Goal: Task Accomplishment & Management: Manage account settings

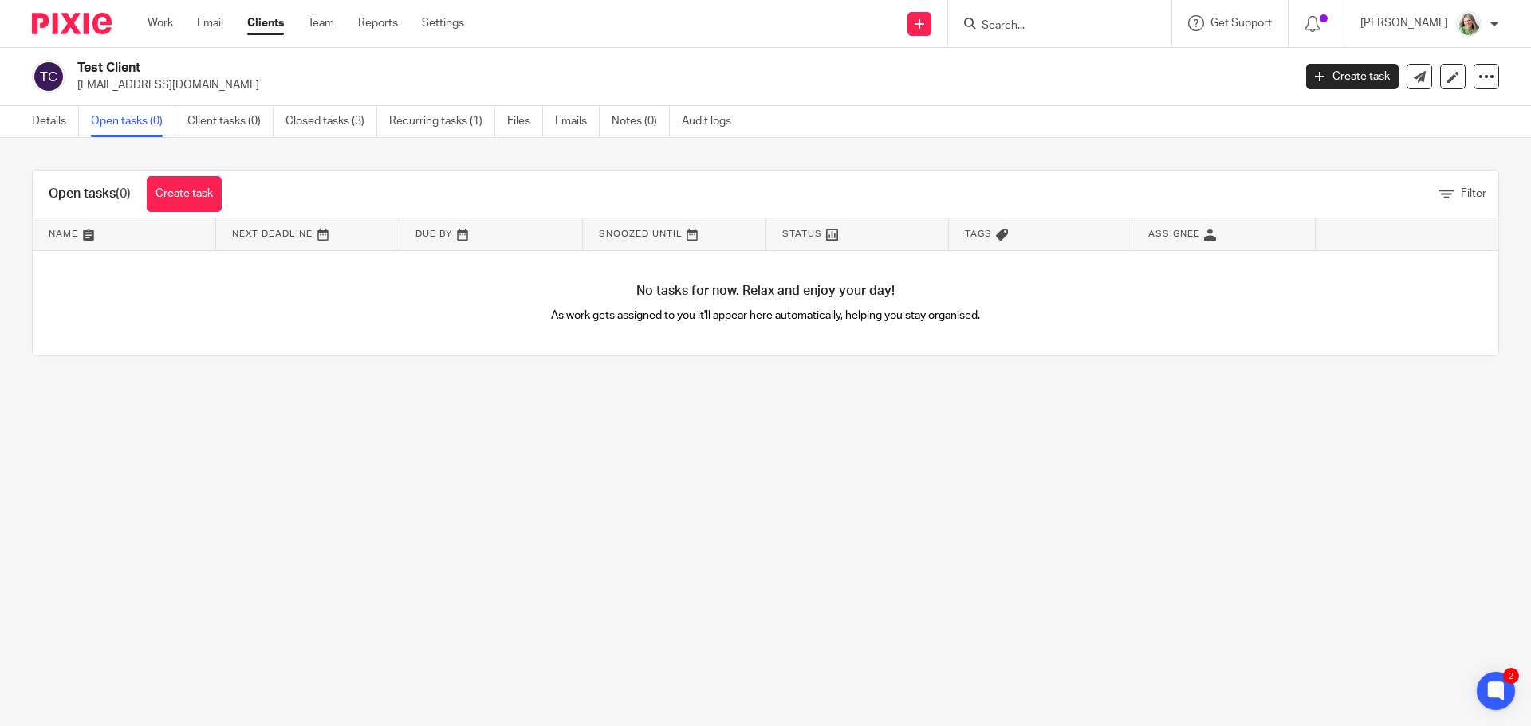
click at [147, 18] on div "Work Email Clients Team Reports Settings Work Email Clients Team Reports Settin…" at bounding box center [310, 23] width 356 height 47
click at [155, 20] on link "Work" at bounding box center [161, 23] width 26 height 16
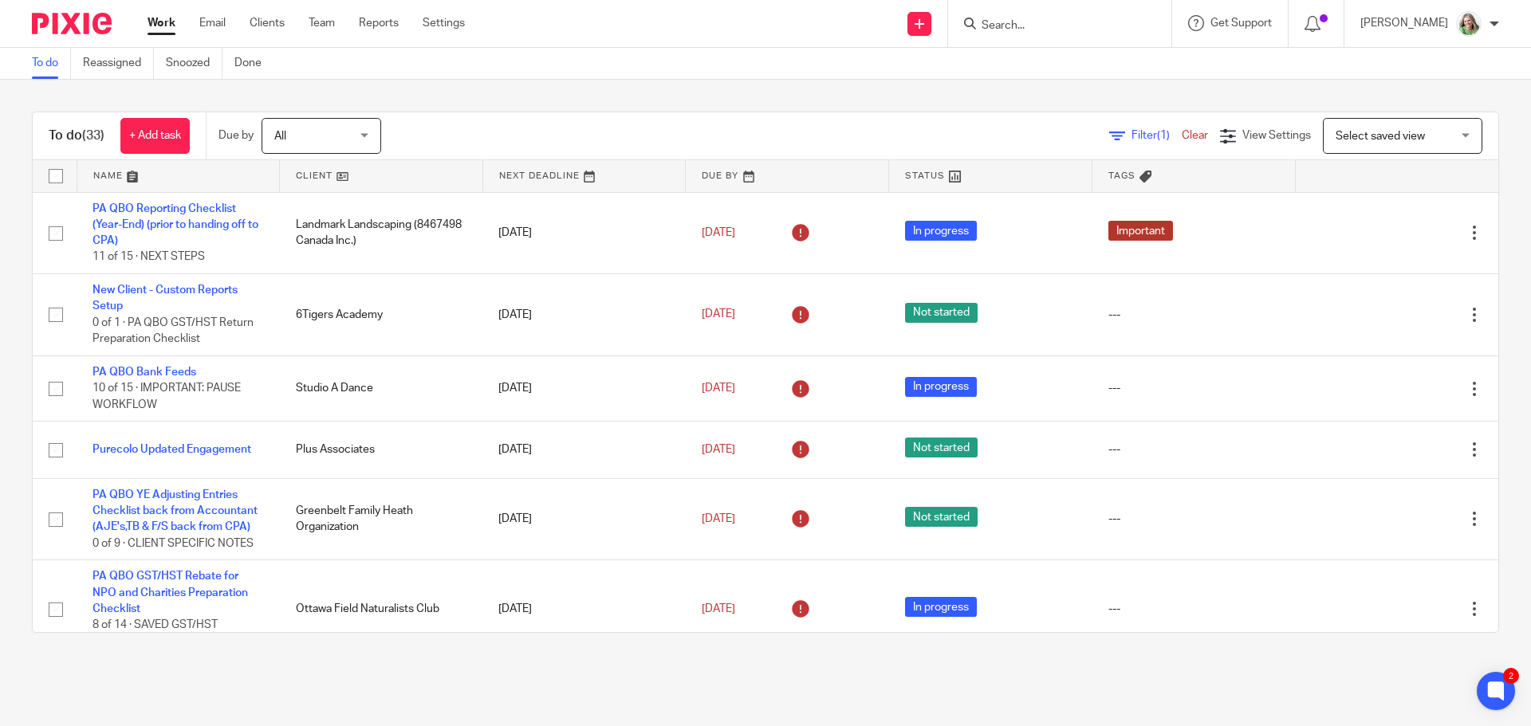
click at [1089, 29] on input "Search" at bounding box center [1052, 26] width 144 height 14
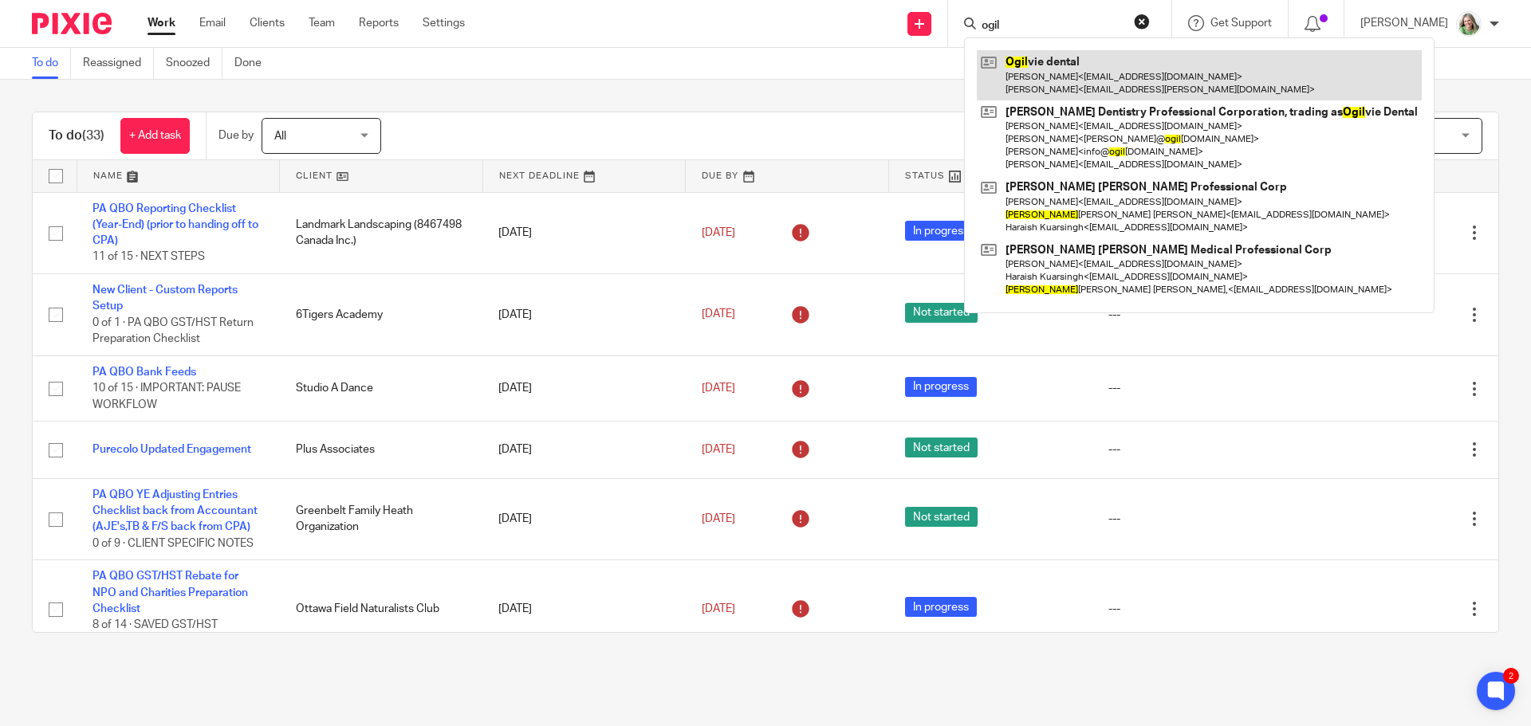
type input "ogil"
click at [1073, 95] on link at bounding box center [1199, 74] width 445 height 49
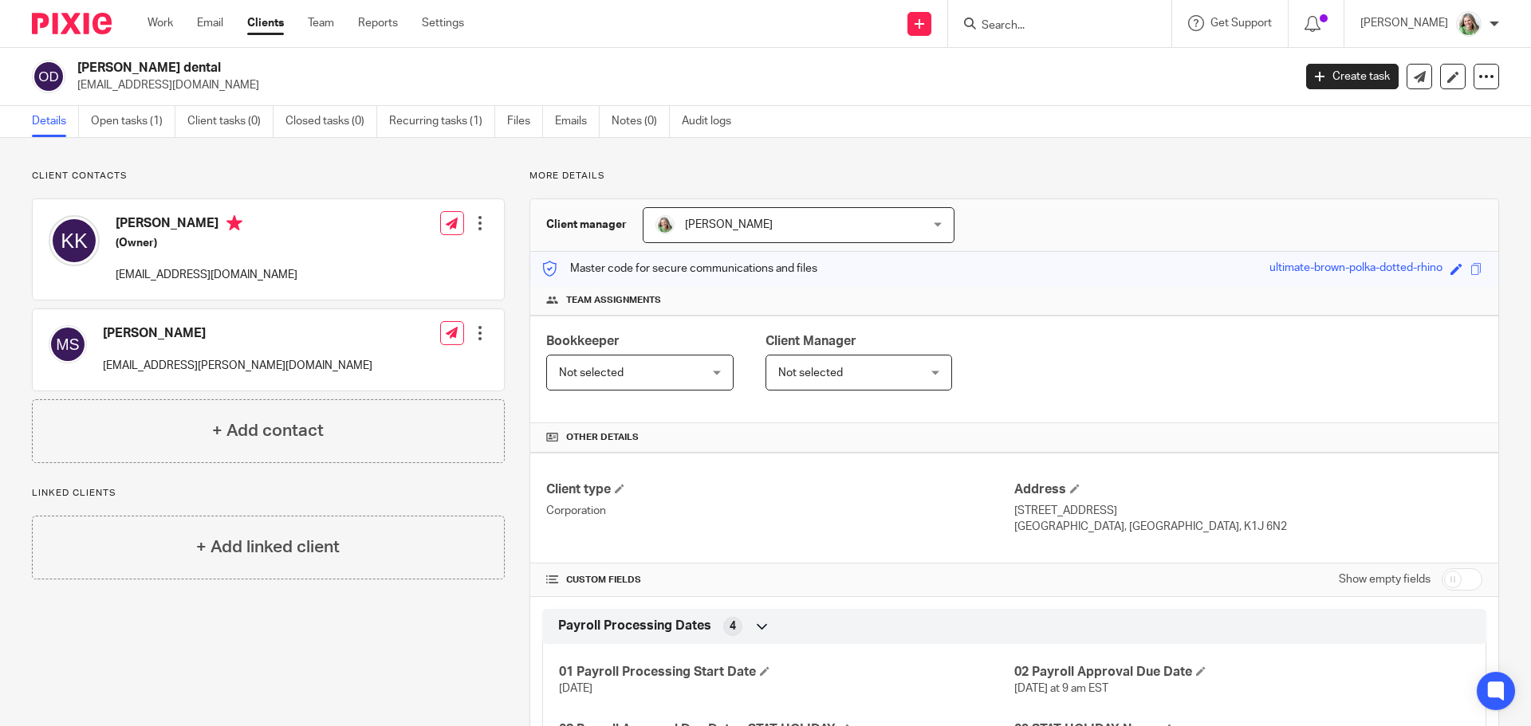
drag, startPoint x: 229, startPoint y: 221, endPoint x: 98, endPoint y: 220, distance: 130.8
click at [98, 220] on div "Kohila Kandasamy (Owner) orthokoks77@gmail.com" at bounding box center [173, 249] width 249 height 85
copy div "Kohila Kandasamy"
drag, startPoint x: 266, startPoint y: 272, endPoint x: 114, endPoint y: 278, distance: 152.4
click at [114, 278] on div "Kohila Kandasamy (Owner) orthokoks77@gmail.com Edit contact Create client from …" at bounding box center [268, 249] width 471 height 100
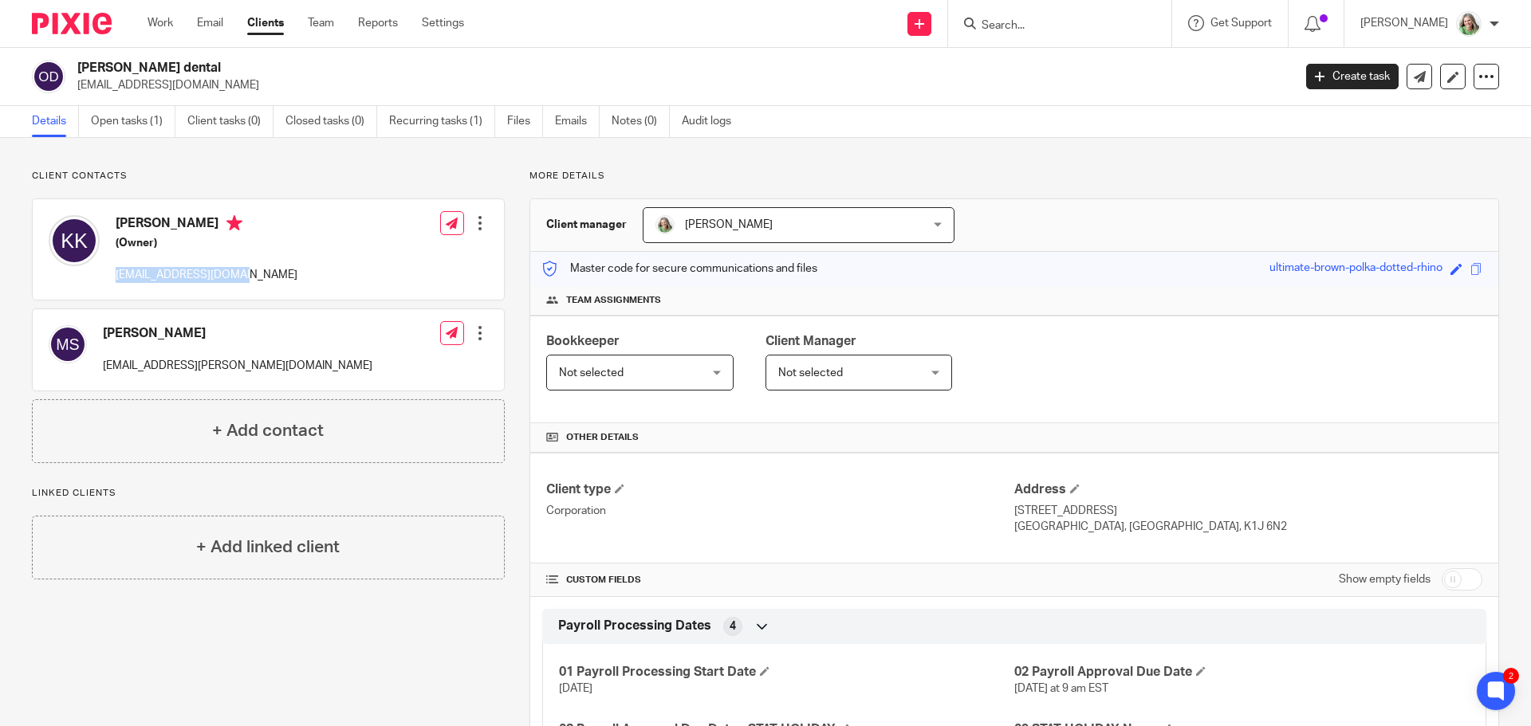
copy p "orthokoks77@gmail.com"
drag, startPoint x: 230, startPoint y: 219, endPoint x: 103, endPoint y: 219, distance: 126.8
click at [103, 219] on div "Kohila Kandasamy (Owner) orthokoks77@gmail.com" at bounding box center [173, 249] width 249 height 85
copy div "Kohila Kandasamy"
click at [231, 255] on div "Kohila Kandasamy (Owner) orthokoks77@gmail.com" at bounding box center [207, 249] width 182 height 69
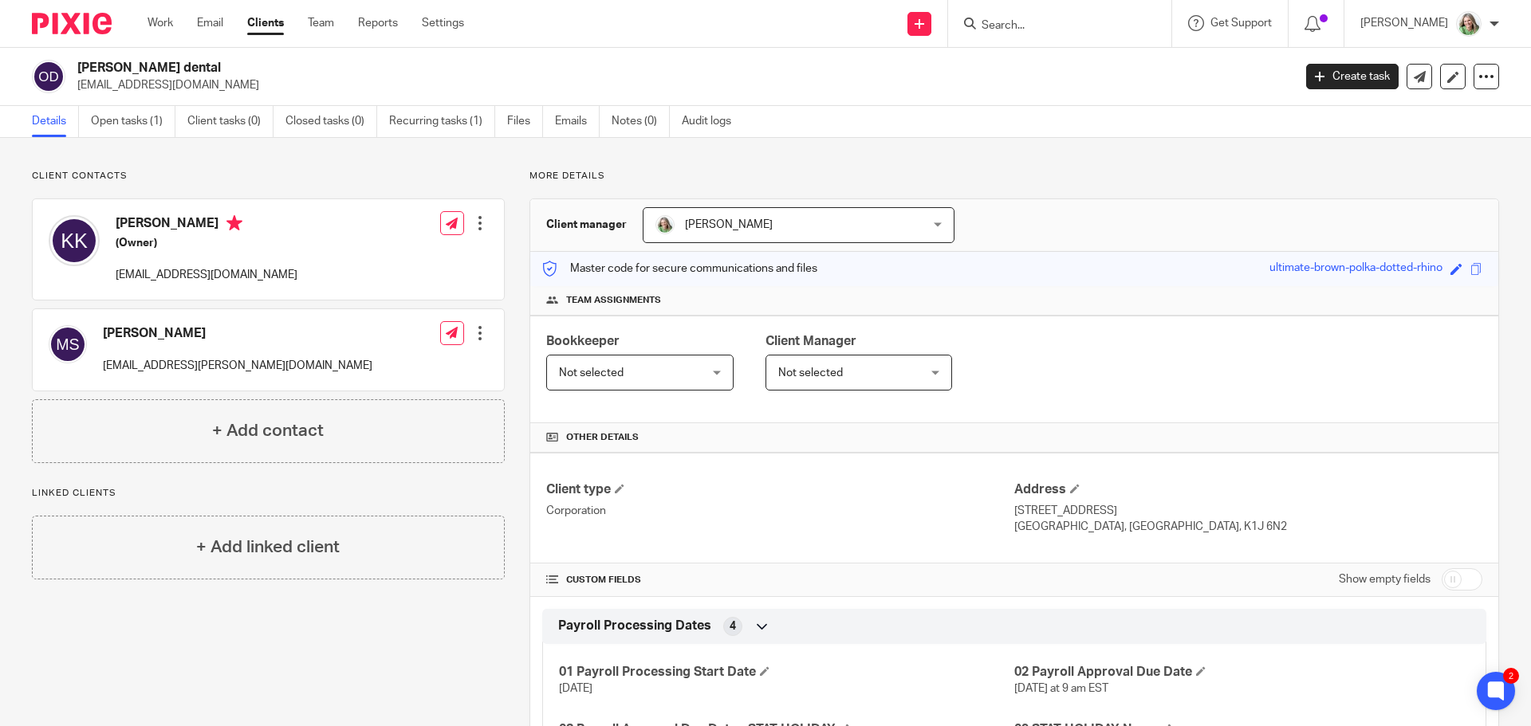
click at [311, 262] on div "Kohila Kandasamy (Owner) orthokoks77@gmail.com Edit contact Create client from …" at bounding box center [268, 249] width 471 height 100
click at [474, 226] on div at bounding box center [480, 223] width 16 height 16
click at [407, 259] on link "Edit contact" at bounding box center [405, 258] width 152 height 23
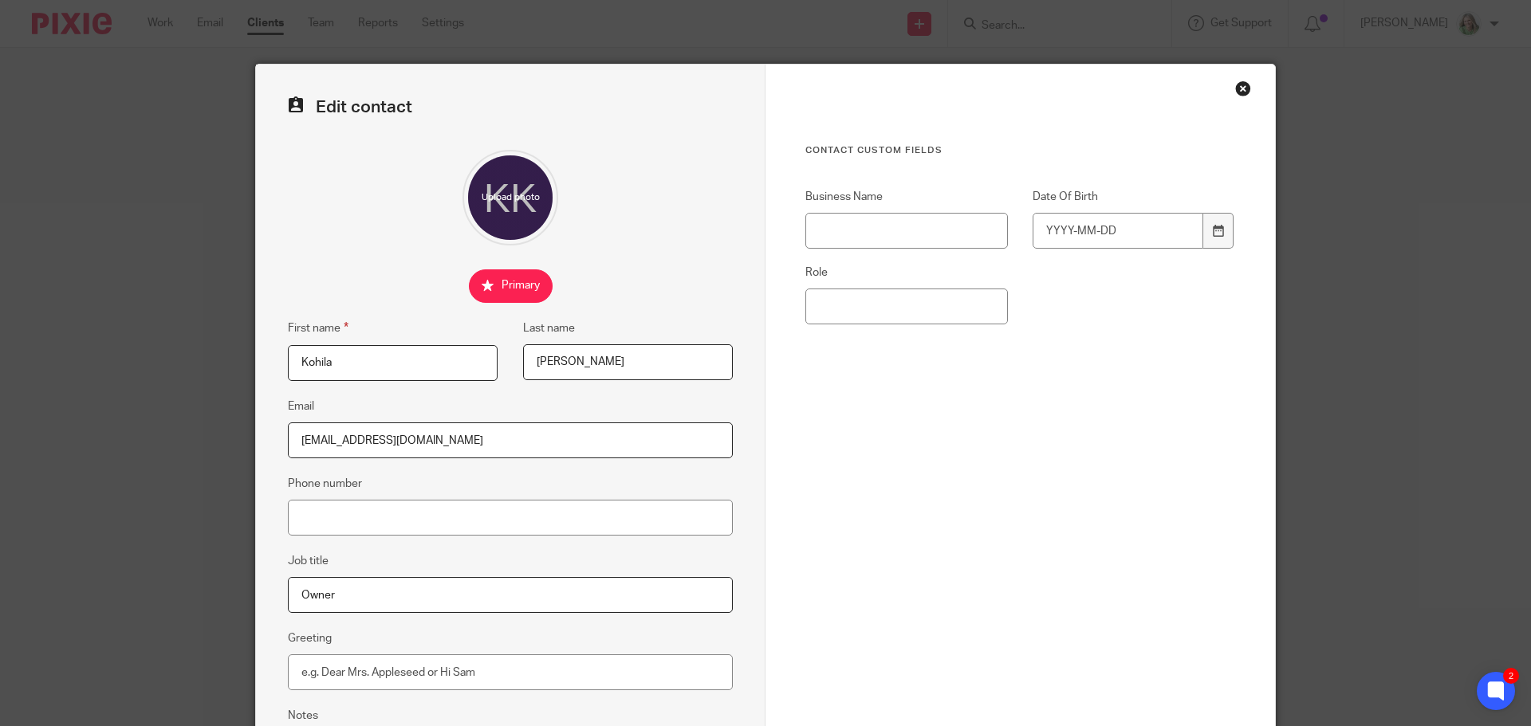
click at [1238, 88] on div "Close this dialog window" at bounding box center [1243, 89] width 16 height 16
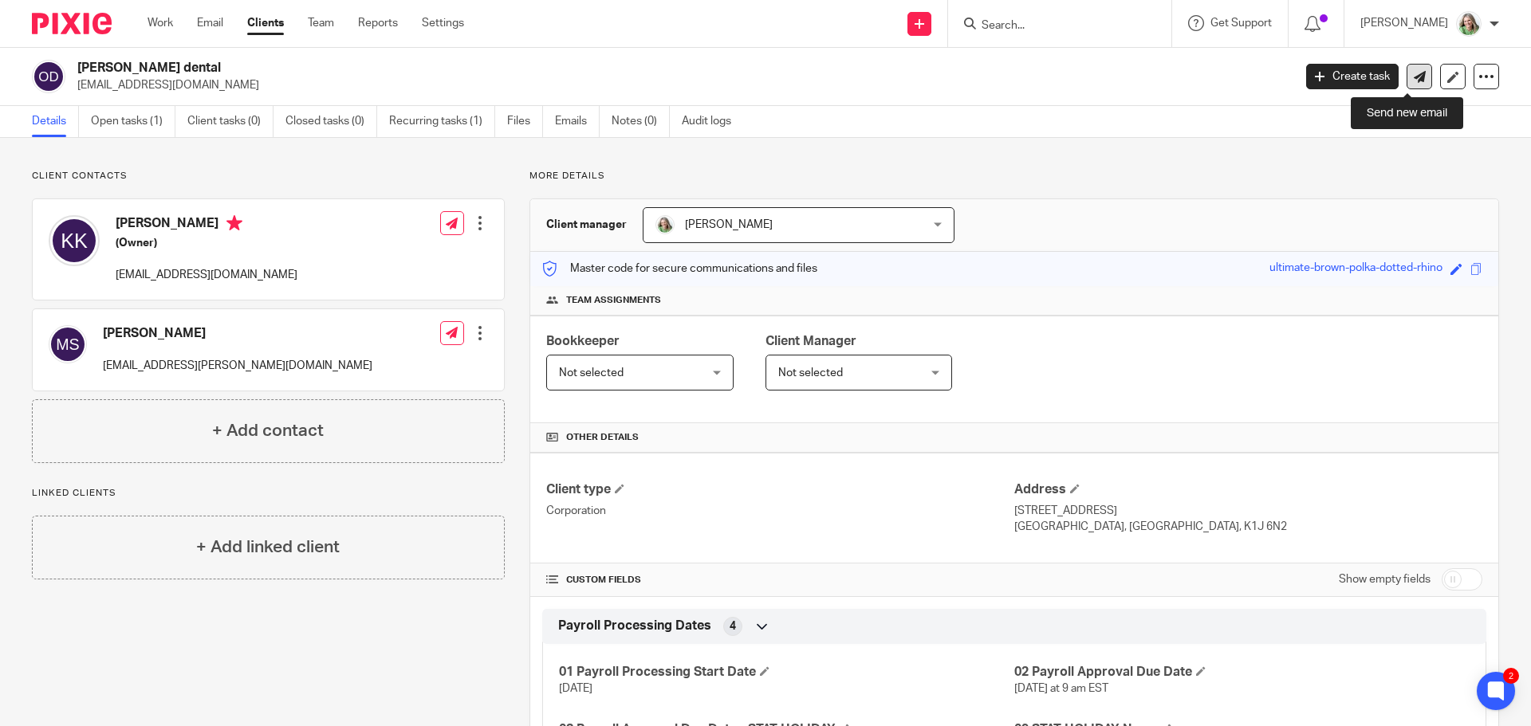
click at [1407, 81] on link at bounding box center [1420, 77] width 26 height 26
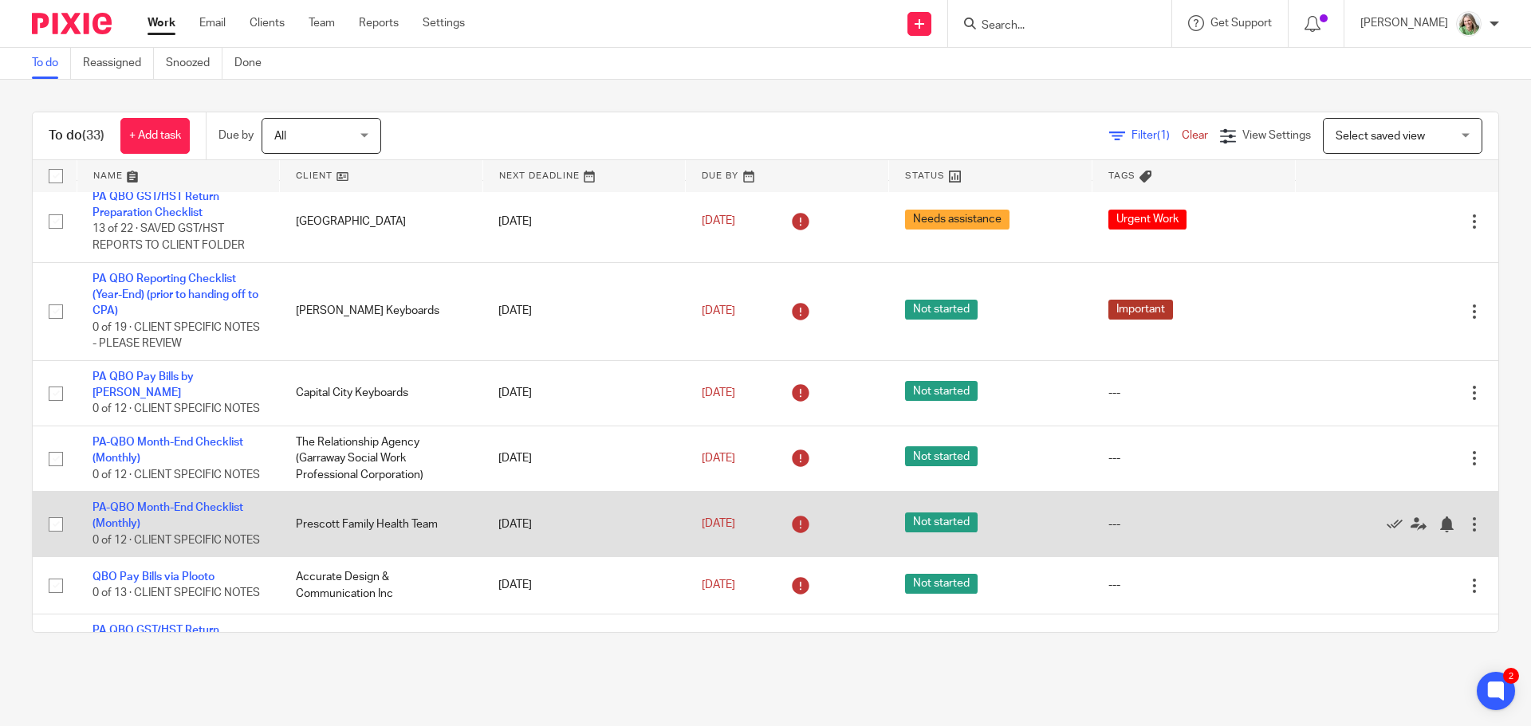
scroll to position [1356, 0]
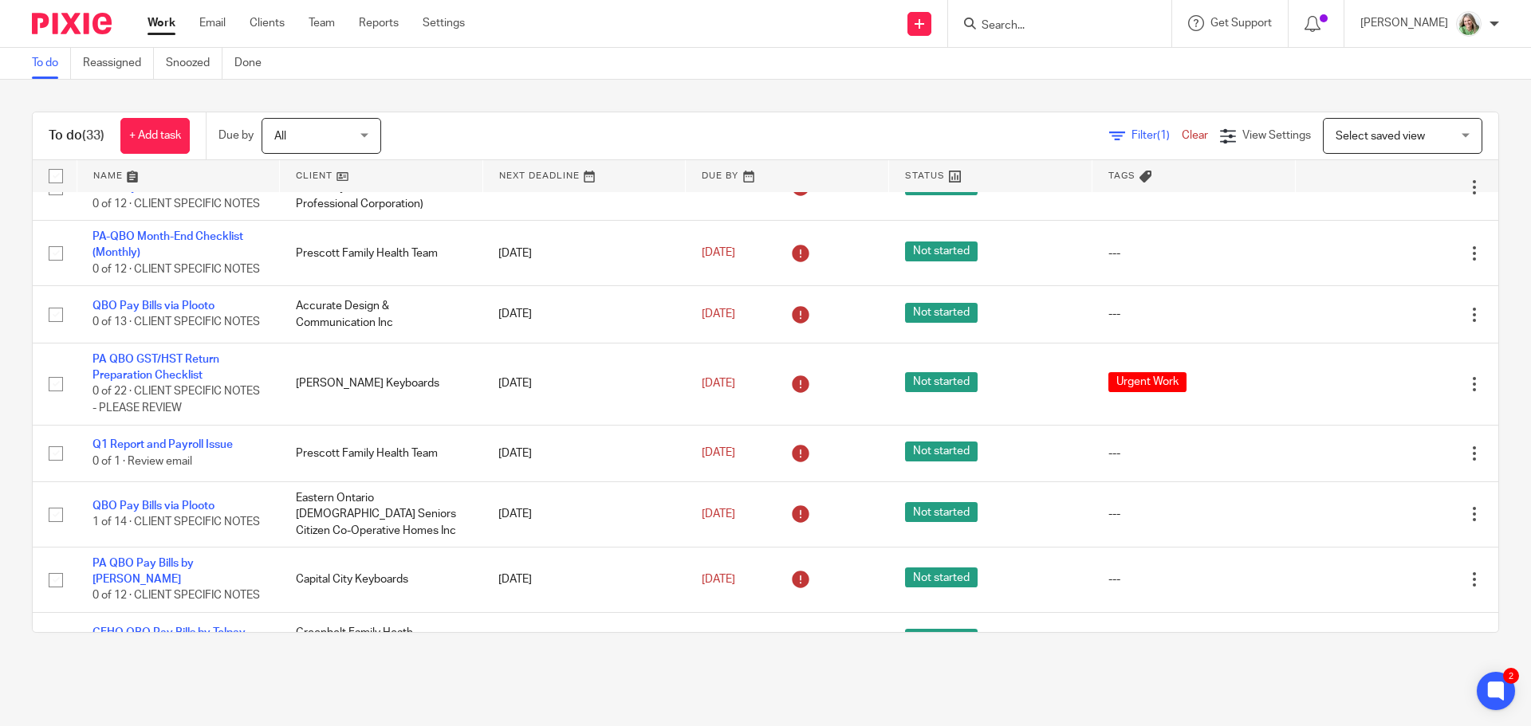
click at [1381, 123] on span "Select saved view" at bounding box center [1394, 135] width 116 height 33
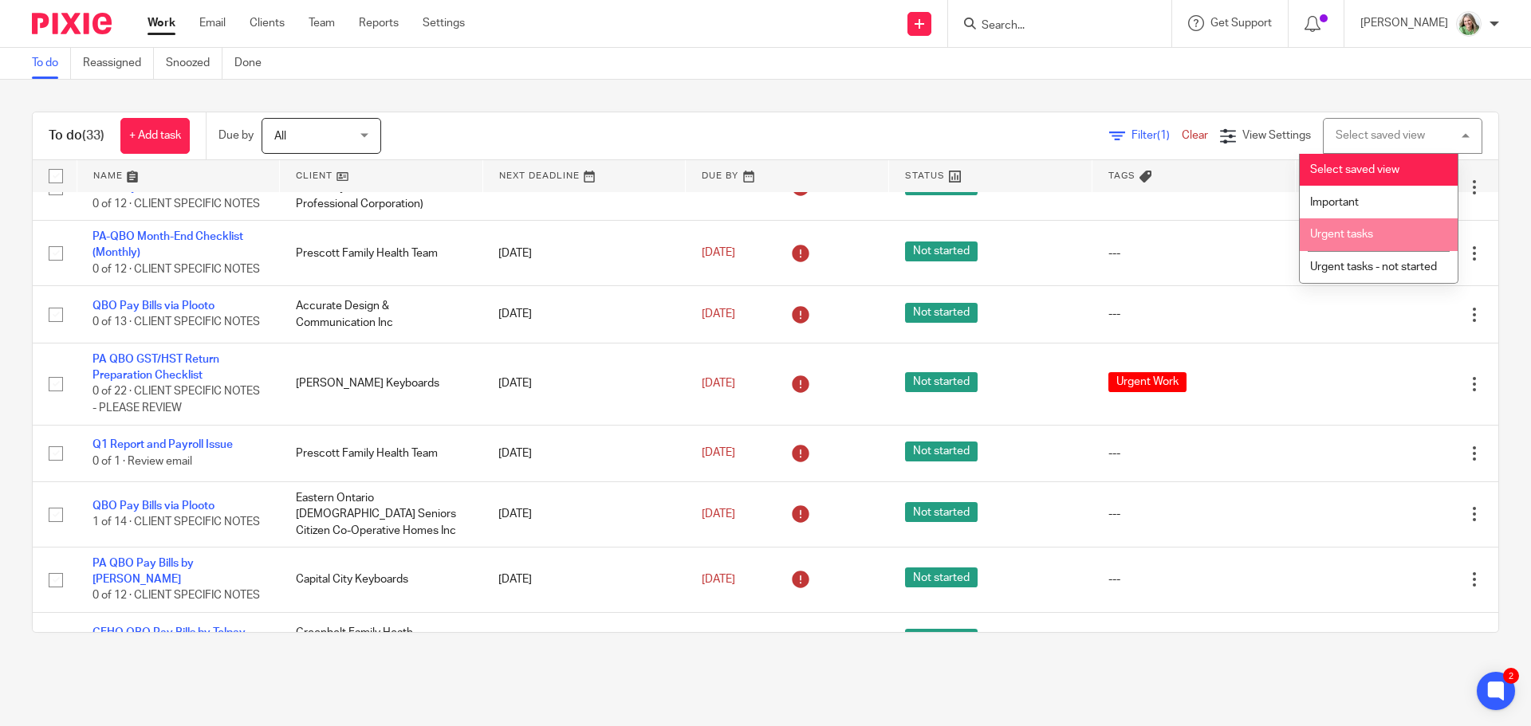
click at [1346, 232] on span "Urgent tasks" at bounding box center [1341, 234] width 63 height 11
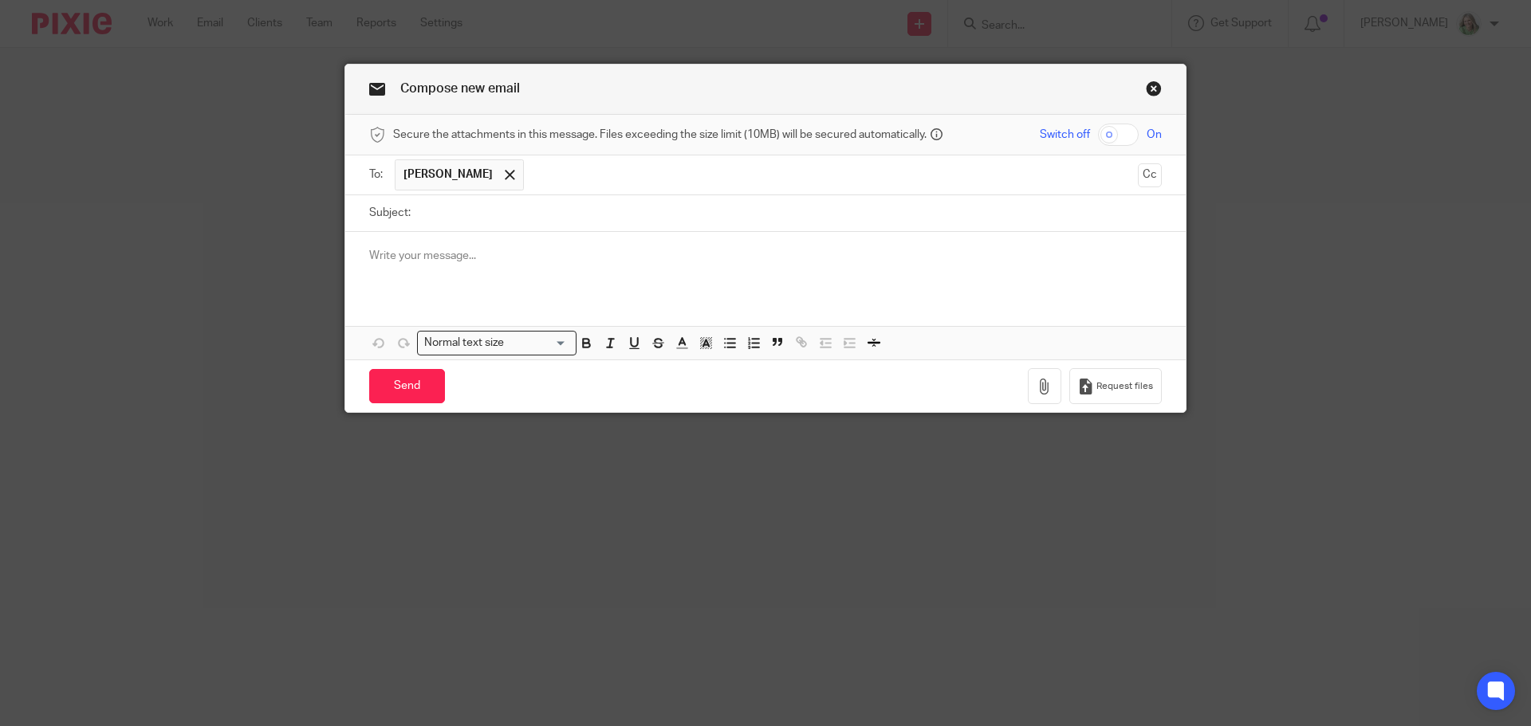
click at [577, 181] on input "text" at bounding box center [831, 174] width 599 height 31
click at [480, 273] on div at bounding box center [765, 263] width 840 height 62
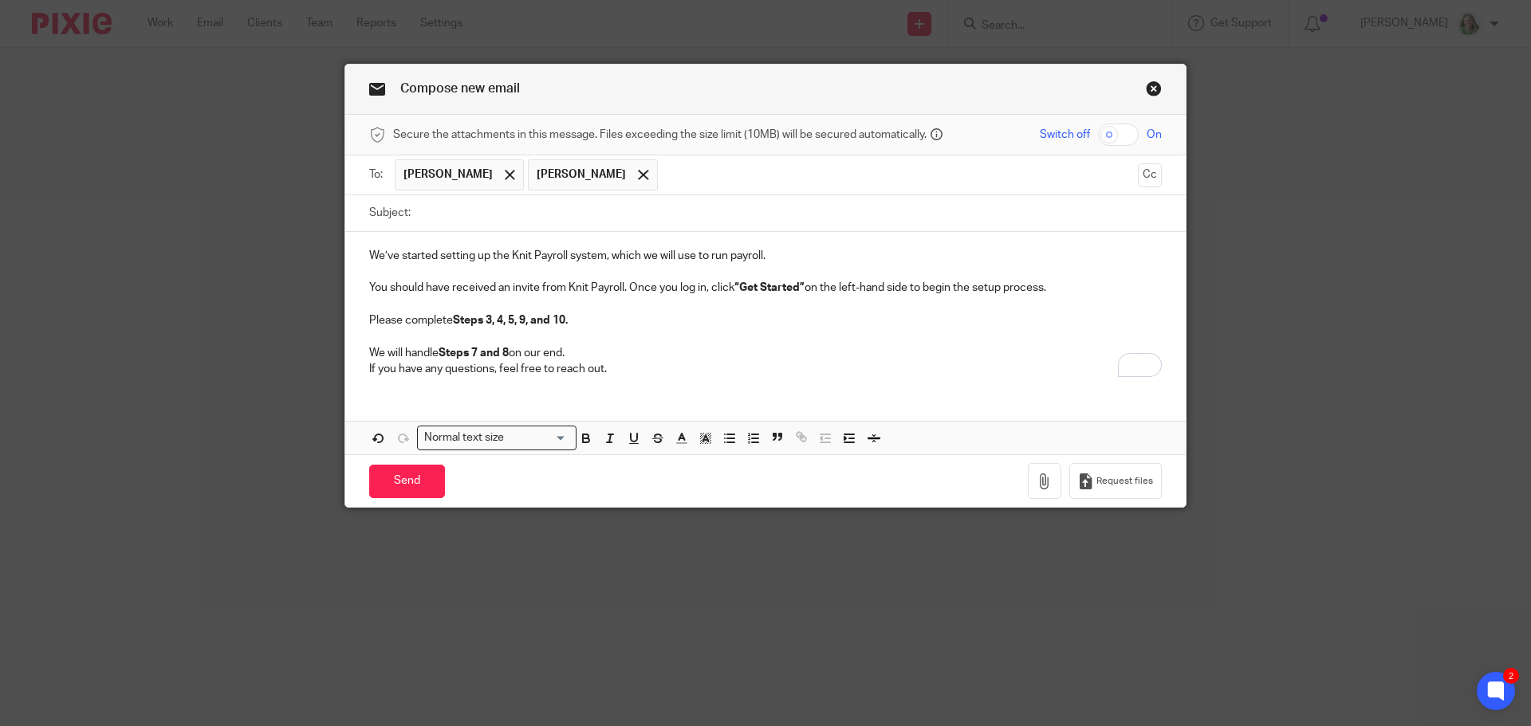
click at [603, 210] on input "Subject:" at bounding box center [790, 213] width 743 height 36
paste input "Knit Payroll Setup – Action Needed from Your End"
type input "Knit Payroll Setup – Action Needed from Your End"
click at [360, 258] on div "We’ve started setting up the Knit Payroll system, which we will use to run payr…" at bounding box center [765, 310] width 840 height 157
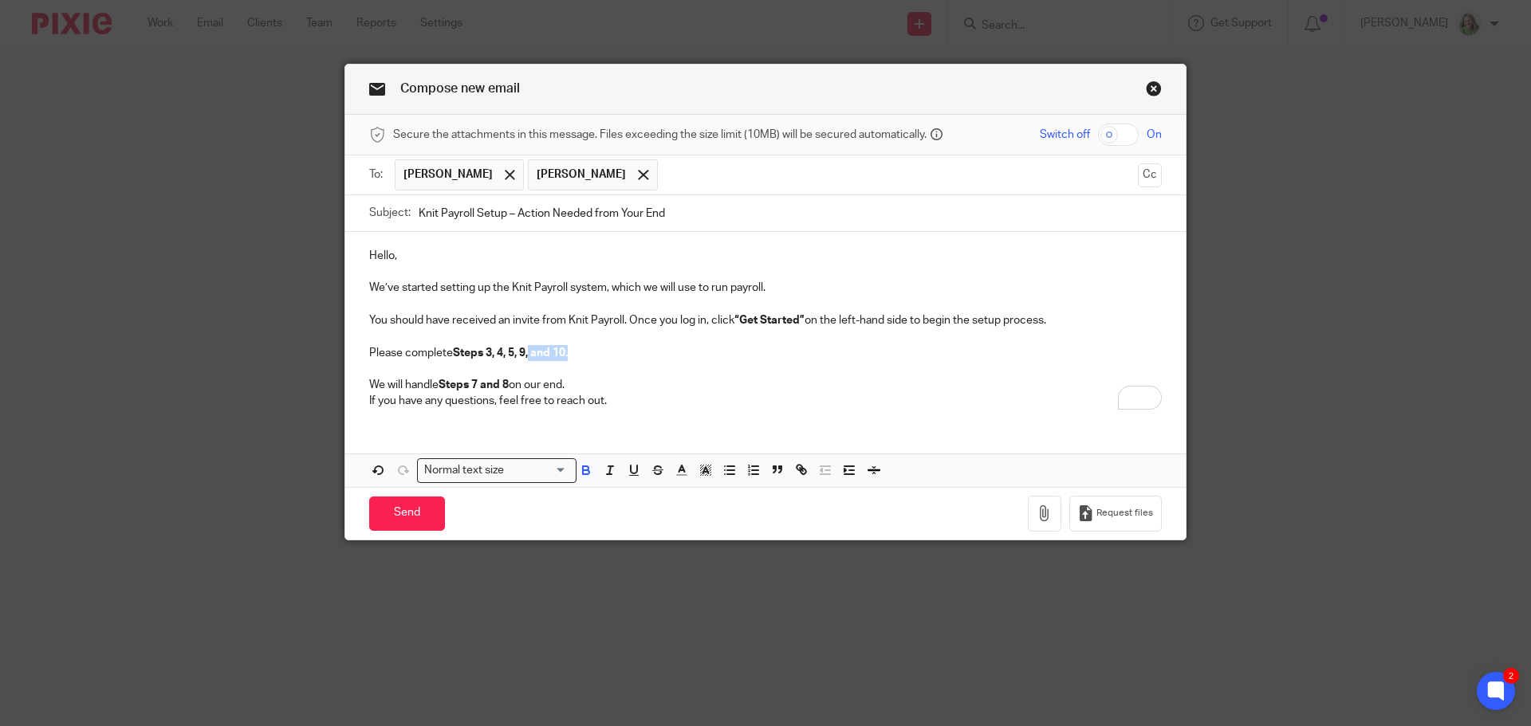
drag, startPoint x: 528, startPoint y: 354, endPoint x: 591, endPoint y: 350, distance: 63.1
click at [591, 350] on p "We’ve started setting up the Knit Payroll system, which we will use to run payr…" at bounding box center [765, 344] width 793 height 129
drag, startPoint x: 498, startPoint y: 387, endPoint x: 474, endPoint y: 384, distance: 24.1
click at [474, 384] on strong "Steps 7 and 8" at bounding box center [474, 385] width 70 height 11
click at [488, 381] on p "We’ve started setting up the Knit Payroll system, which we will use to run payr…" at bounding box center [765, 344] width 793 height 129
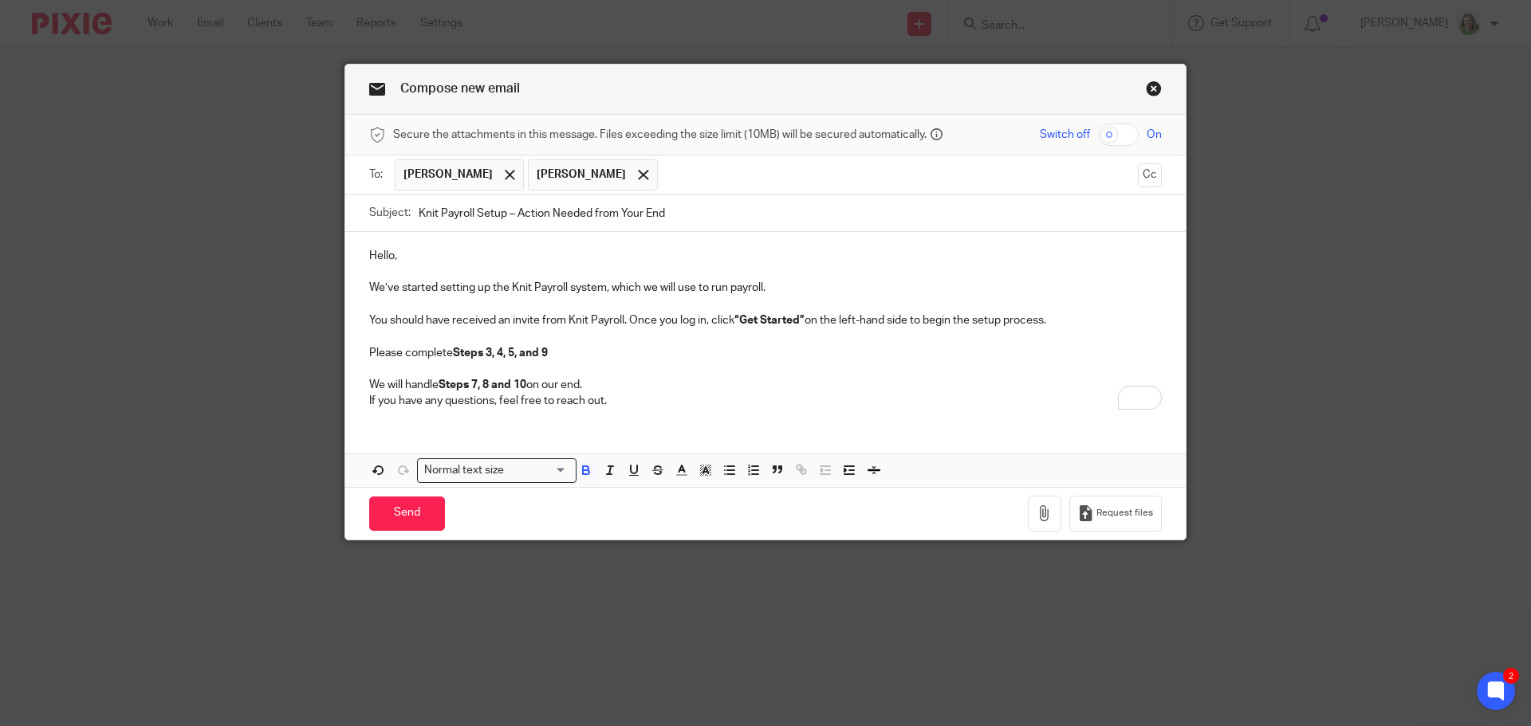
drag, startPoint x: 470, startPoint y: 382, endPoint x: 495, endPoint y: 388, distance: 25.3
click at [470, 382] on strong "Steps 7, 8 and 10" at bounding box center [483, 385] width 88 height 11
click at [621, 388] on p "We’ve started setting up the Knit Payroll system, which we will use to run payr…" at bounding box center [765, 344] width 793 height 129
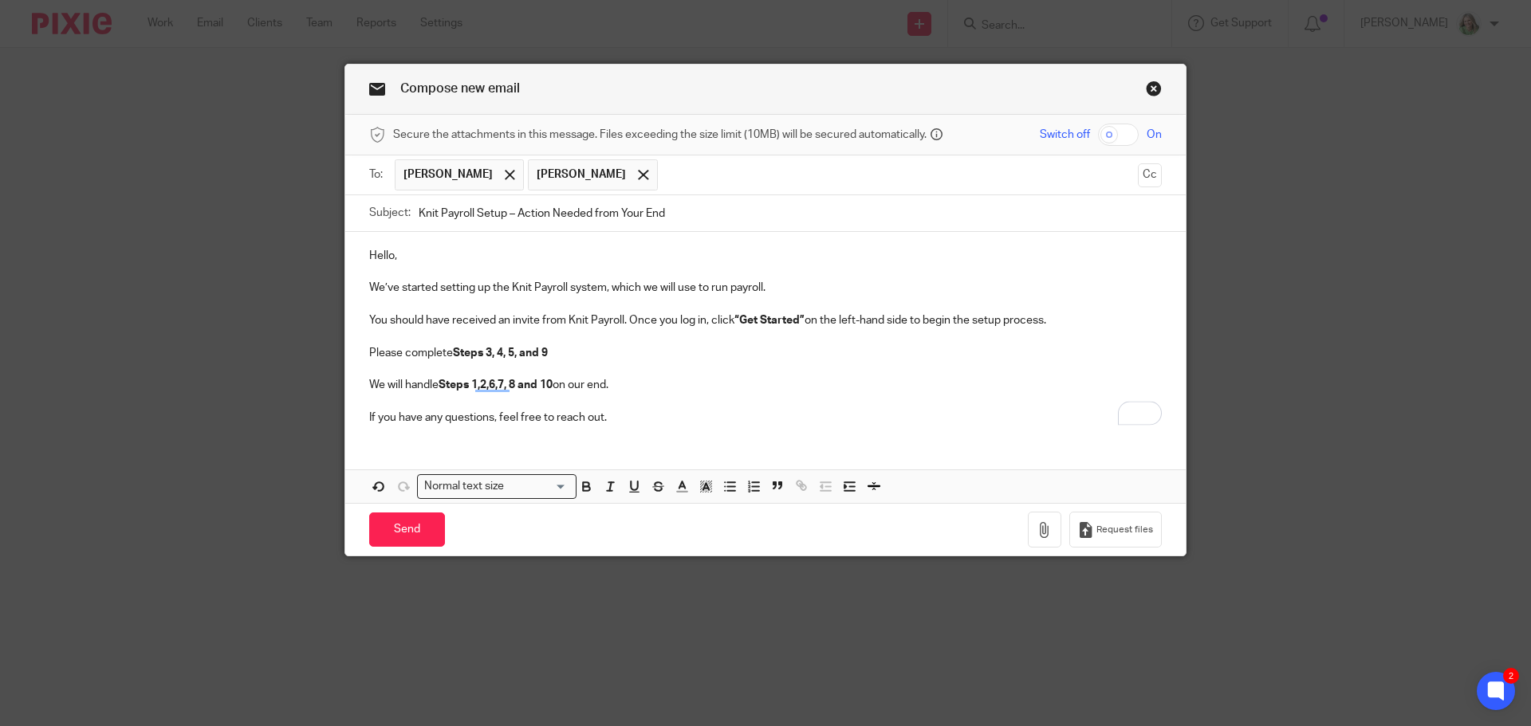
click at [618, 422] on p "If you have any questions, feel free to reach out." at bounding box center [765, 409] width 793 height 33
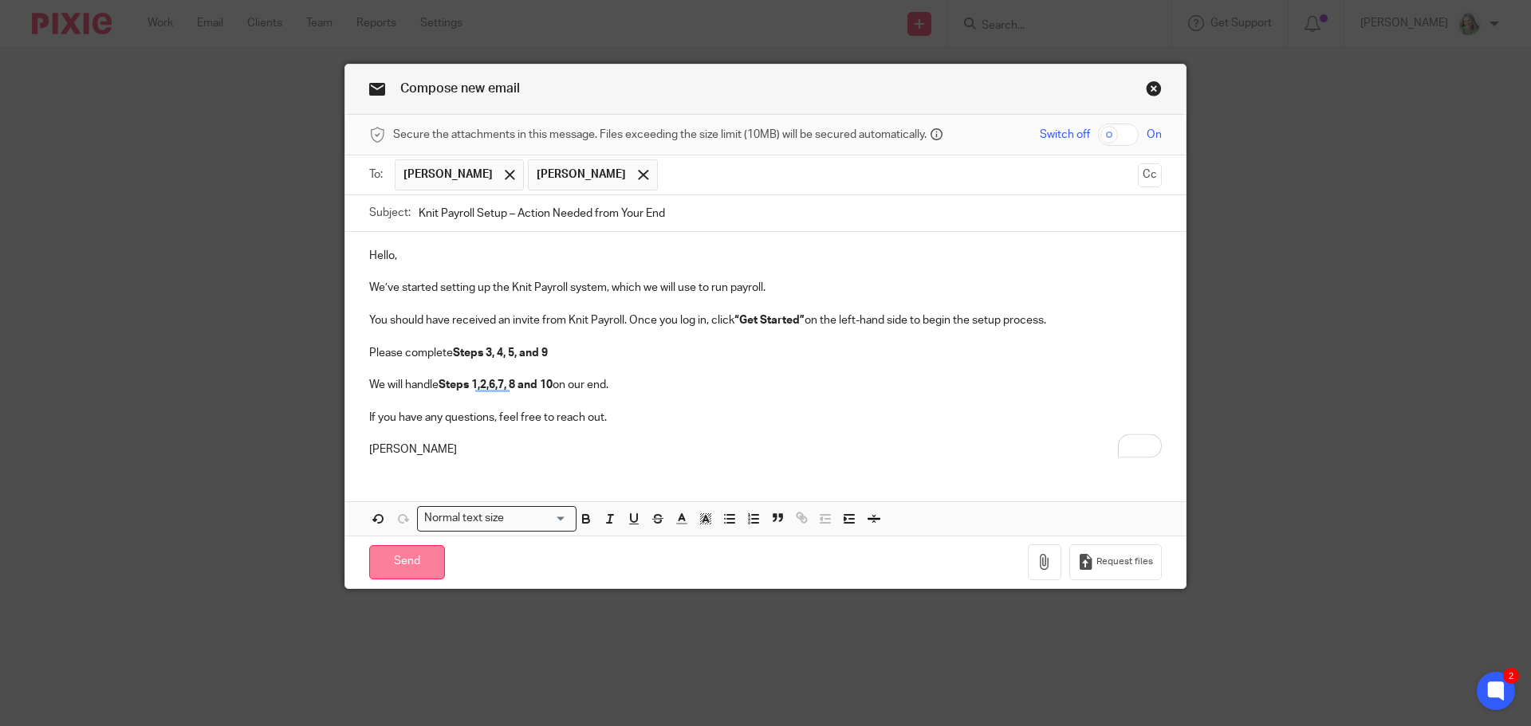
click at [401, 551] on input "Send" at bounding box center [407, 562] width 76 height 34
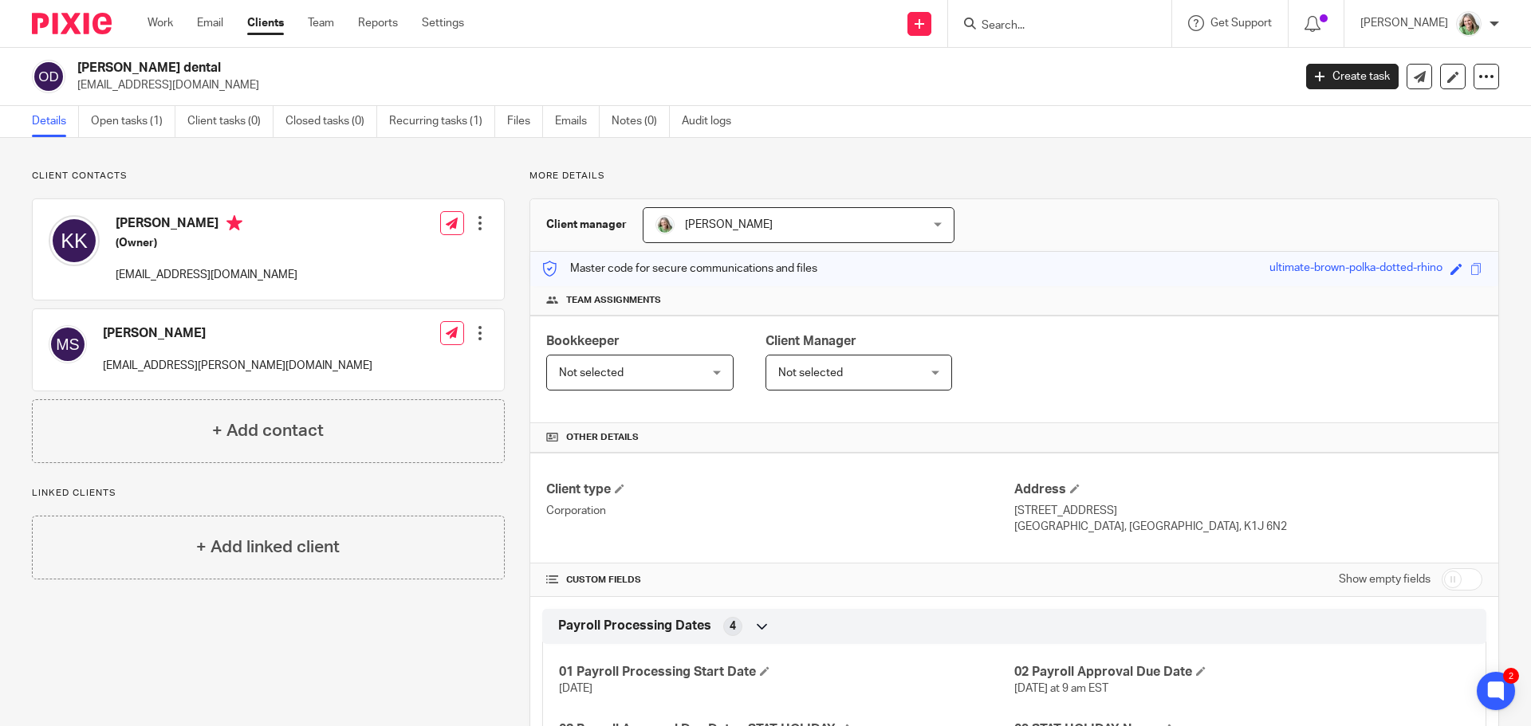
click at [1086, 26] on input "Search" at bounding box center [1052, 26] width 144 height 14
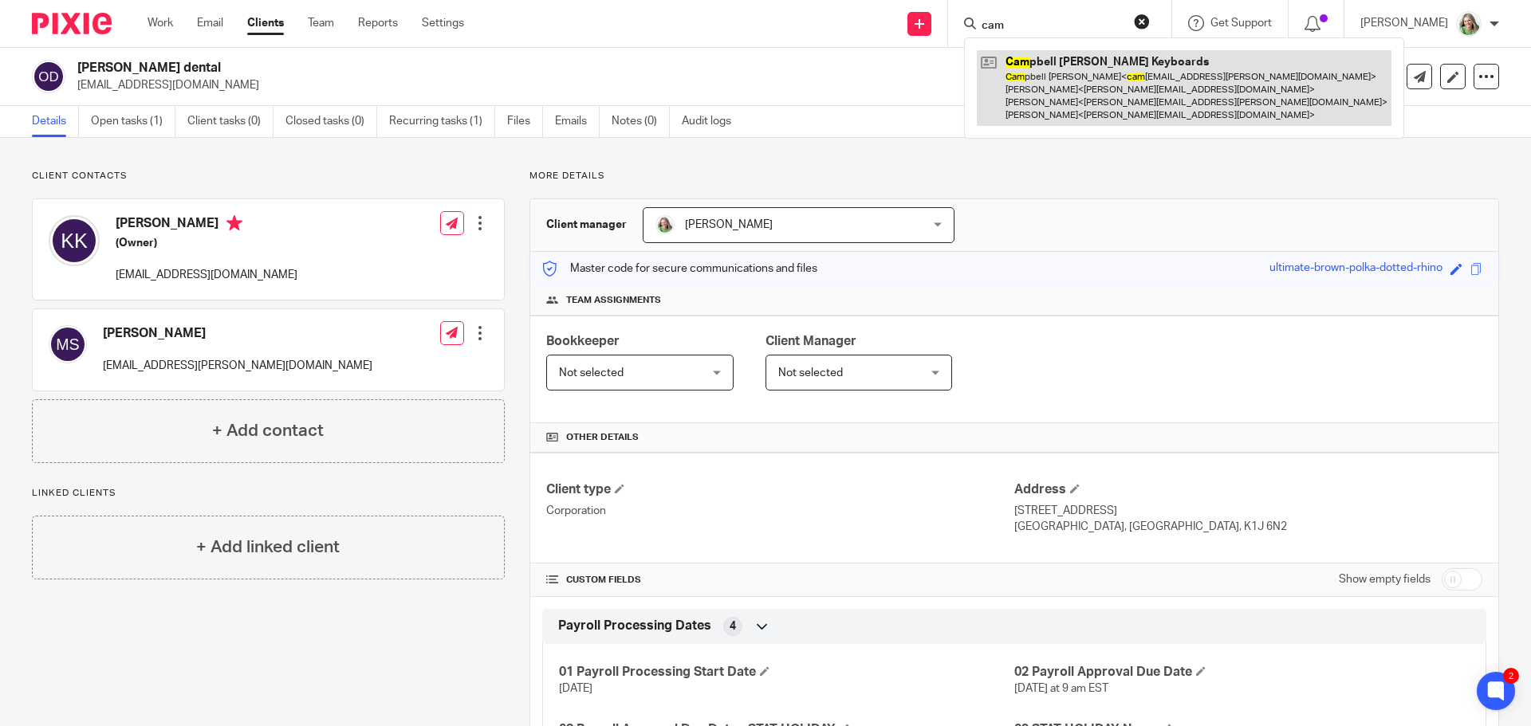
type input "cam"
click at [1080, 99] on link at bounding box center [1184, 88] width 415 height 76
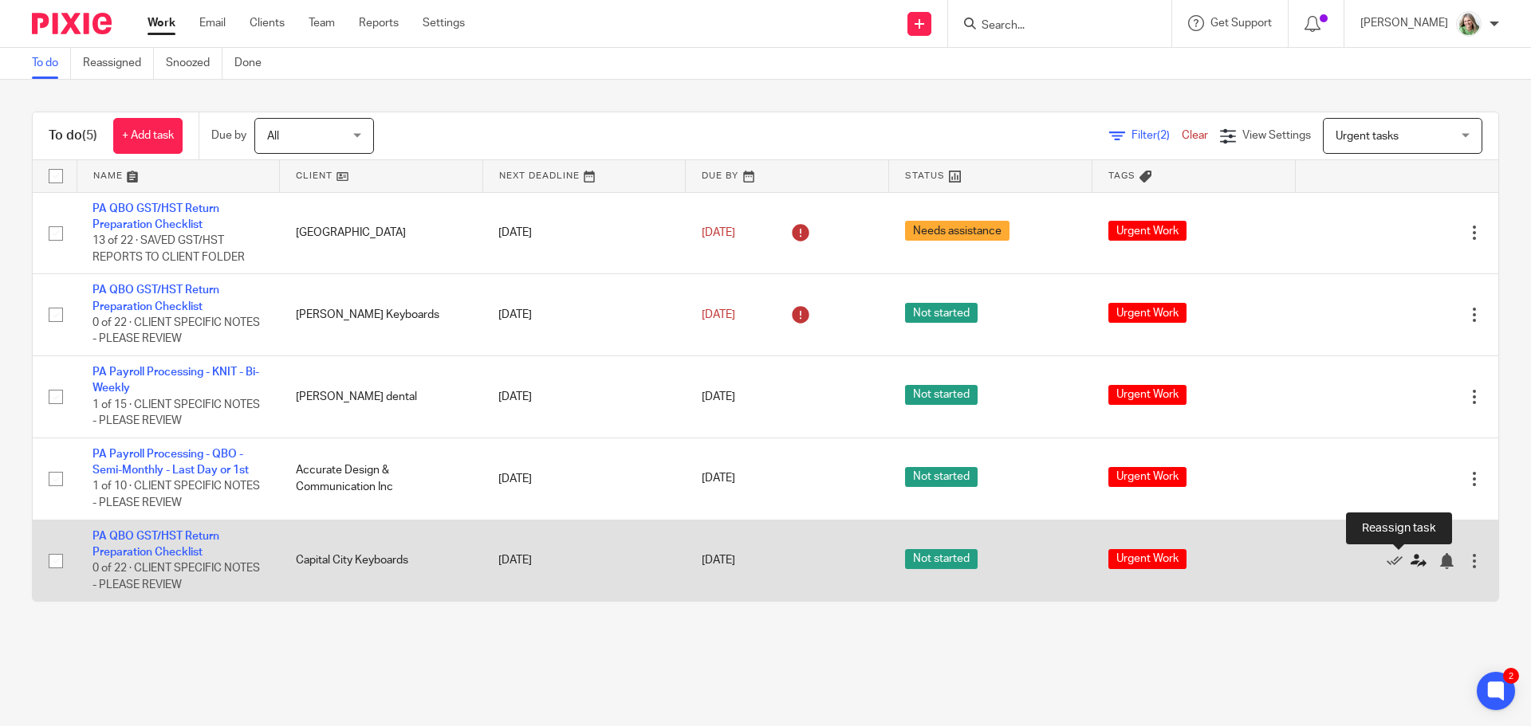
click at [1411, 568] on icon at bounding box center [1419, 561] width 16 height 16
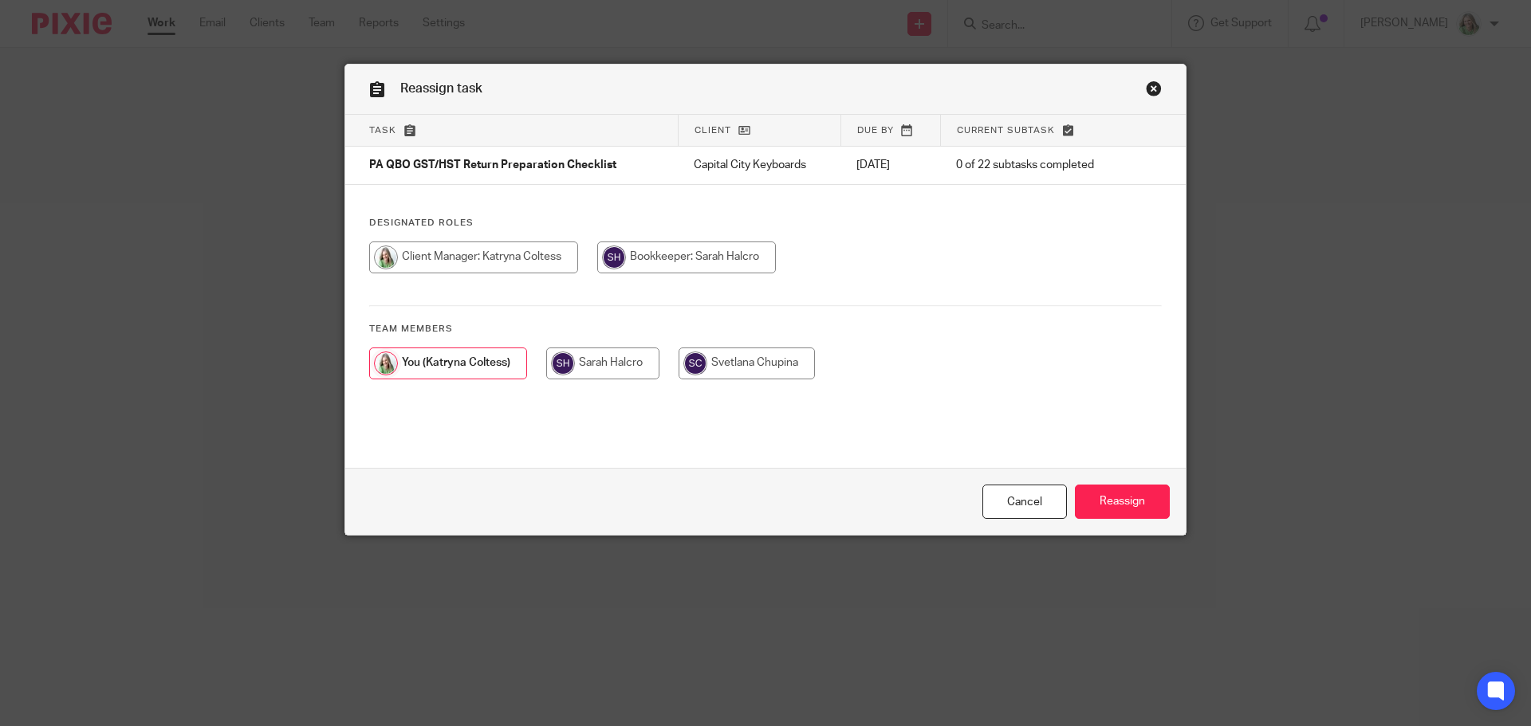
click at [607, 273] on input "radio" at bounding box center [686, 258] width 179 height 32
radio input "true"
click at [1111, 498] on input "Reassign" at bounding box center [1122, 502] width 95 height 34
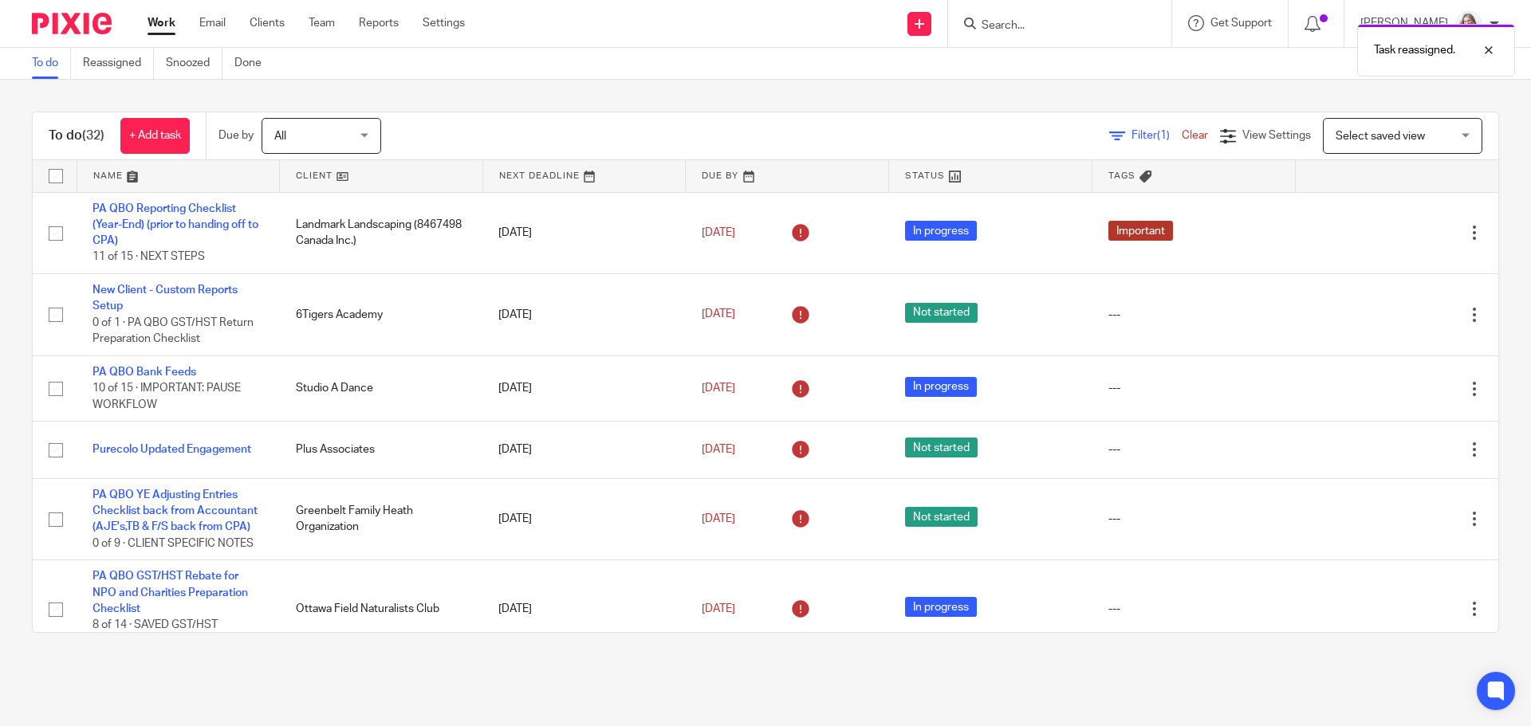
click at [1061, 25] on div "Task reassigned." at bounding box center [1140, 46] width 750 height 61
click at [1018, 33] on div "Task reassigned." at bounding box center [1140, 46] width 750 height 61
click at [1030, 26] on input "Search" at bounding box center [1052, 26] width 144 height 14
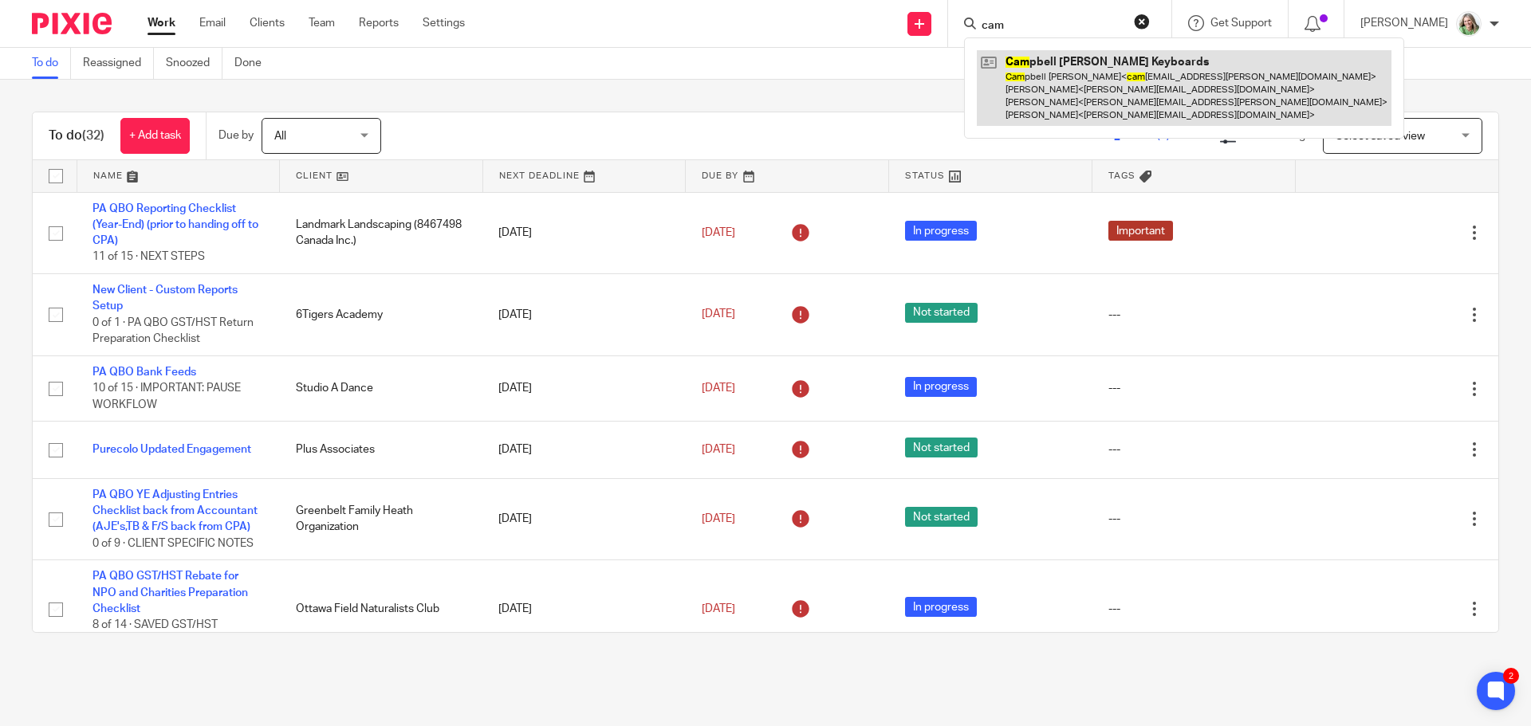
type input "cam"
click at [1078, 81] on link at bounding box center [1184, 88] width 415 height 76
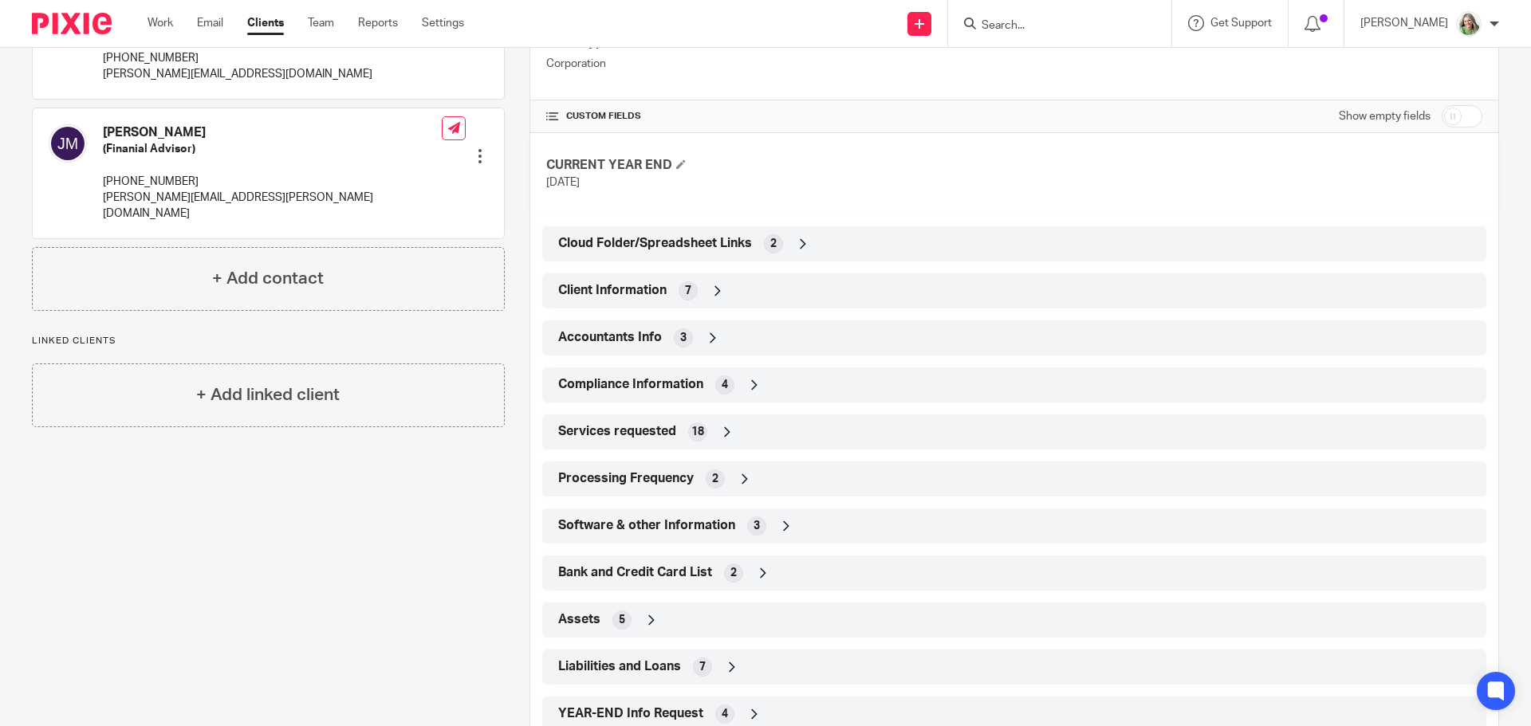
scroll to position [498, 0]
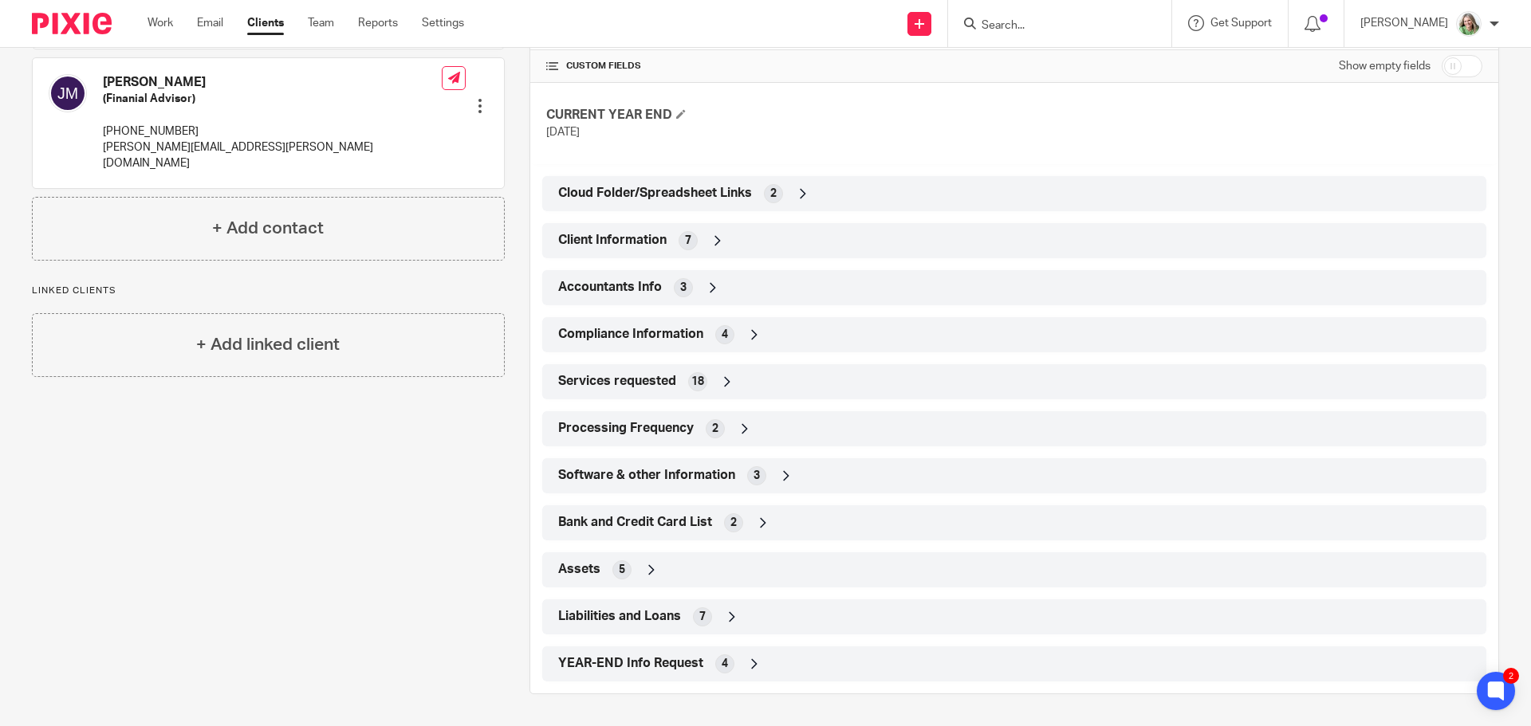
click at [632, 667] on span "YEAR-END Info Request" at bounding box center [630, 663] width 145 height 17
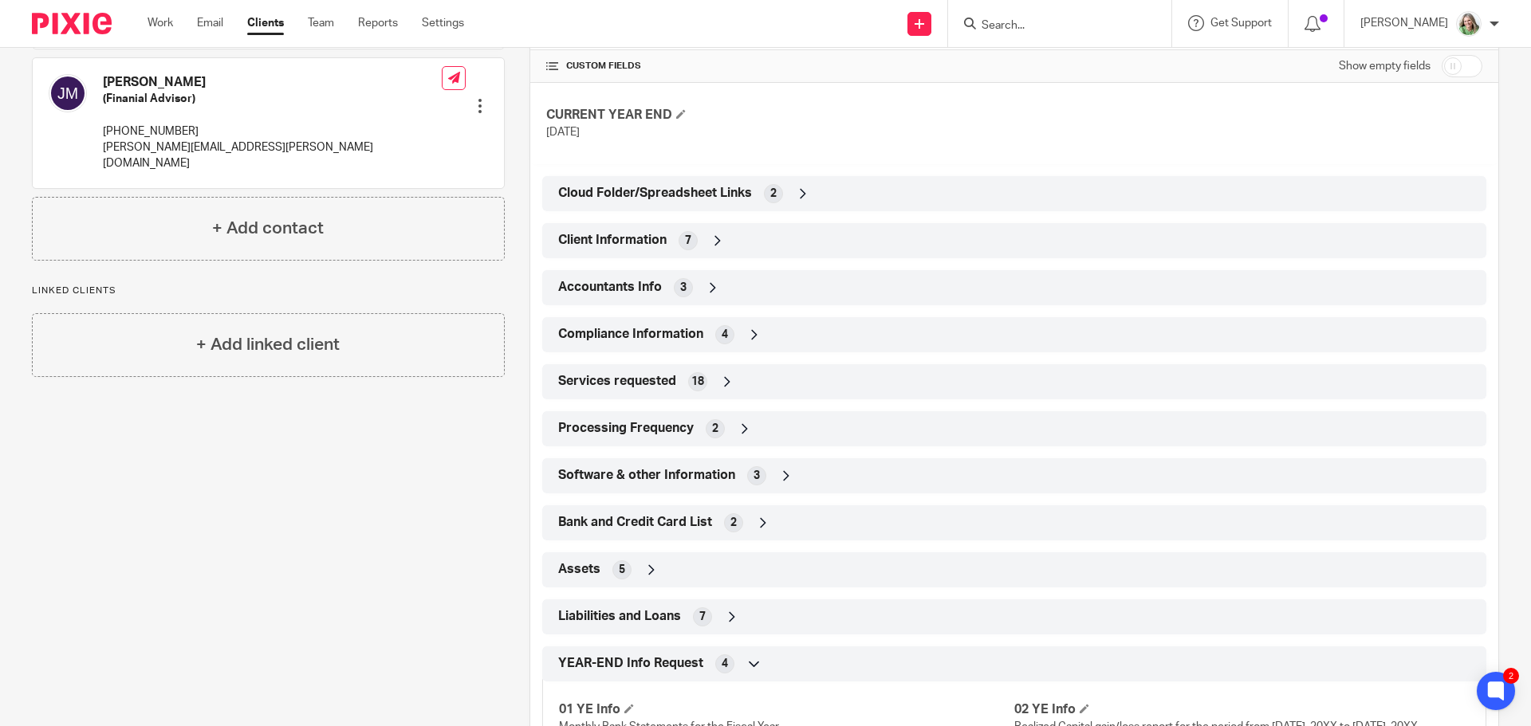
scroll to position [629, 0]
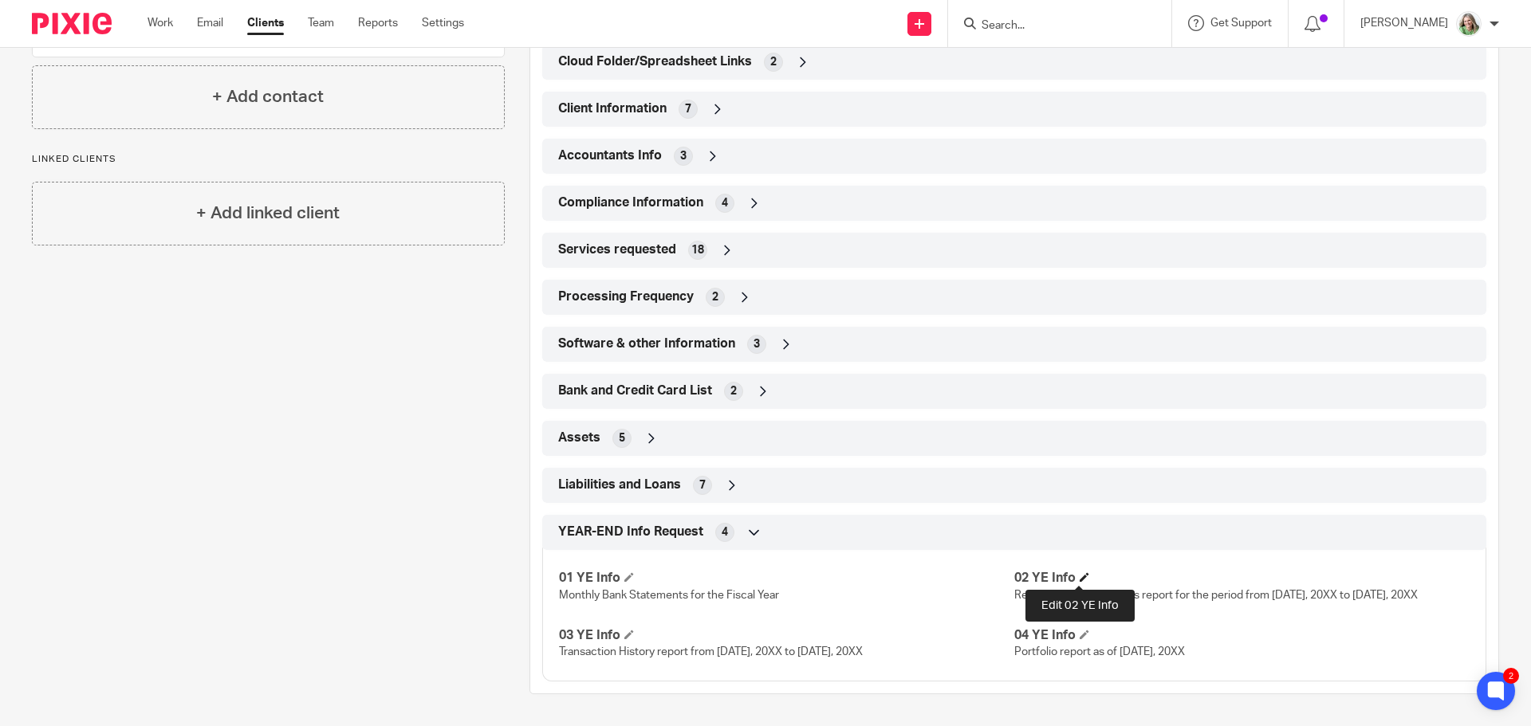
click at [1080, 575] on span at bounding box center [1085, 578] width 10 height 10
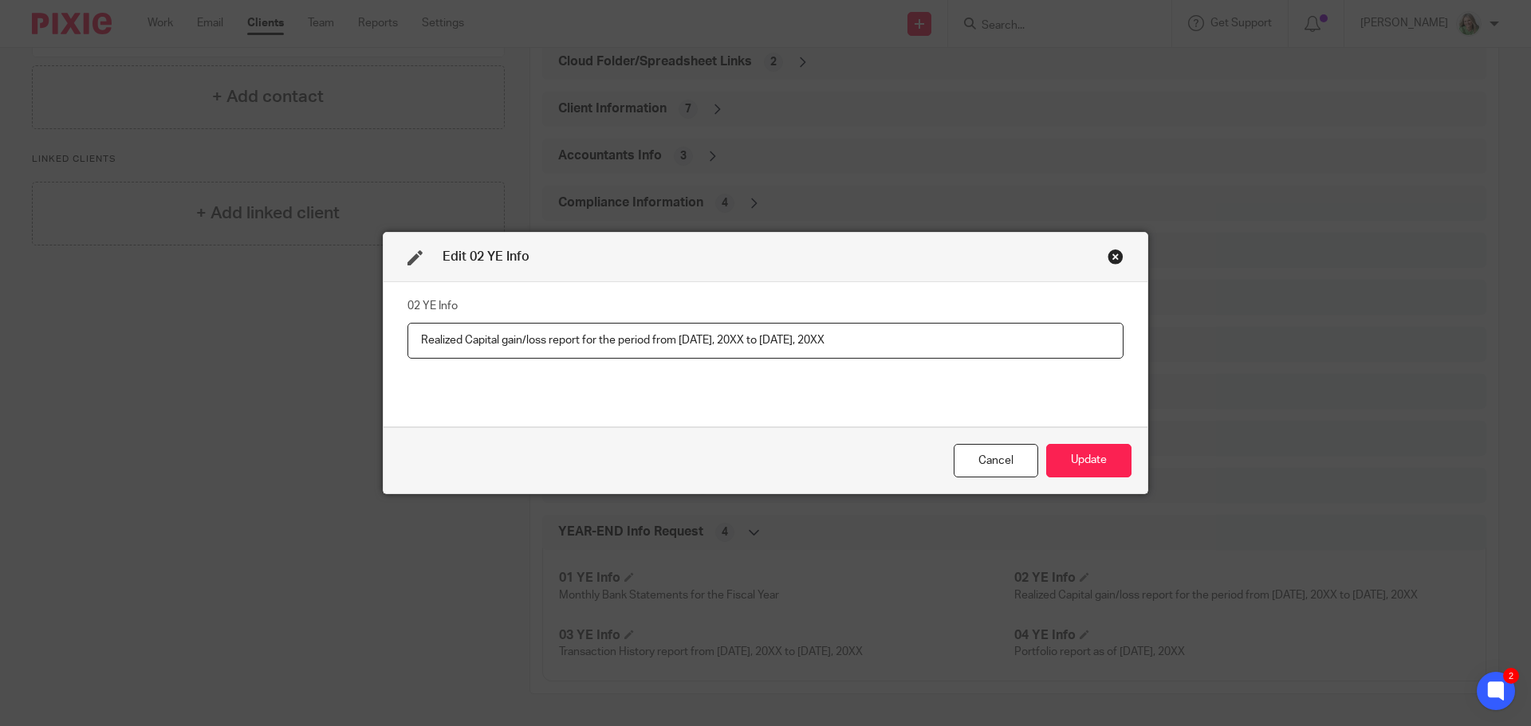
click at [730, 343] on input "Realized Capital gain/loss report for the period from June 1, 20XX to May 31, 2…" at bounding box center [765, 341] width 716 height 36
drag, startPoint x: 709, startPoint y: 339, endPoint x: 742, endPoint y: 342, distance: 33.6
click at [742, 342] on input "Realized Capital gain/loss report for the period from June 1, 20XX to May 31, 2…" at bounding box center [765, 341] width 716 height 36
click at [1113, 253] on div "Close this dialog window" at bounding box center [1116, 257] width 16 height 16
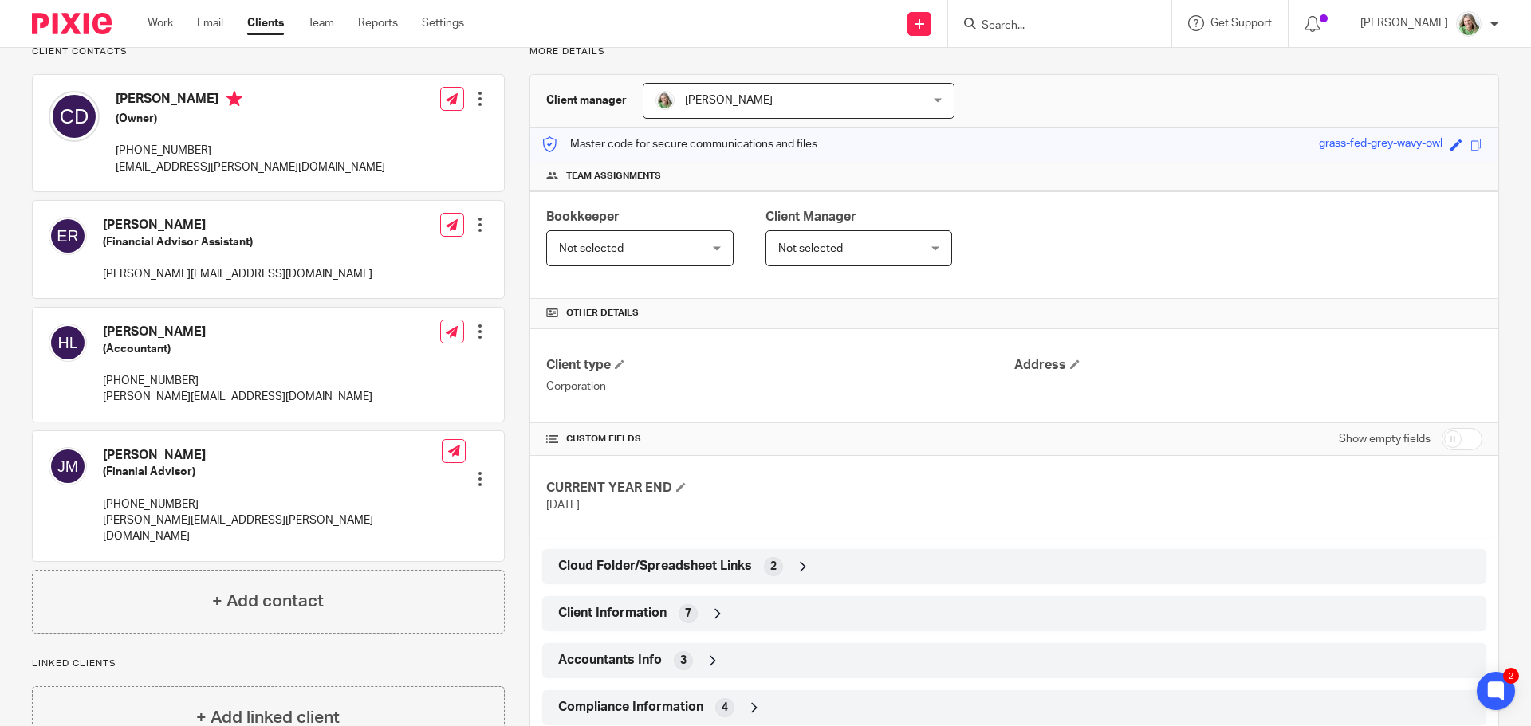
scroll to position [0, 0]
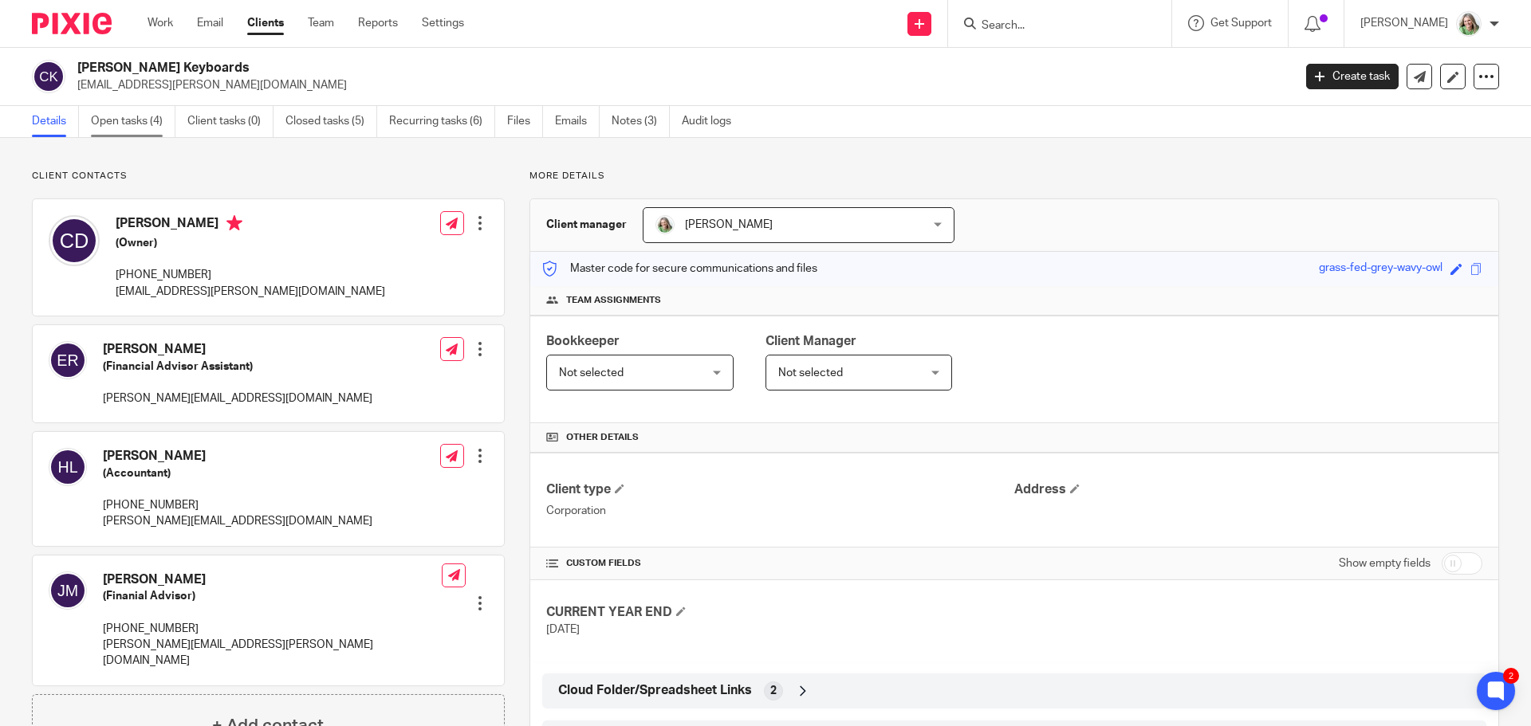
drag, startPoint x: 127, startPoint y: 124, endPoint x: 135, endPoint y: 128, distance: 8.9
click at [128, 124] on link "Open tasks (4)" at bounding box center [133, 121] width 85 height 31
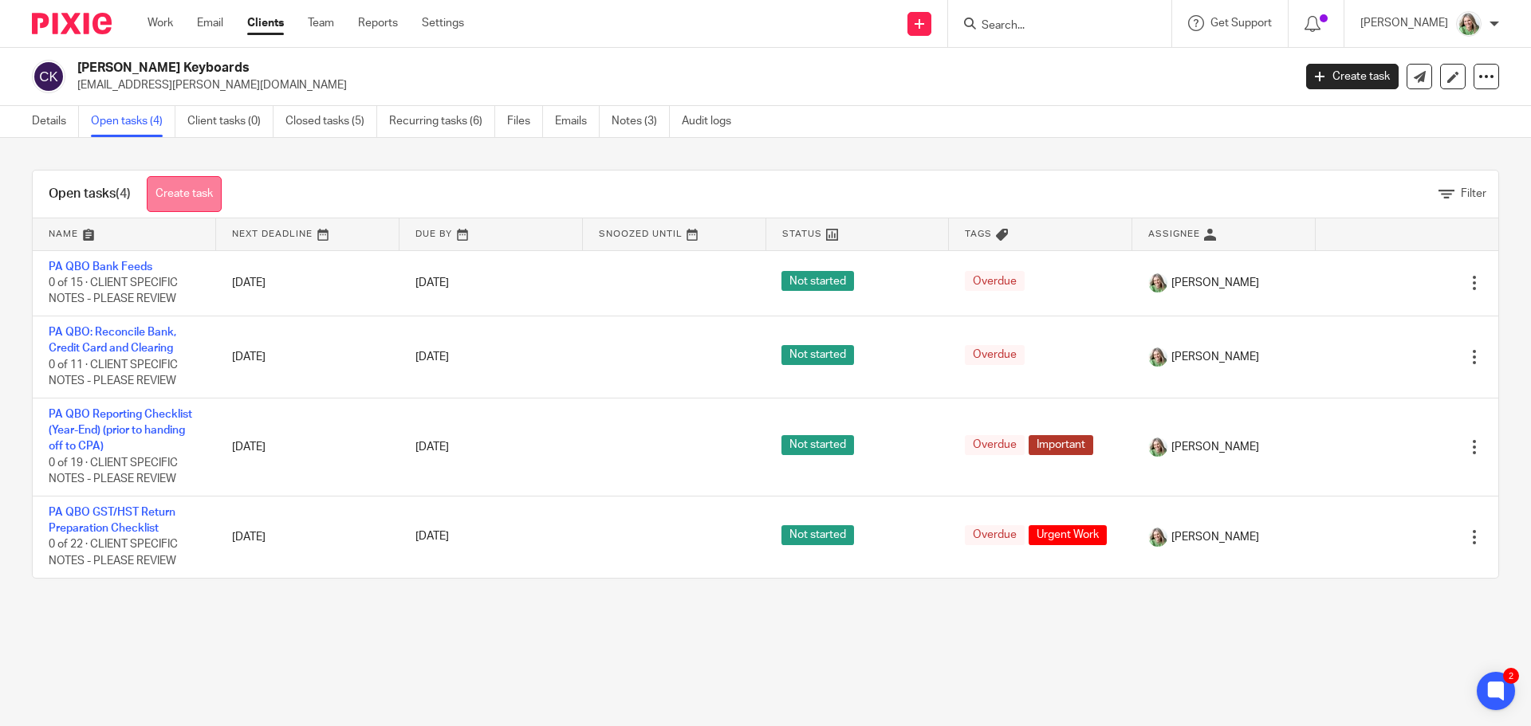
click at [209, 195] on link "Create task" at bounding box center [184, 194] width 75 height 36
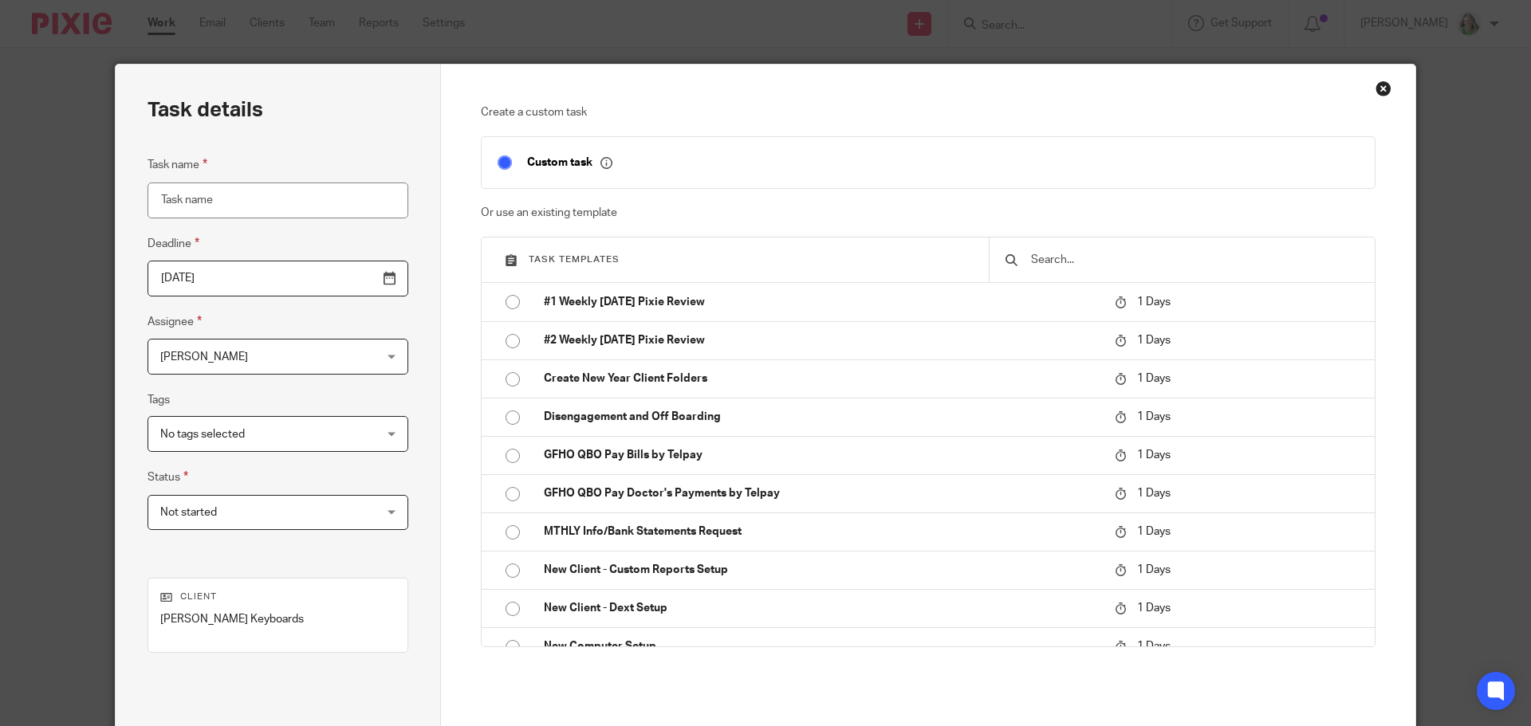
click at [1102, 268] on input "text" at bounding box center [1193, 260] width 329 height 18
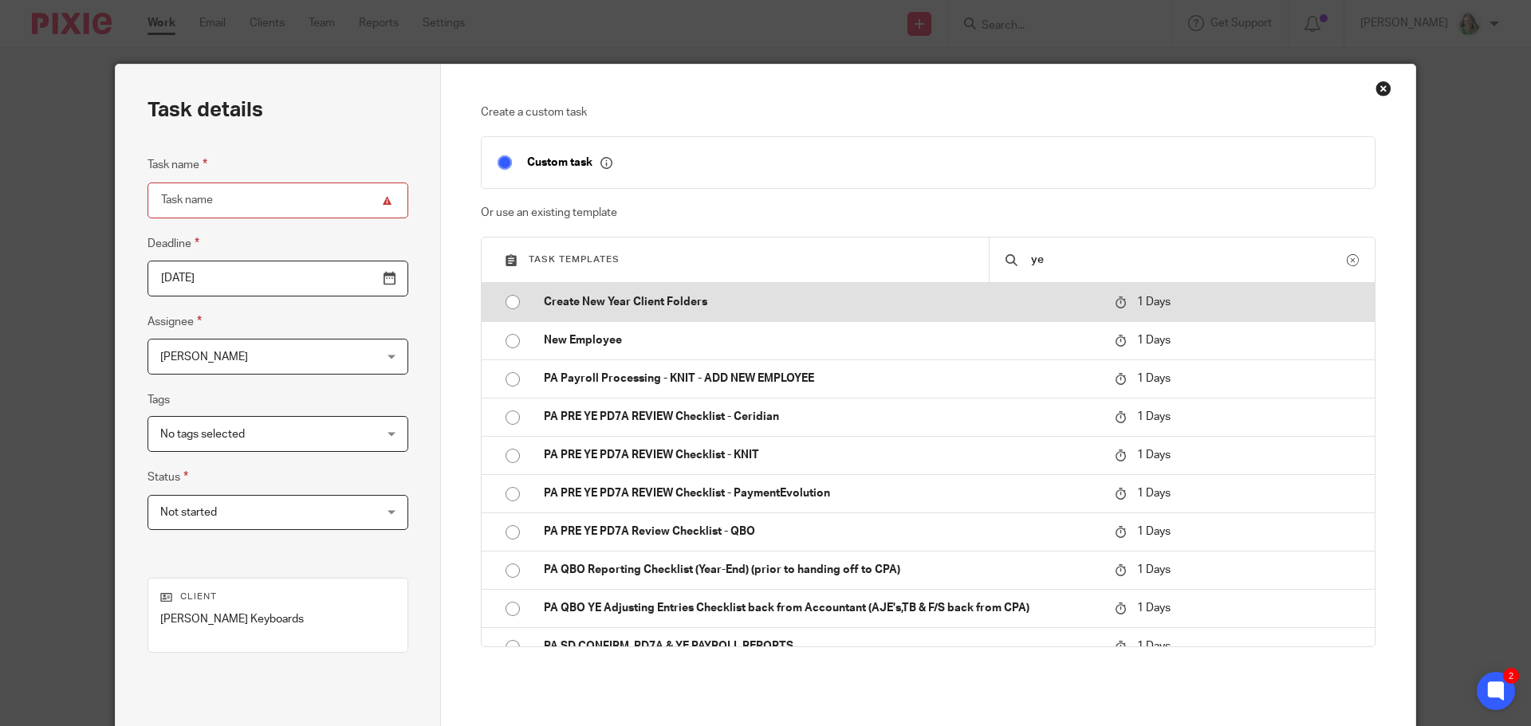
type input "y"
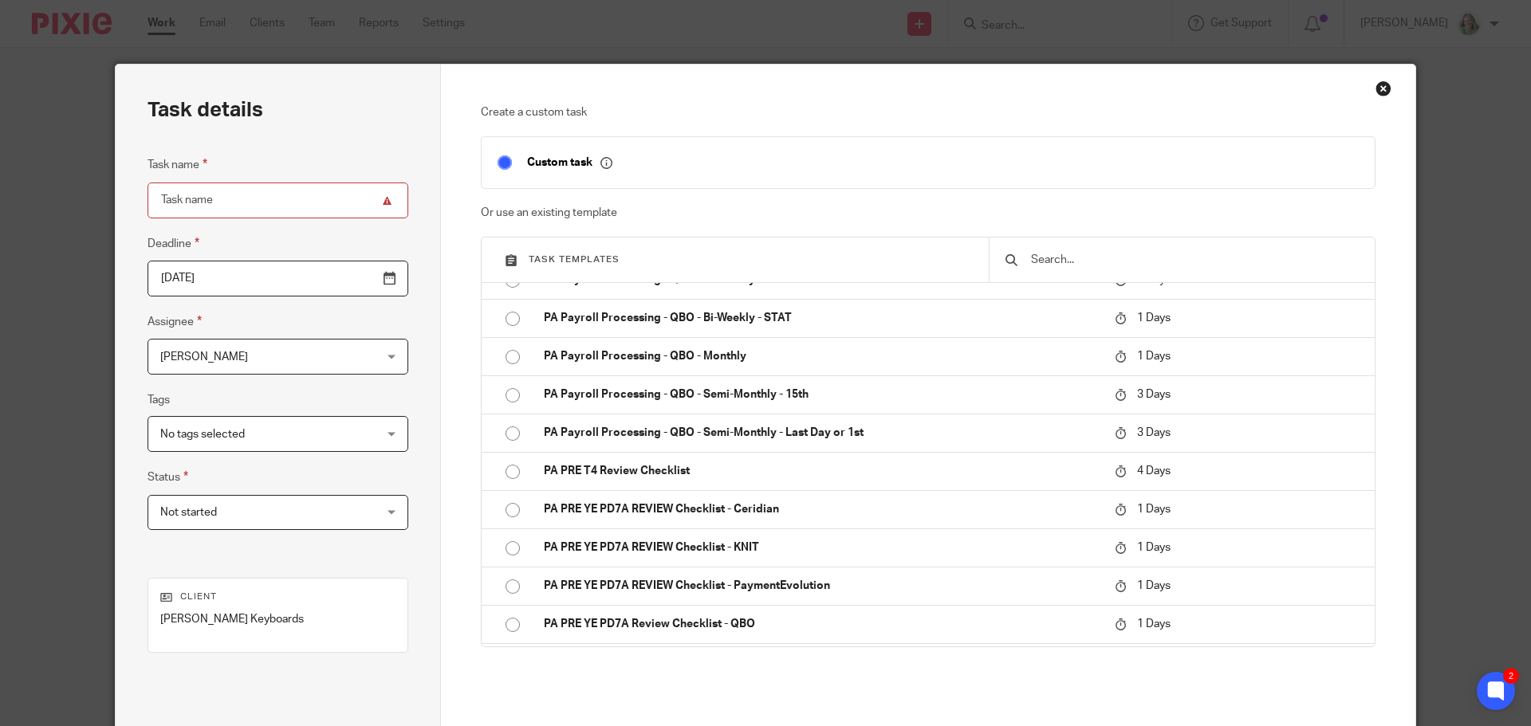
scroll to position [1276, 0]
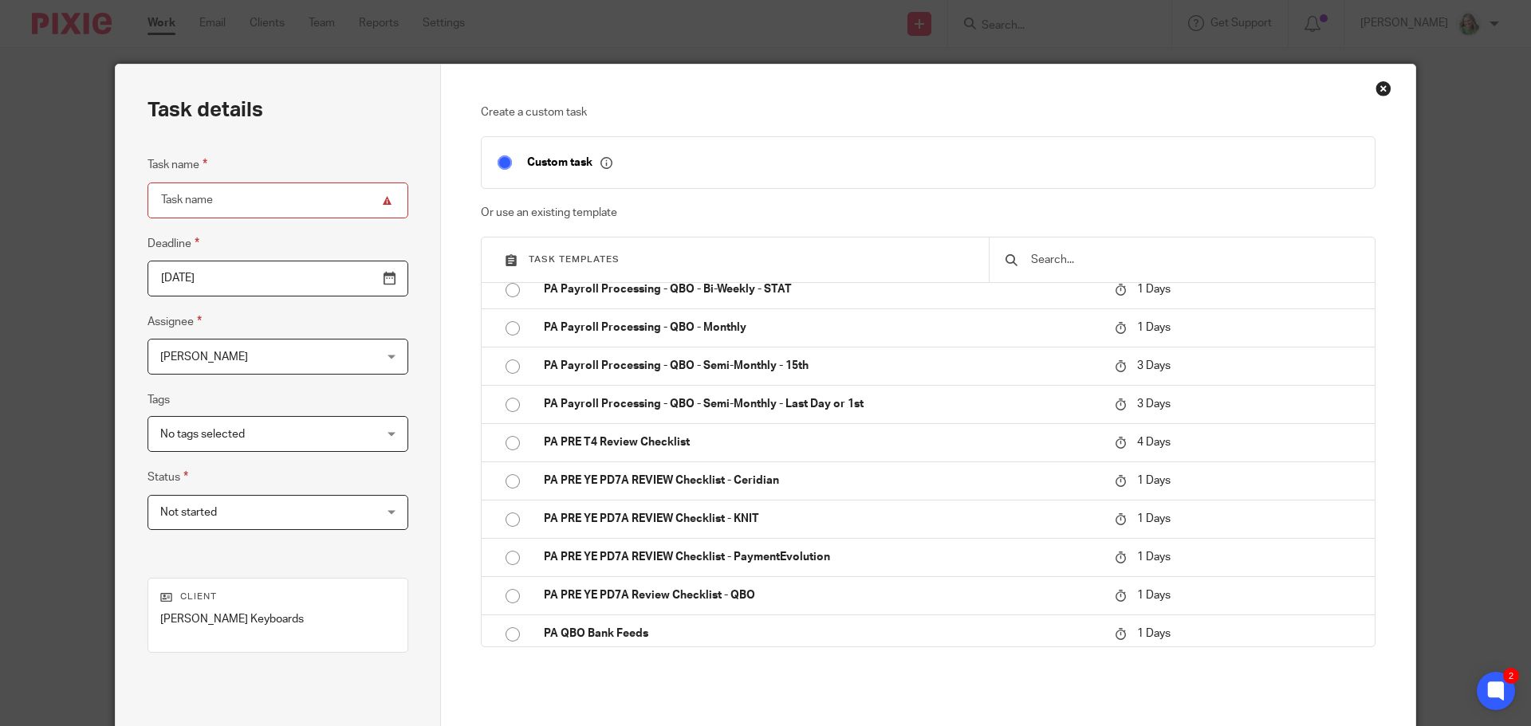
click at [1376, 86] on div "Close this dialog window" at bounding box center [1383, 89] width 16 height 16
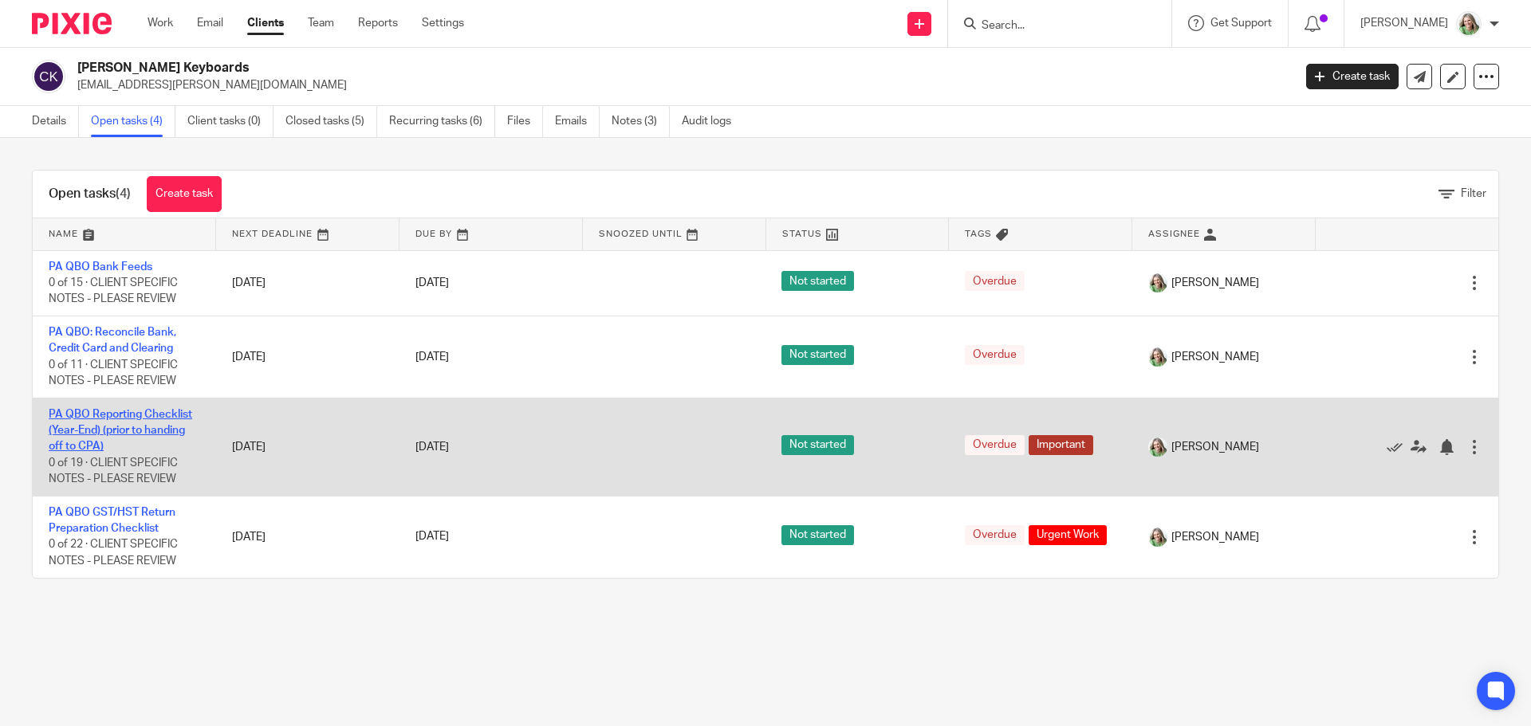
click at [144, 419] on link "PA QBO Reporting Checklist (Year-End) (prior to handing off to CPA)" at bounding box center [121, 431] width 144 height 44
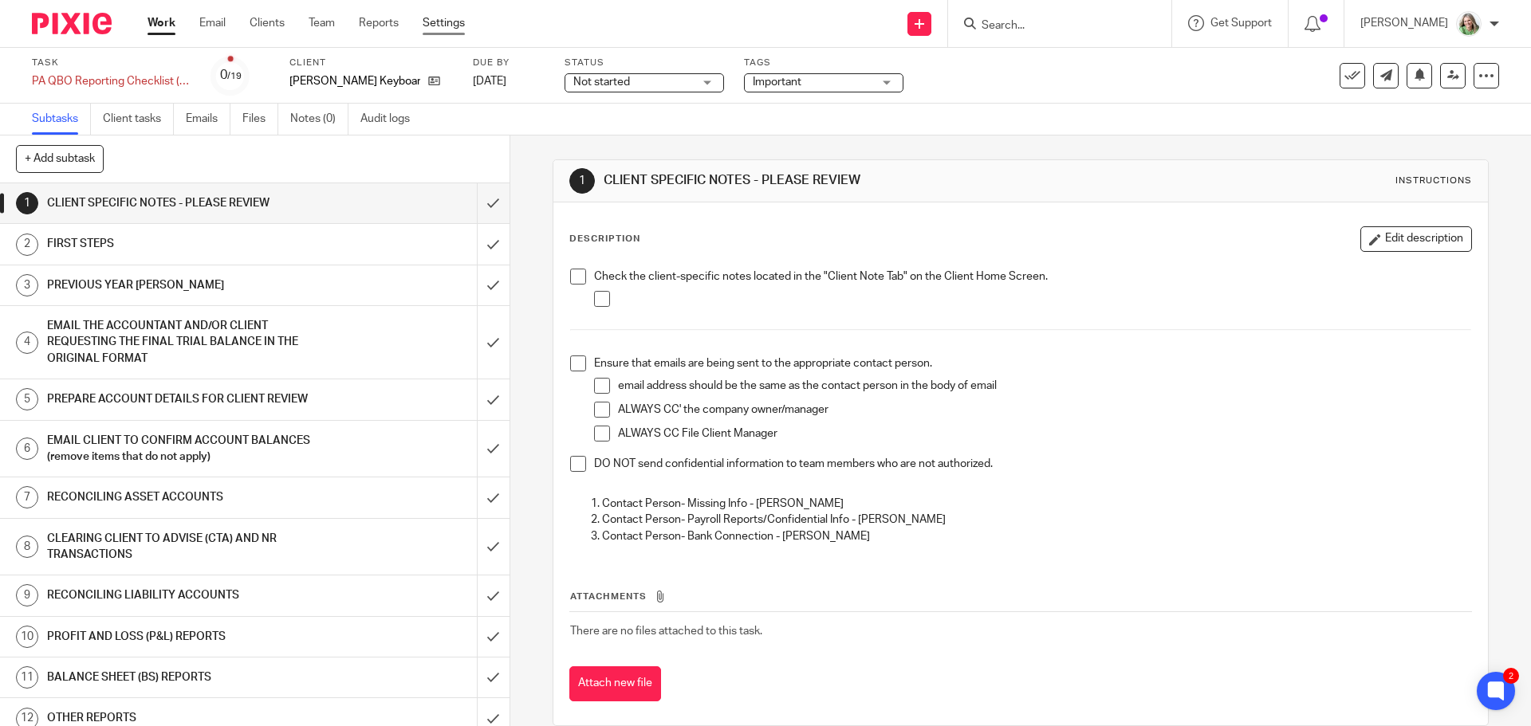
click at [458, 20] on link "Settings" at bounding box center [444, 23] width 42 height 16
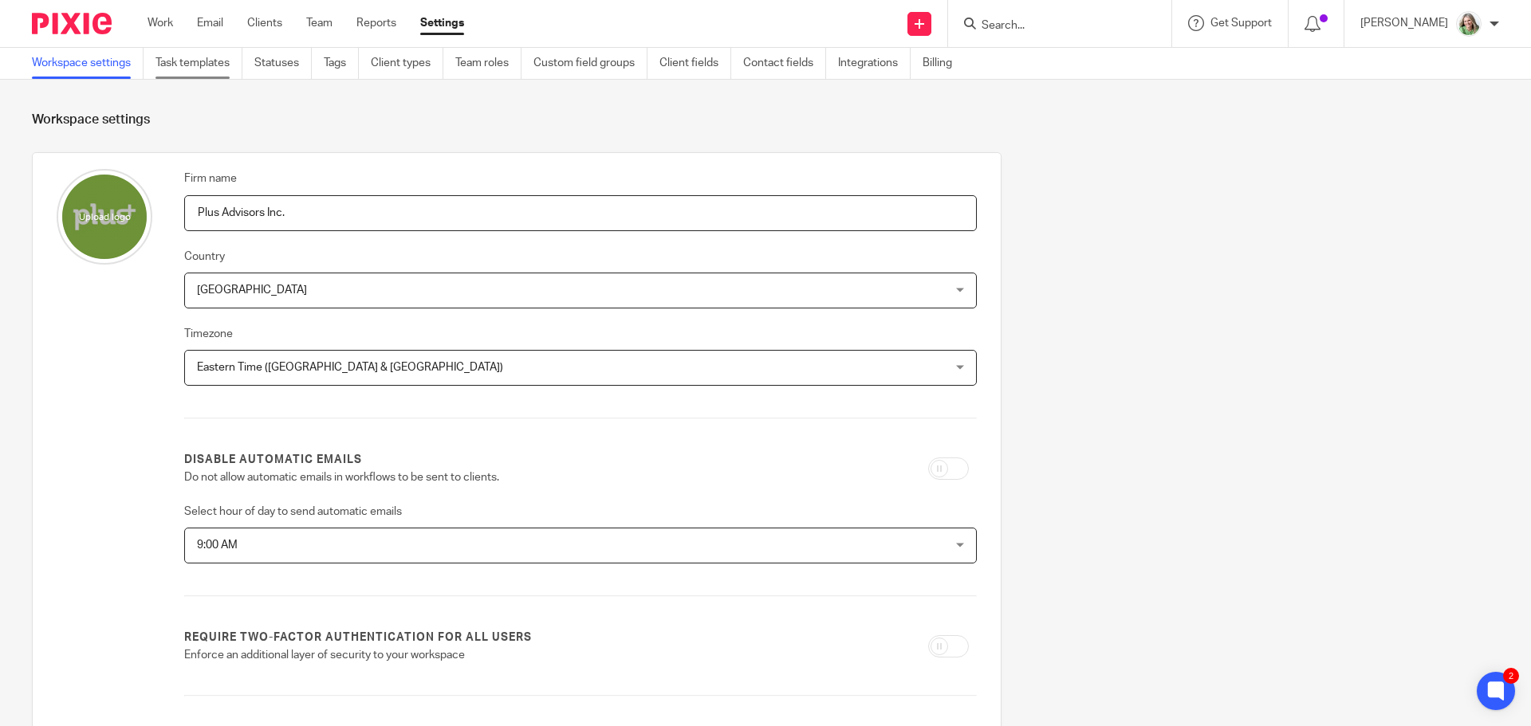
click at [199, 68] on link "Task templates" at bounding box center [198, 63] width 87 height 31
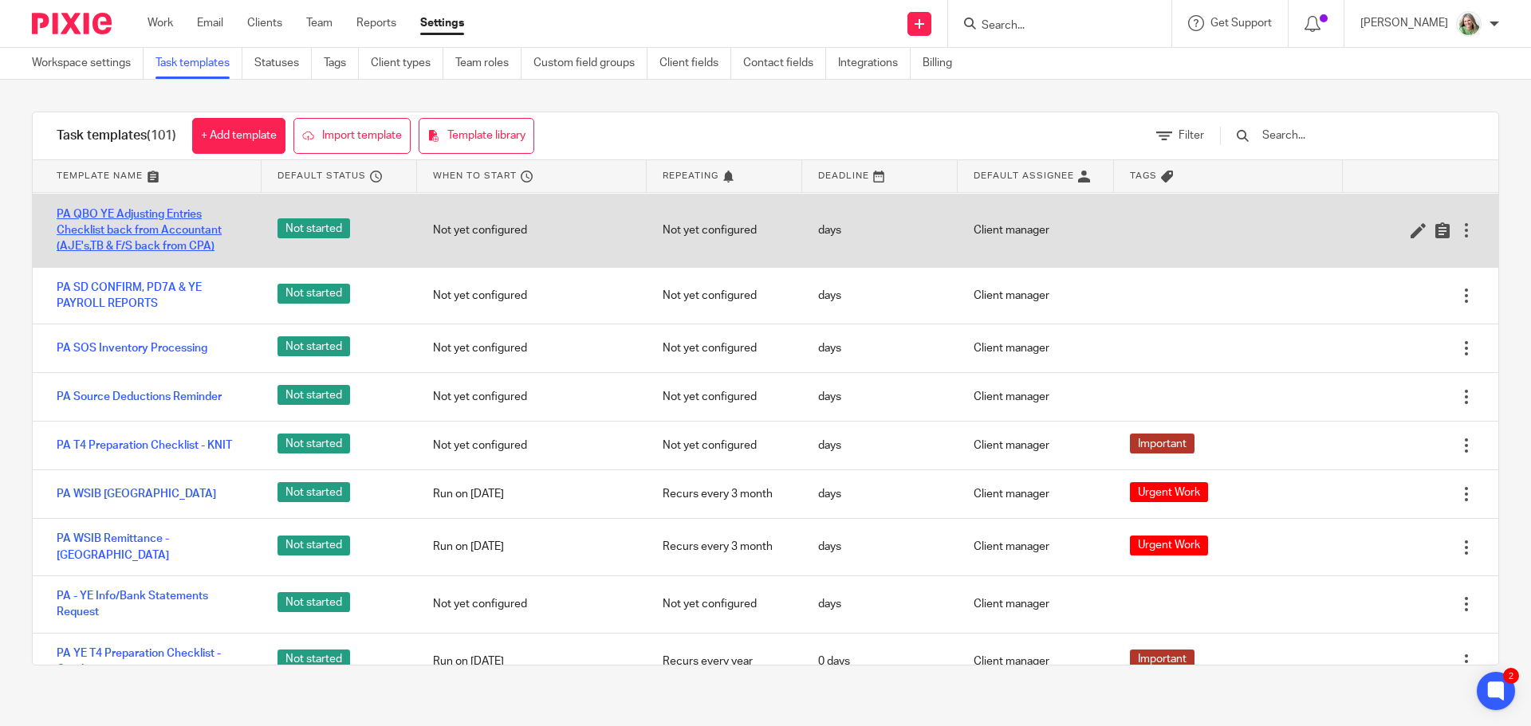
scroll to position [3269, 0]
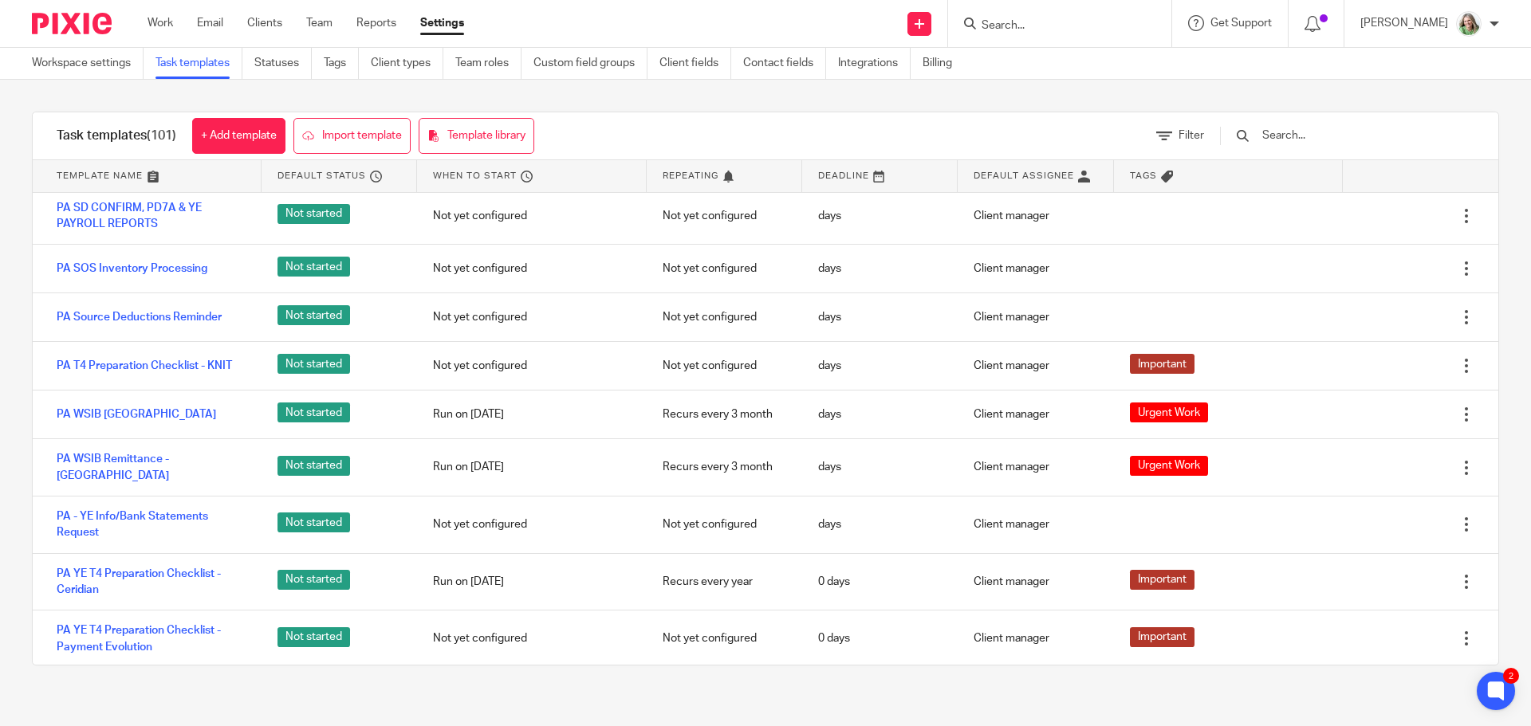
click at [1036, 20] on input "Search" at bounding box center [1052, 26] width 144 height 14
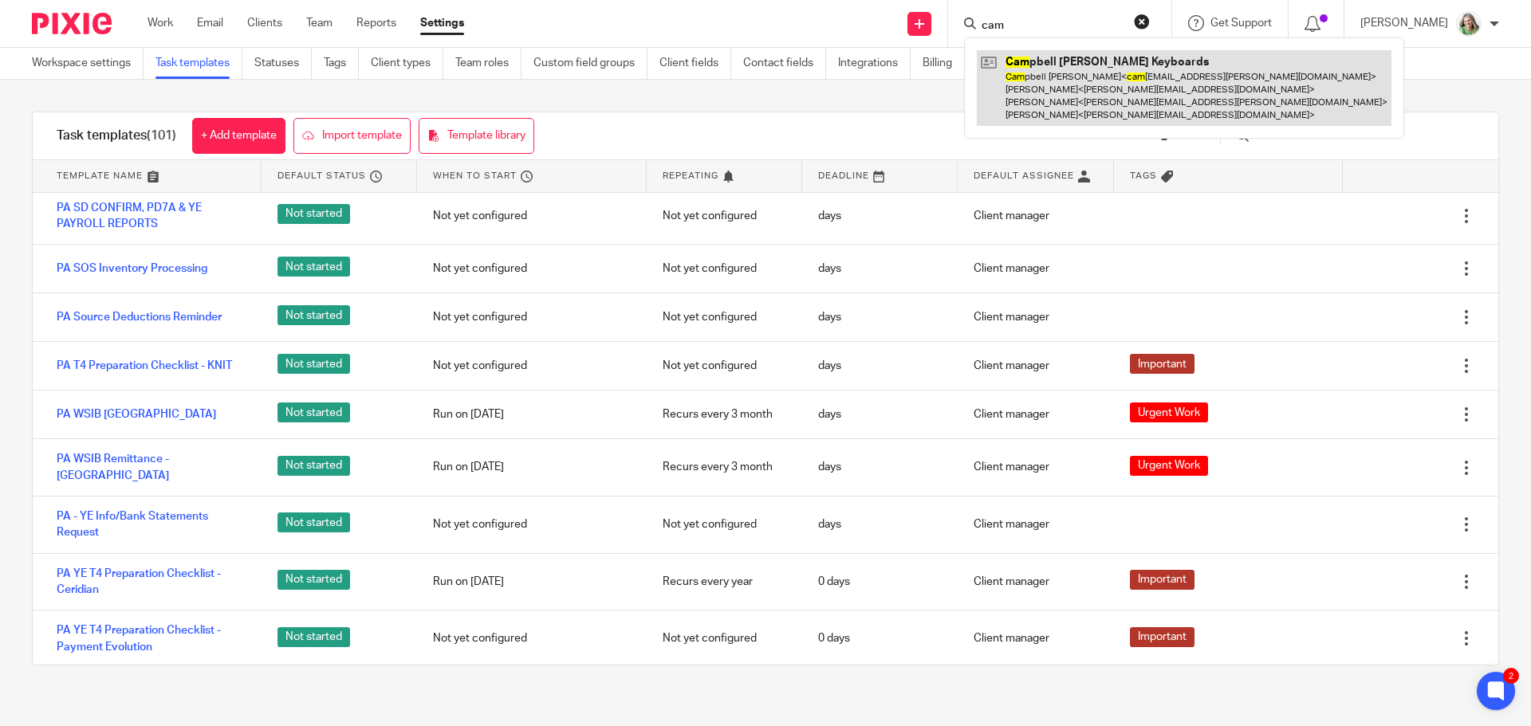
type input "cam"
click at [1069, 79] on link at bounding box center [1184, 88] width 415 height 76
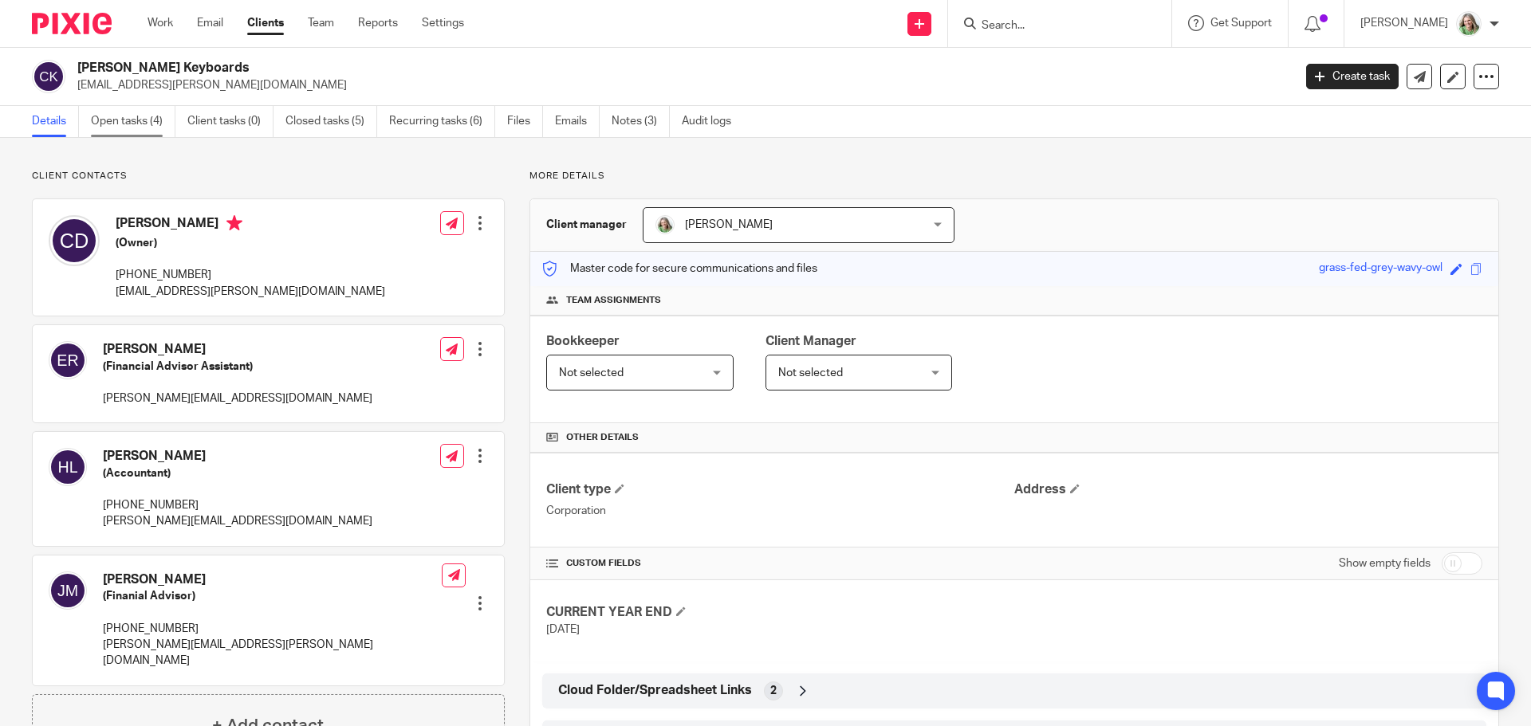
click at [111, 121] on link "Open tasks (4)" at bounding box center [133, 121] width 85 height 31
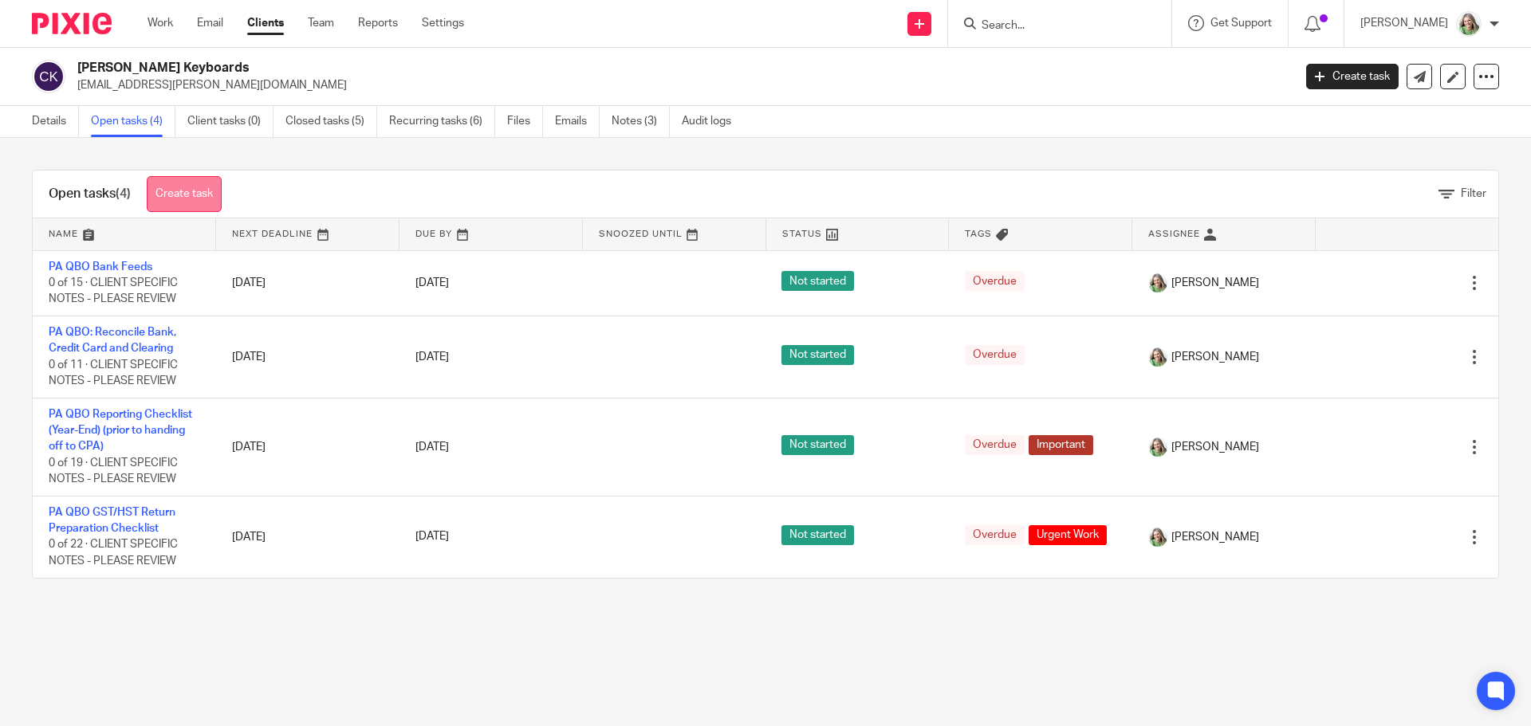
click at [171, 190] on link "Create task" at bounding box center [184, 194] width 75 height 36
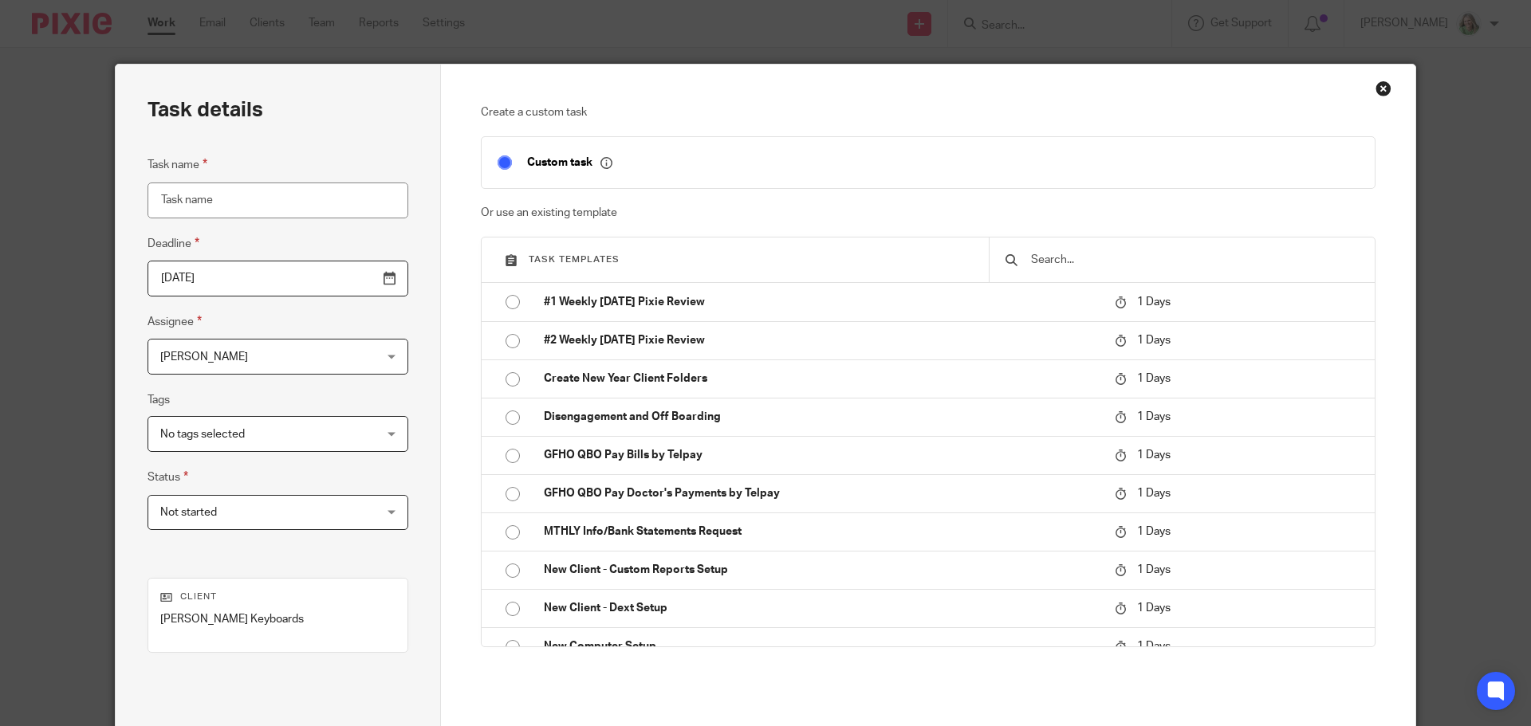
click at [1150, 269] on input "text" at bounding box center [1193, 260] width 329 height 18
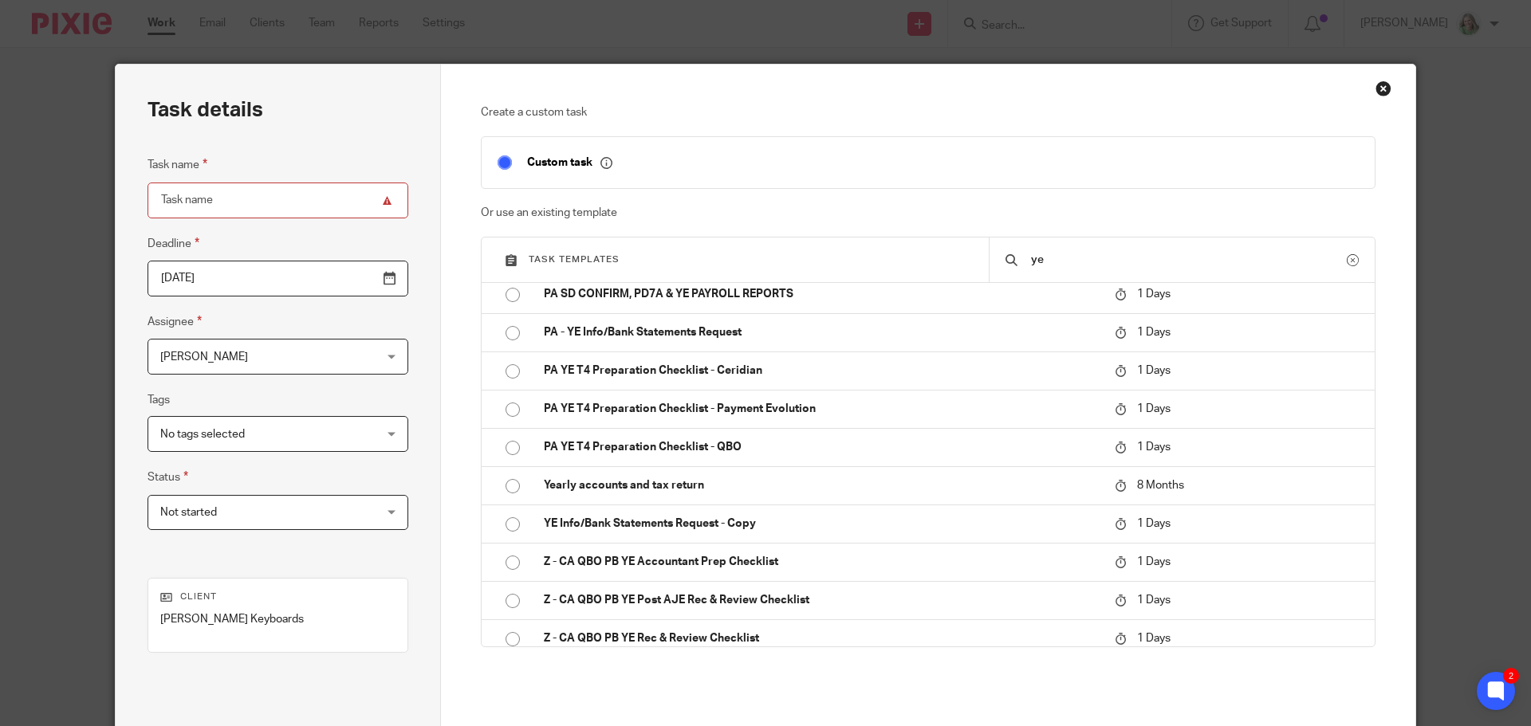
scroll to position [364, 0]
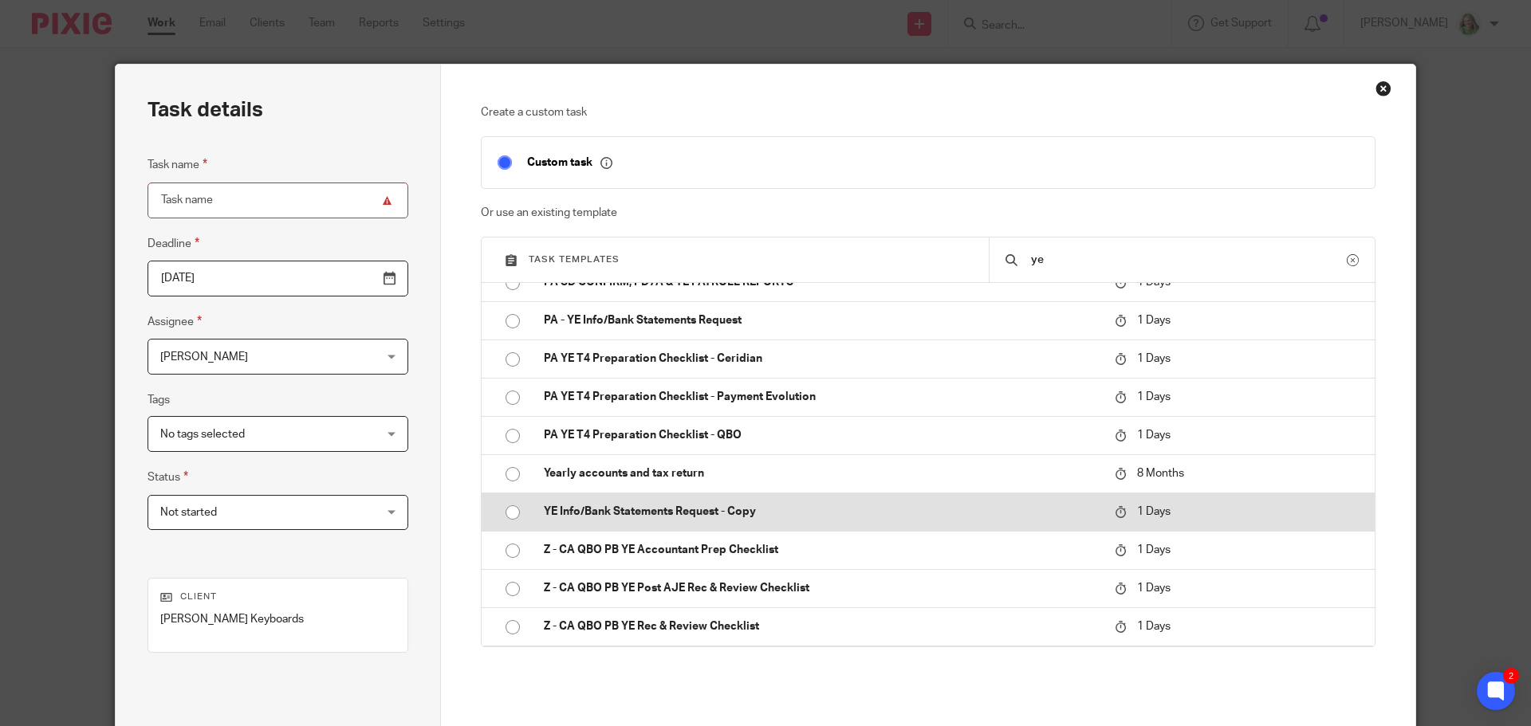
type input "ye"
click at [694, 511] on p "YE Info/Bank Statements Request - Copy" at bounding box center [821, 512] width 555 height 16
type input "[DATE]"
type input "YE Info/Bank Statements Request - Copy"
checkbox input "false"
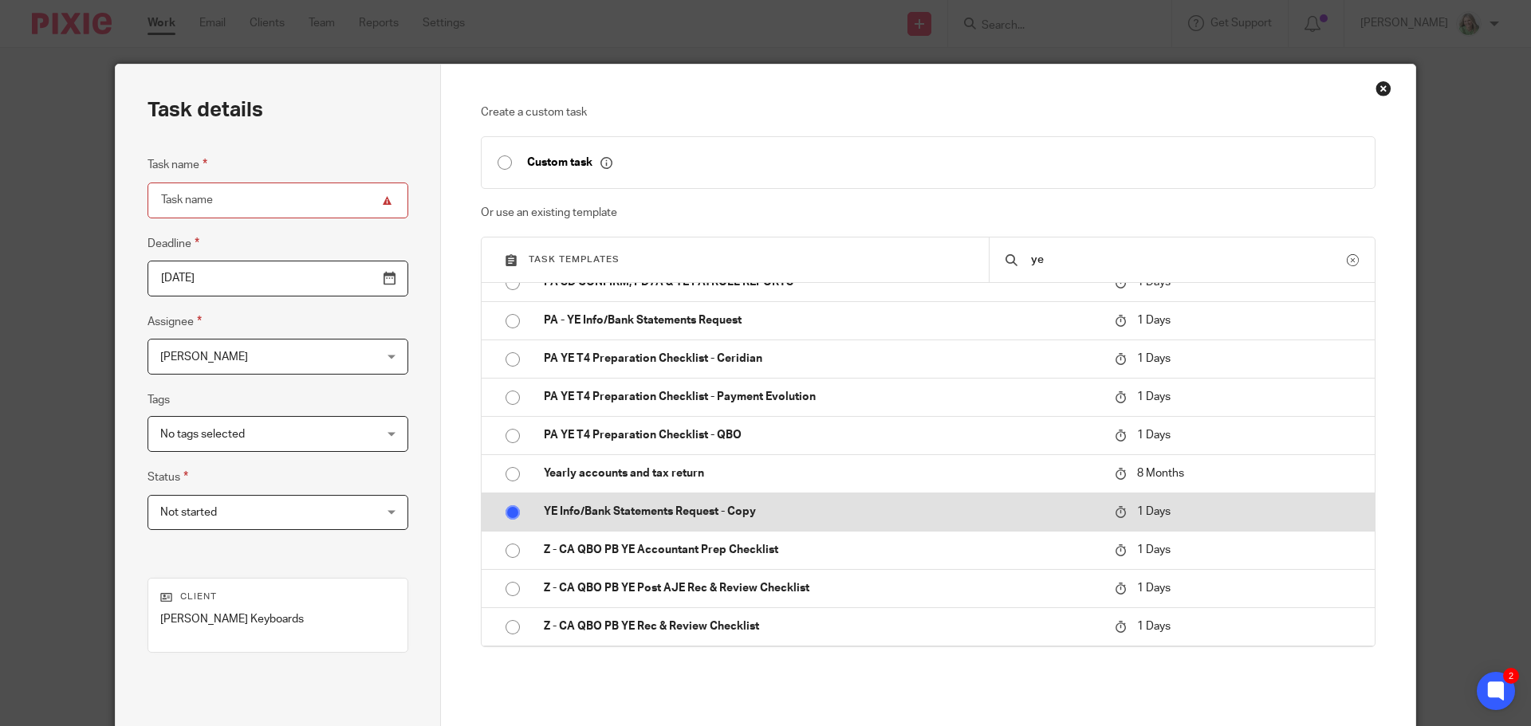
radio input "true"
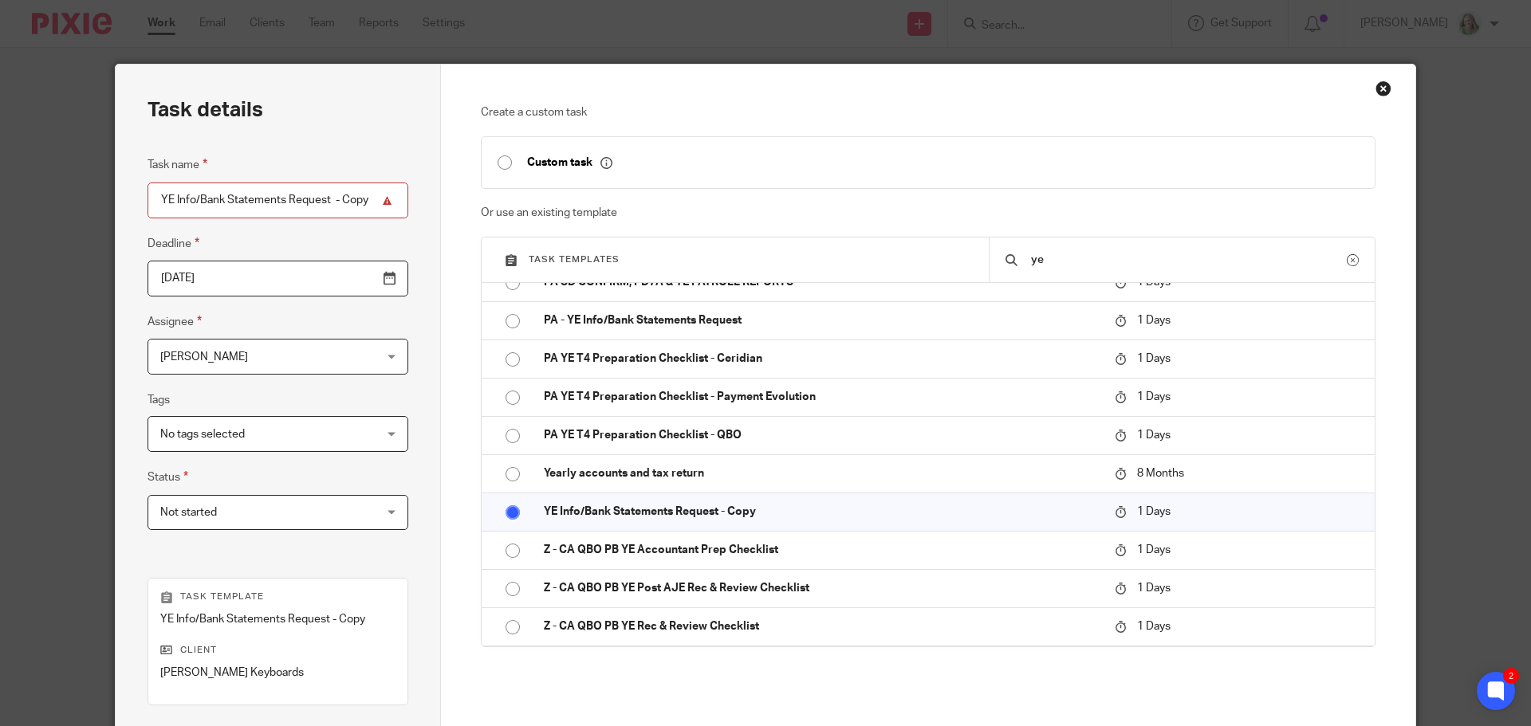
click at [248, 277] on input "2025-08-23" at bounding box center [278, 279] width 261 height 36
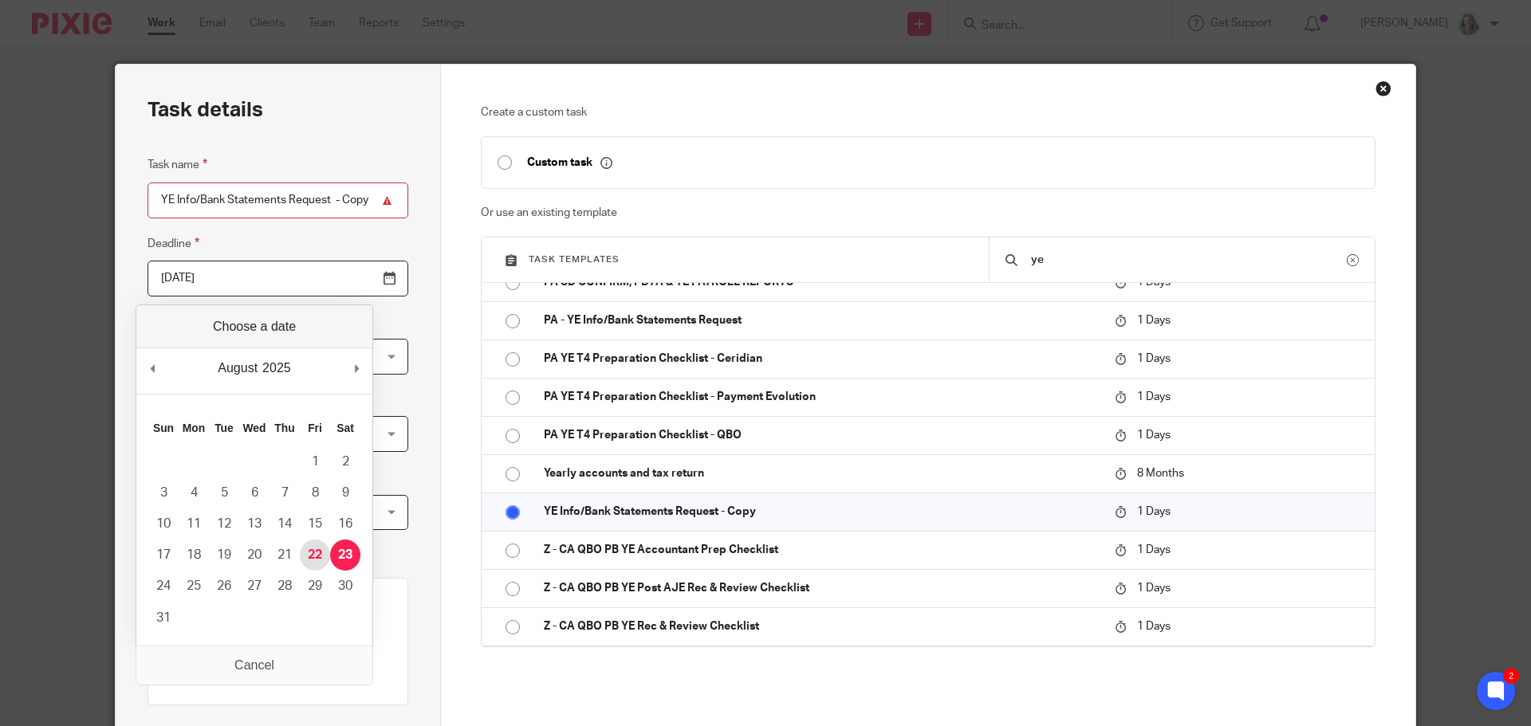
type input "2025-08-22"
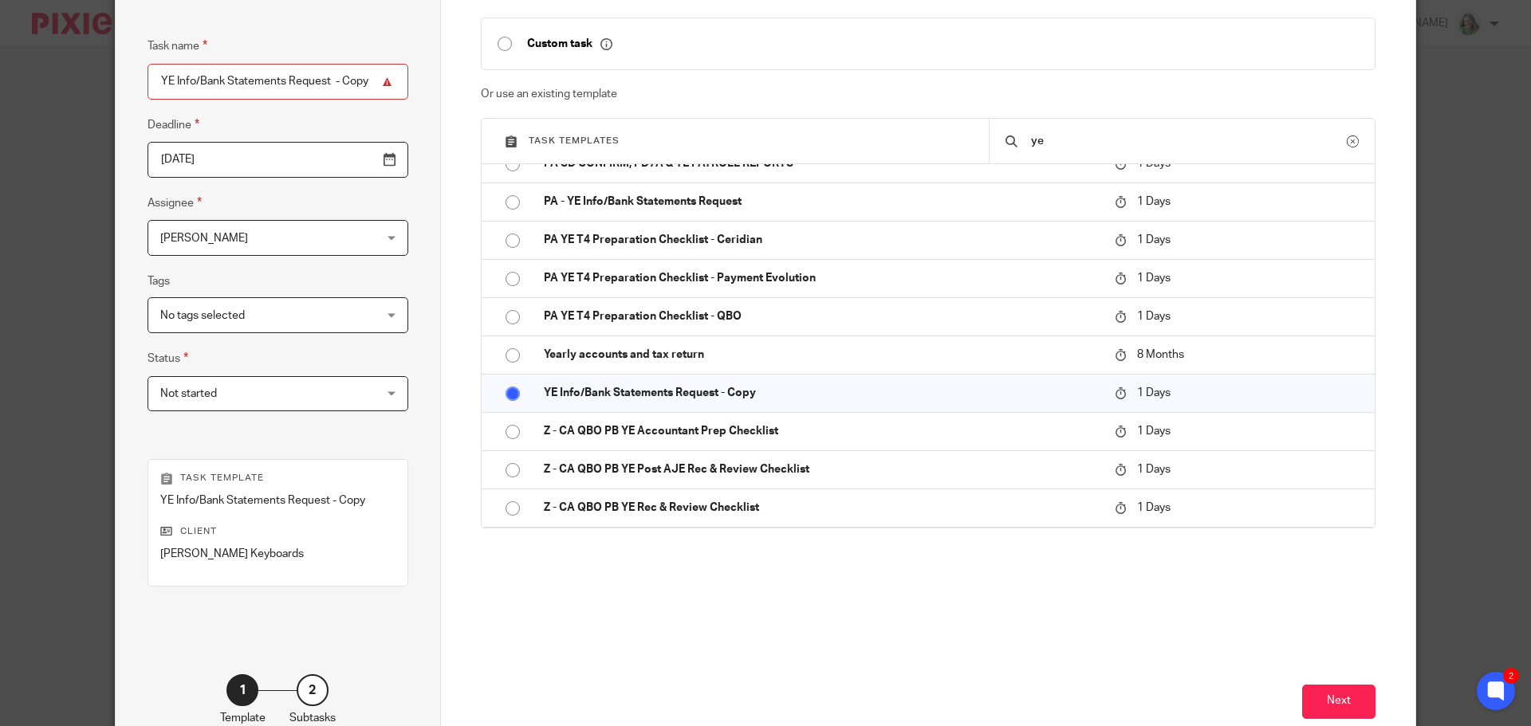
scroll to position [216, 0]
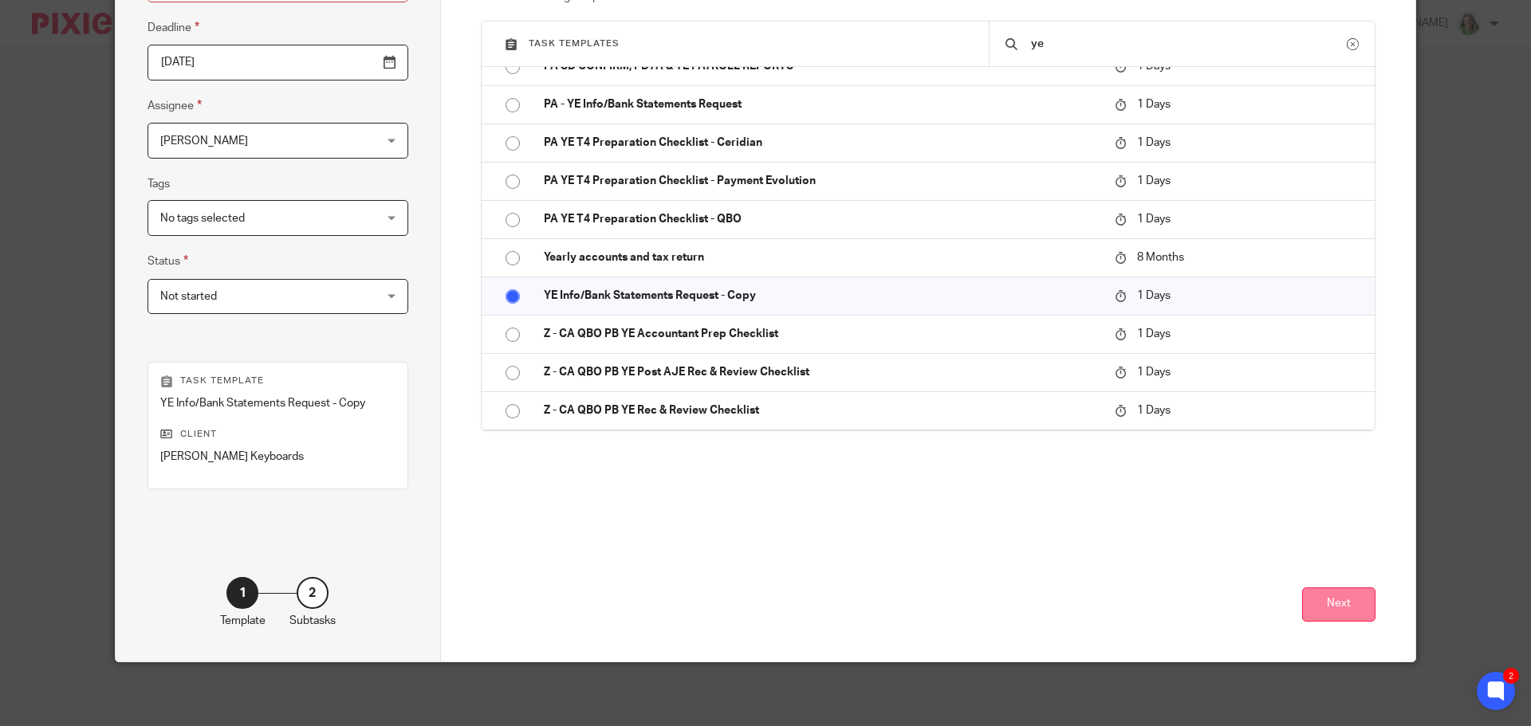
click at [1338, 600] on button "Next" at bounding box center [1338, 605] width 73 height 34
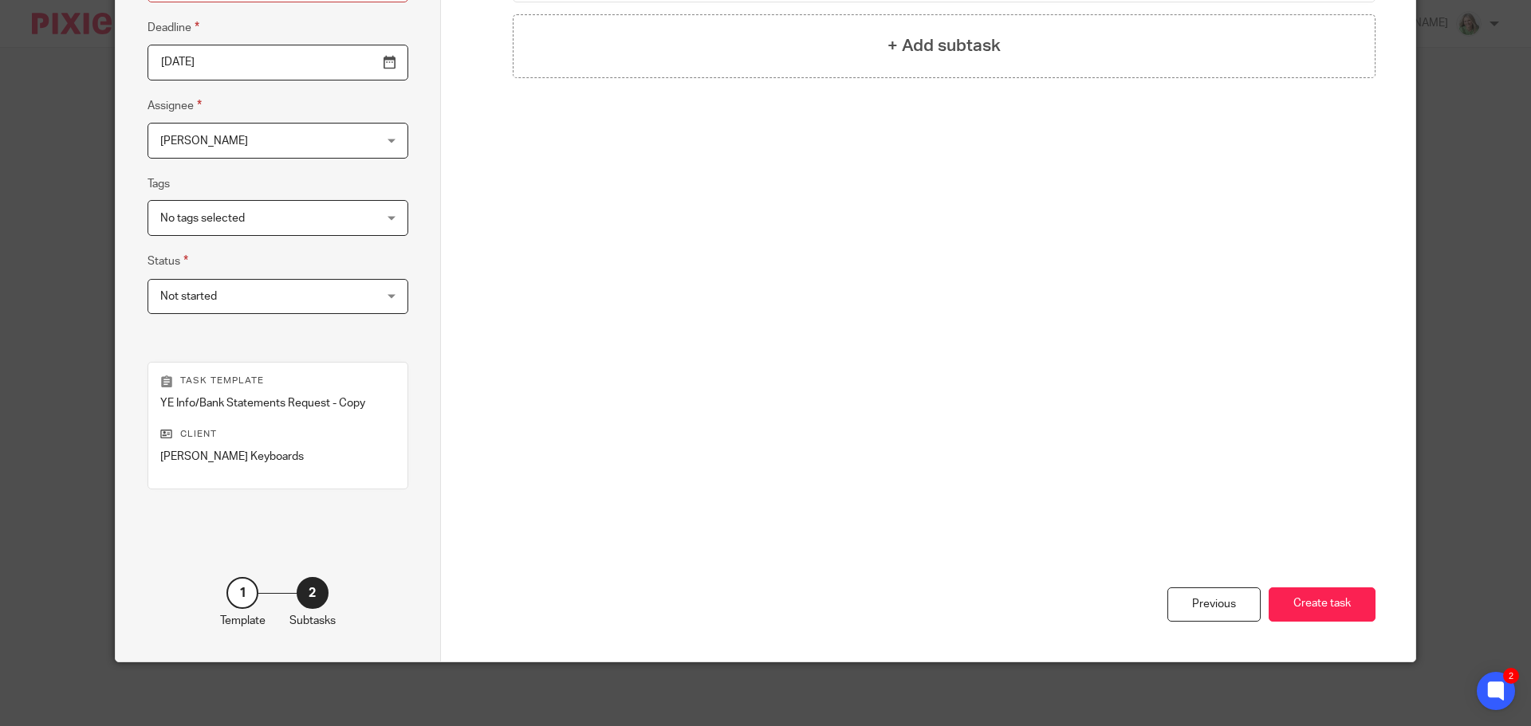
click at [1338, 600] on button "Create task" at bounding box center [1322, 605] width 107 height 34
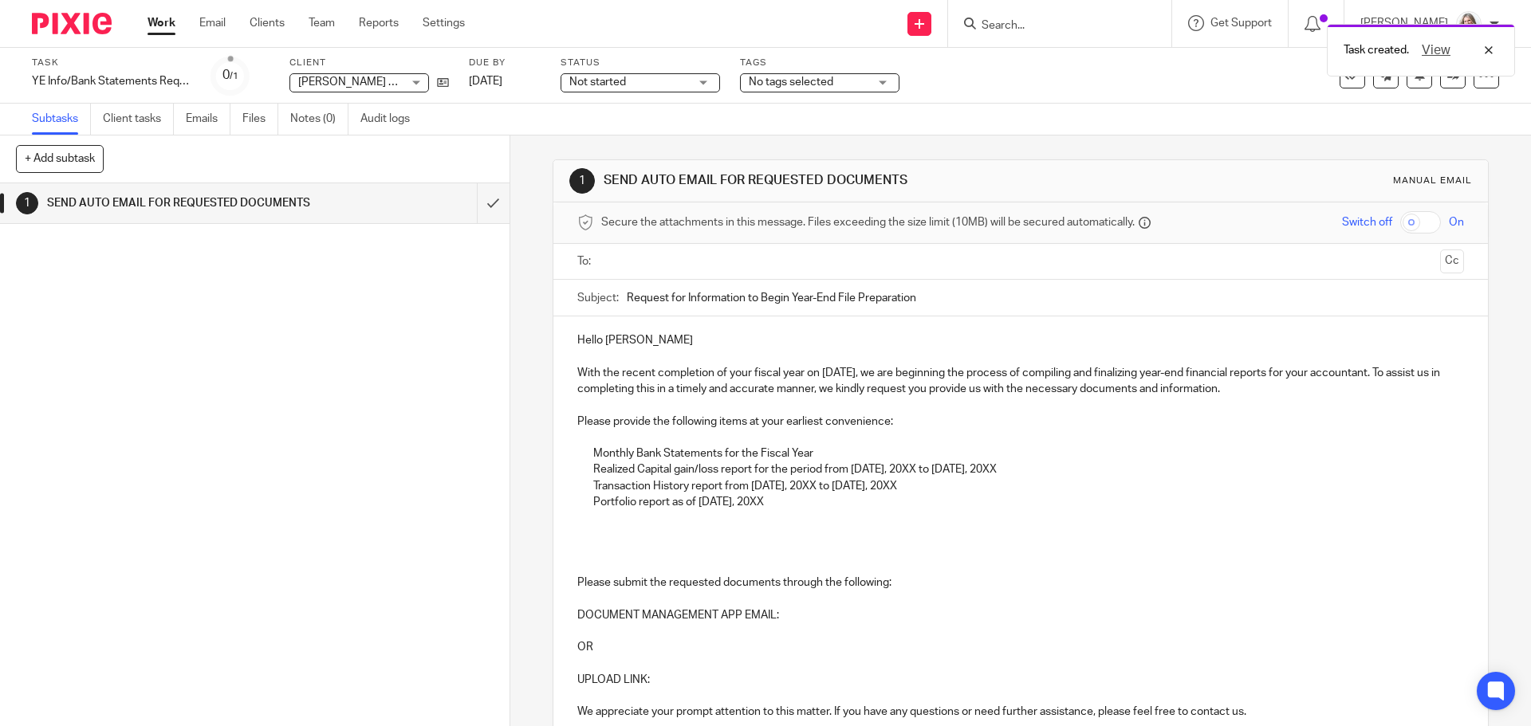
click at [671, 259] on input "text" at bounding box center [1020, 262] width 826 height 18
click at [891, 472] on p "Realized Capital gain/loss report for the period from [DATE], 20XX to [DATE], 2…" at bounding box center [1028, 474] width 870 height 16
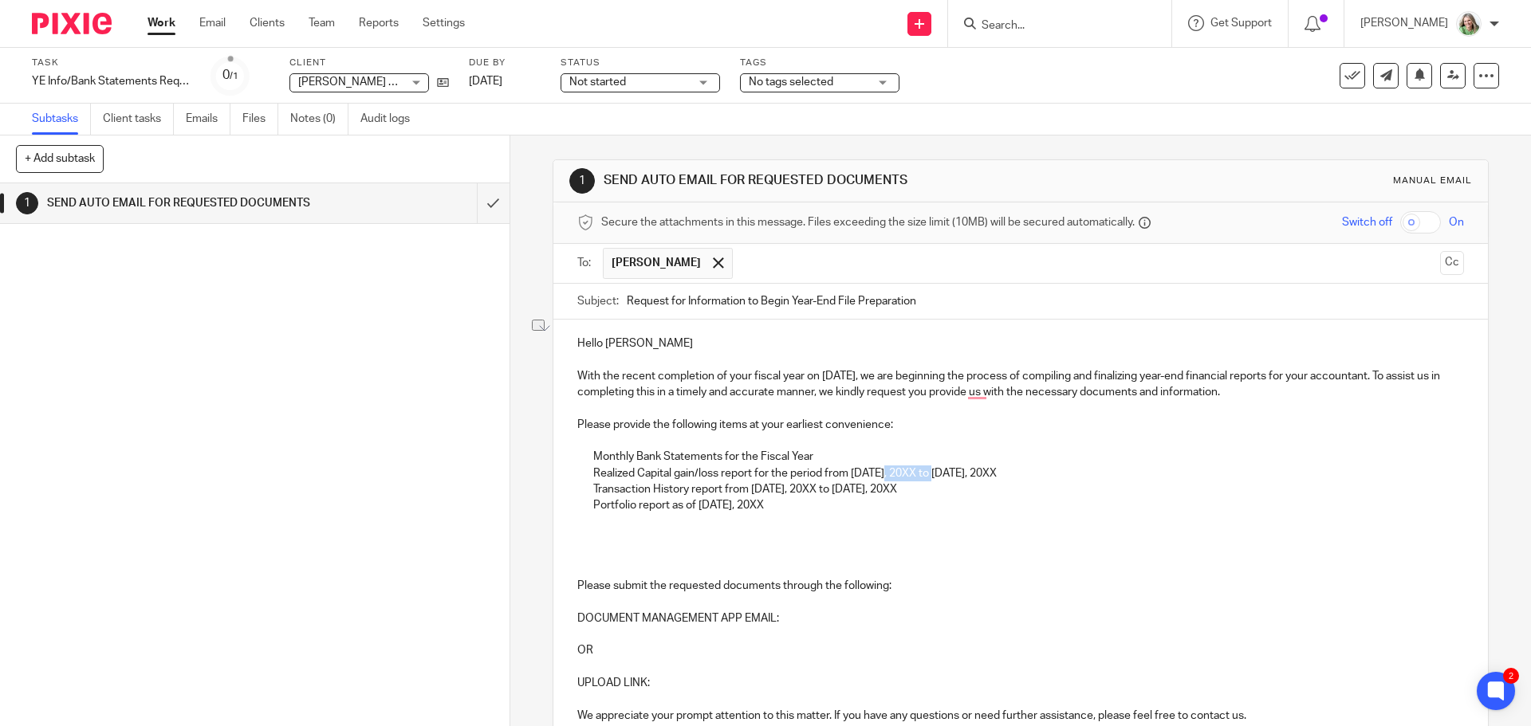
drag, startPoint x: 883, startPoint y: 476, endPoint x: 931, endPoint y: 473, distance: 47.9
click at [931, 473] on p "Realized Capital gain/loss report for the period from June 1, 20XX to May 31, 2…" at bounding box center [1028, 474] width 870 height 16
drag, startPoint x: 931, startPoint y: 473, endPoint x: 975, endPoint y: 475, distance: 43.9
click at [975, 475] on p "Realized Capital gain/loss report for the period from June 1to May 31, 20XX" at bounding box center [1028, 474] width 870 height 16
drag, startPoint x: 950, startPoint y: 473, endPoint x: 851, endPoint y: 468, distance: 99.0
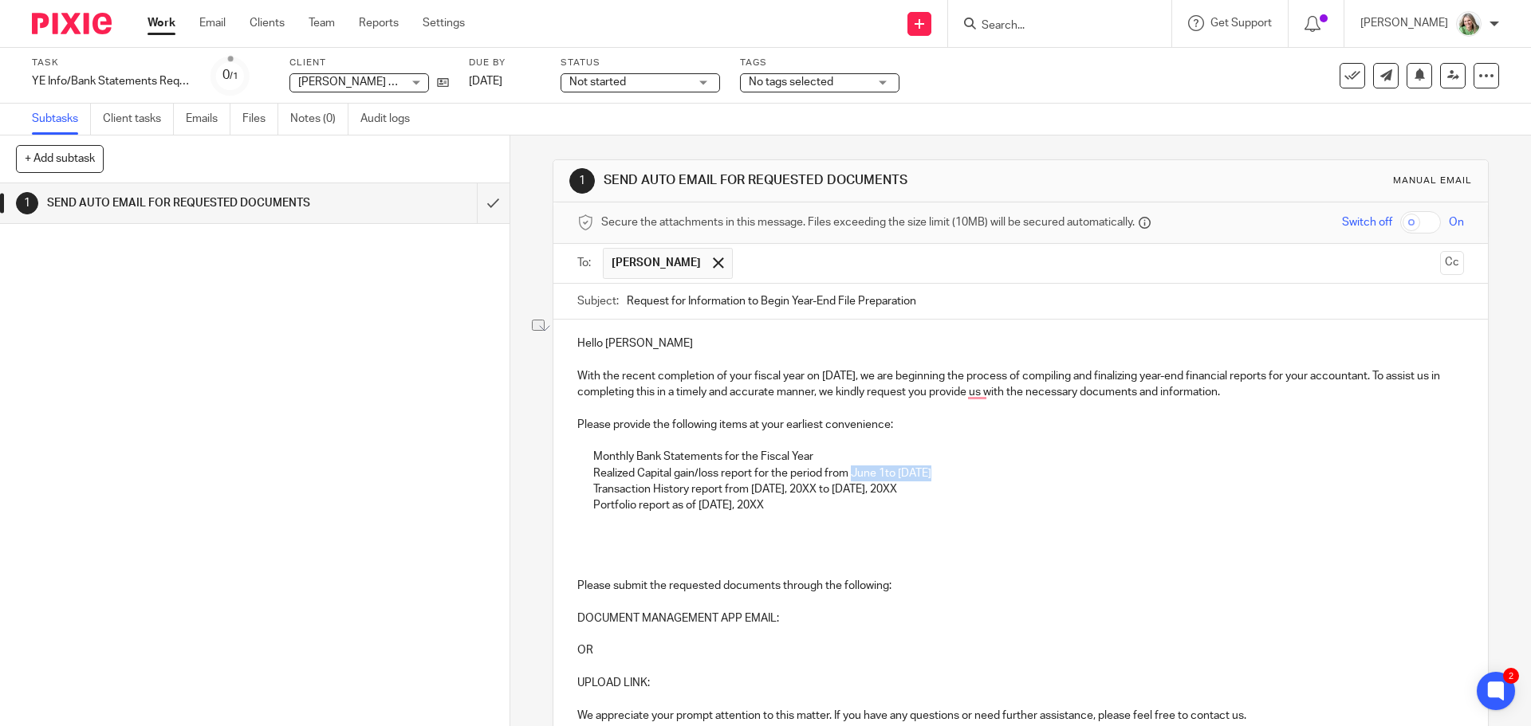
click at [851, 468] on p "Realized Capital gain/loss report for the period from June 1to May 31" at bounding box center [1028, 474] width 870 height 16
click at [883, 474] on p "Realized Capital gain/loss report for the period from June 1to May 31" at bounding box center [1028, 474] width 870 height 16
drag, startPoint x: 945, startPoint y: 470, endPoint x: 852, endPoint y: 470, distance: 93.3
click at [852, 470] on p "Realized Capital gain/loss report for the period from June 1 to May 31" at bounding box center [1028, 474] width 870 height 16
copy p "June 1 to May 31"
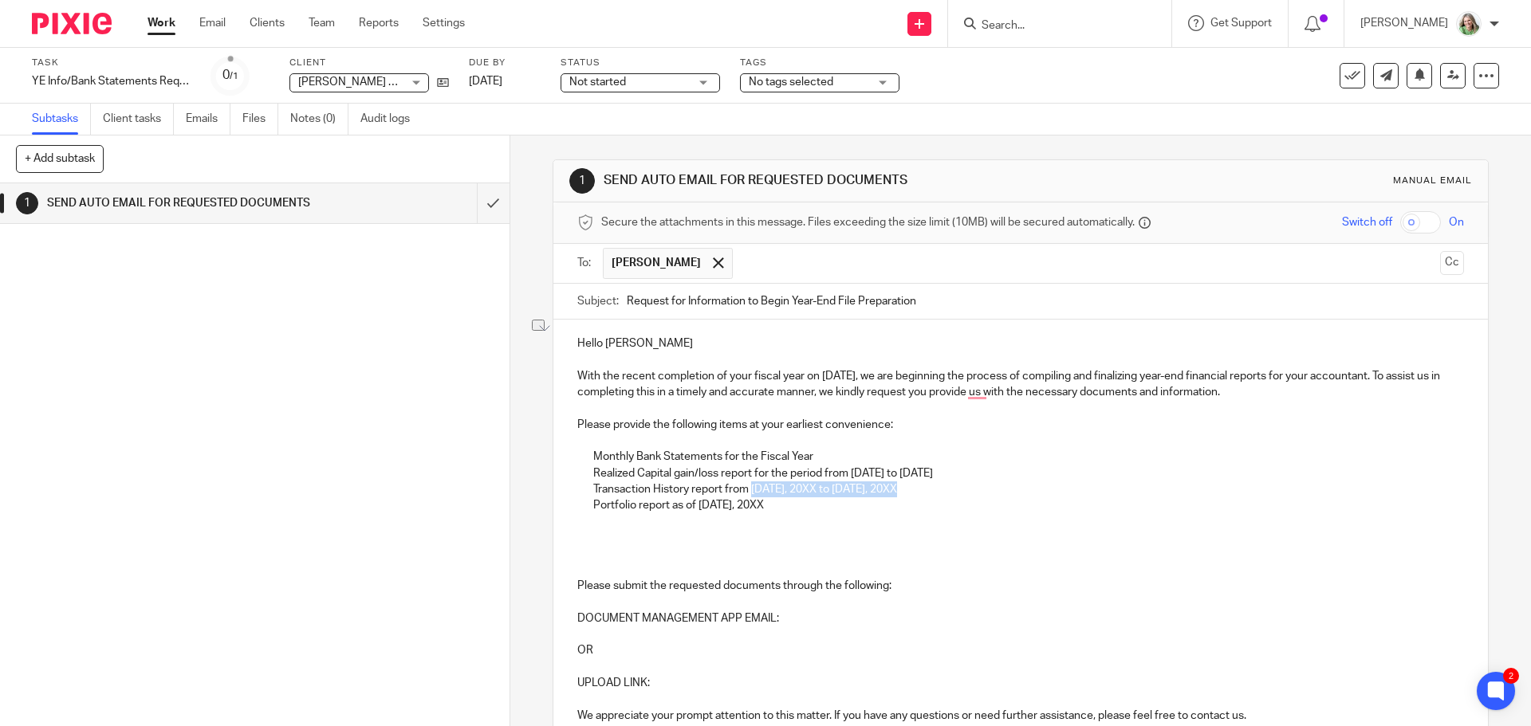
drag, startPoint x: 911, startPoint y: 491, endPoint x: 751, endPoint y: 487, distance: 160.3
click at [751, 487] on p "Transaction History report from June 1, 20XX to May 31, 20XX" at bounding box center [1028, 490] width 870 height 16
drag, startPoint x: 772, startPoint y: 504, endPoint x: 699, endPoint y: 504, distance: 72.6
click at [699, 504] on p "Portfolio report as of June 1, 20XX" at bounding box center [1028, 506] width 870 height 16
click at [707, 526] on p "To enrich screen reader interactions, please activate Accessibility in Grammarl…" at bounding box center [1028, 522] width 870 height 16
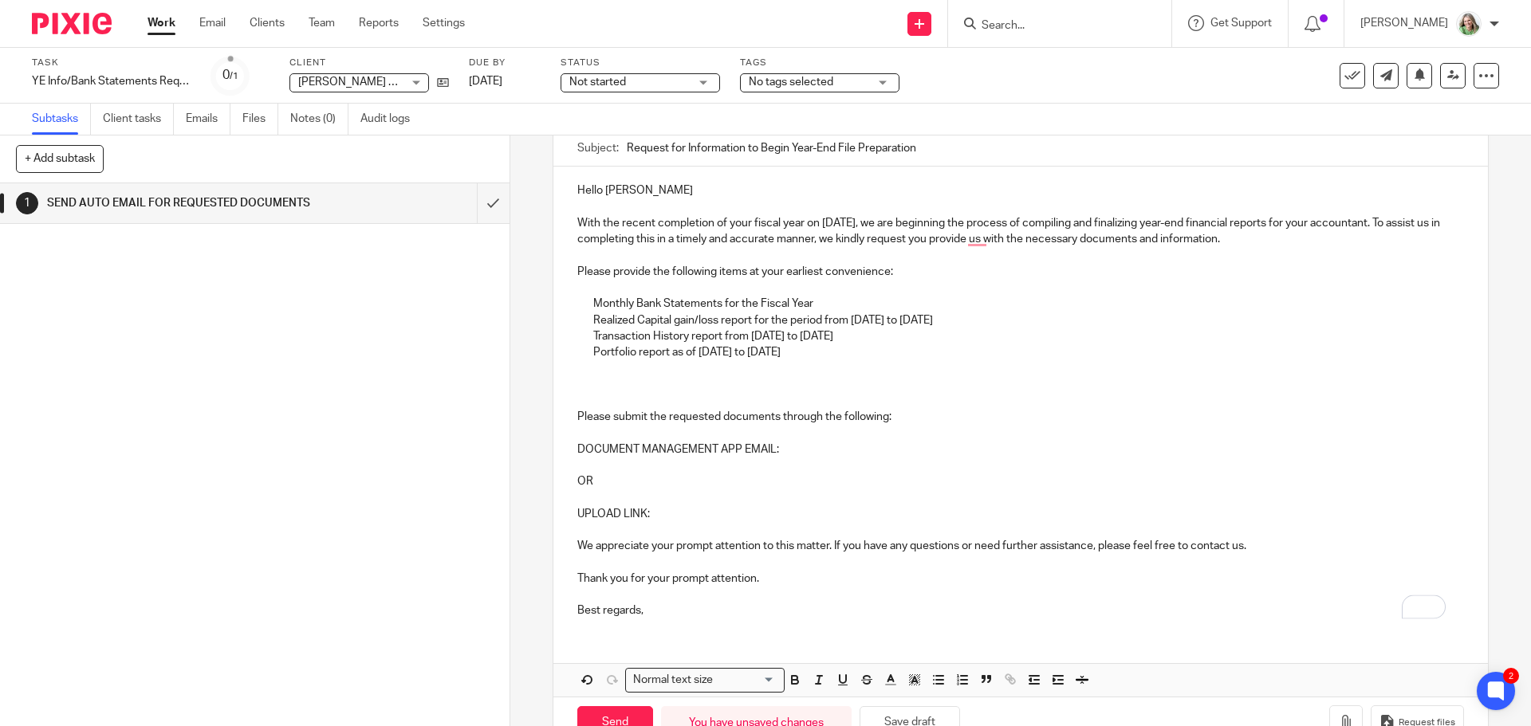
scroll to position [159, 0]
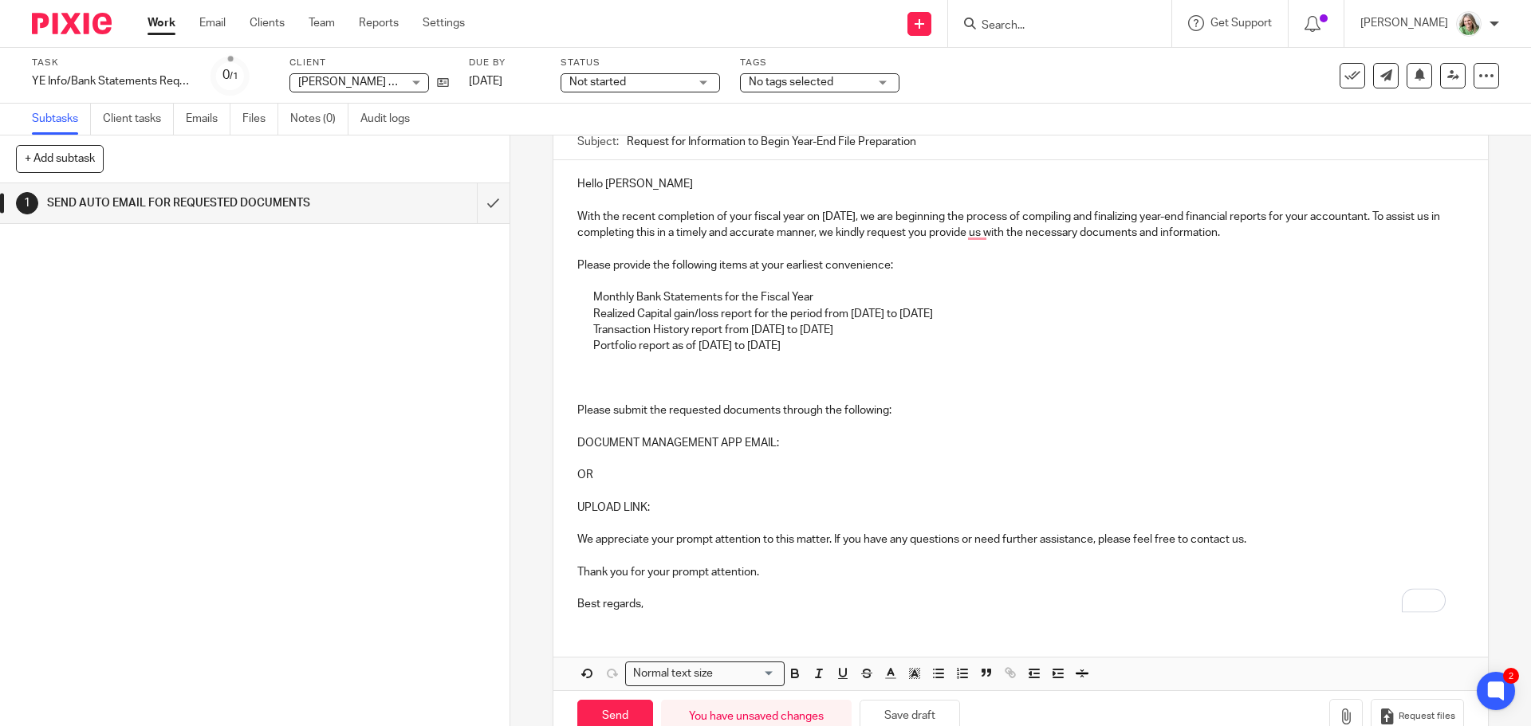
click at [678, 509] on p "UPLOAD LINK:" at bounding box center [1020, 508] width 886 height 16
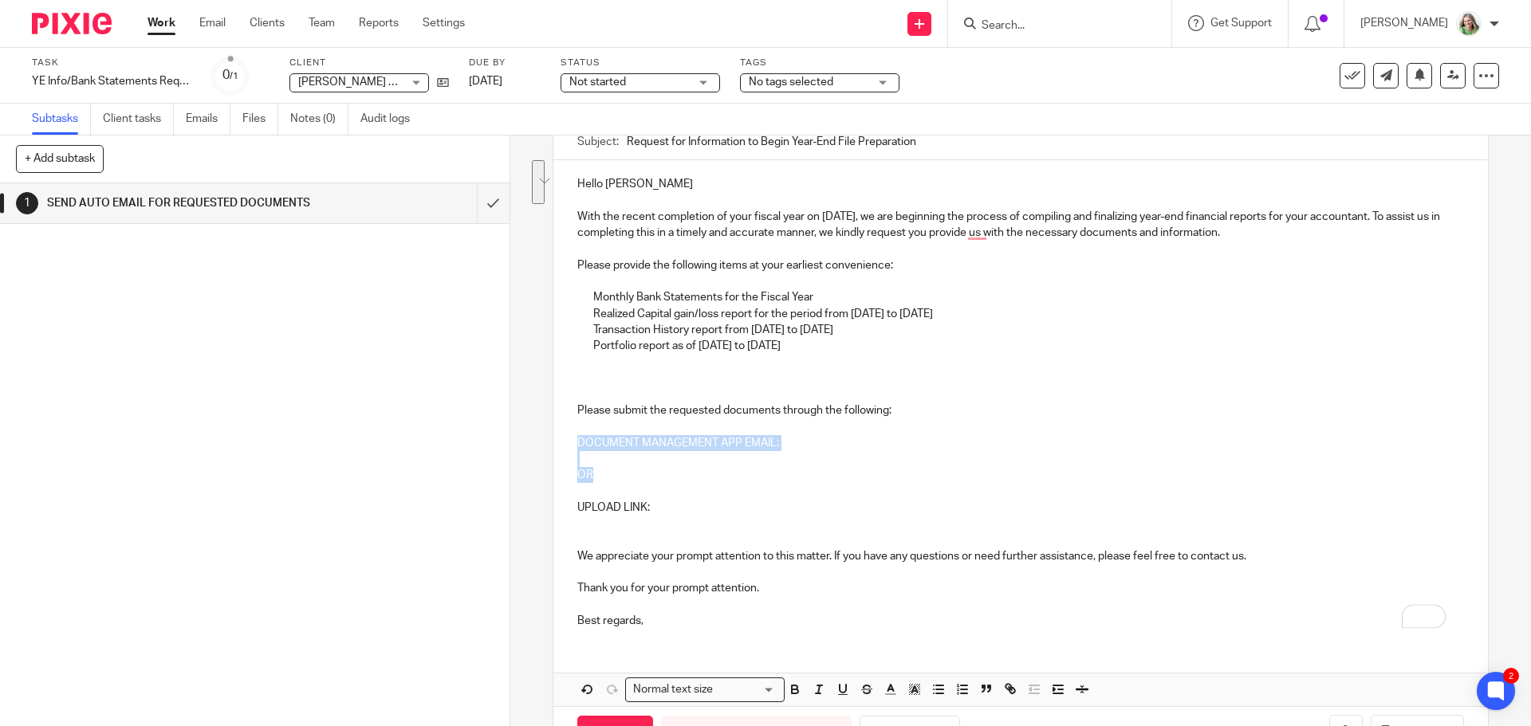
drag, startPoint x: 599, startPoint y: 471, endPoint x: 557, endPoint y: 436, distance: 54.9
click at [557, 436] on div "Hello Campbell With the recent completion of your fiscal year on May 31, 2025, …" at bounding box center [1020, 400] width 934 height 480
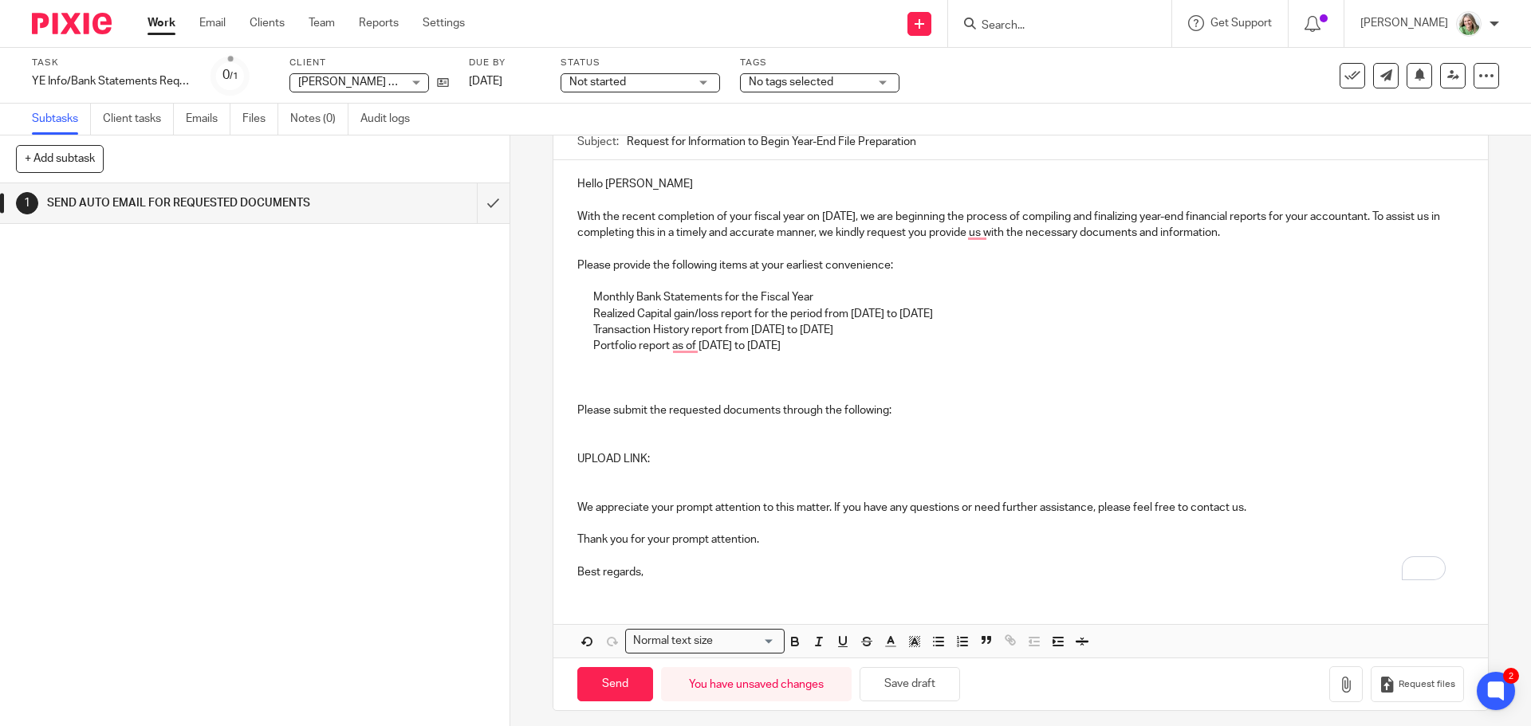
click at [615, 487] on p "To enrich screen reader interactions, please activate Accessibility in Grammarl…" at bounding box center [1020, 491] width 886 height 16
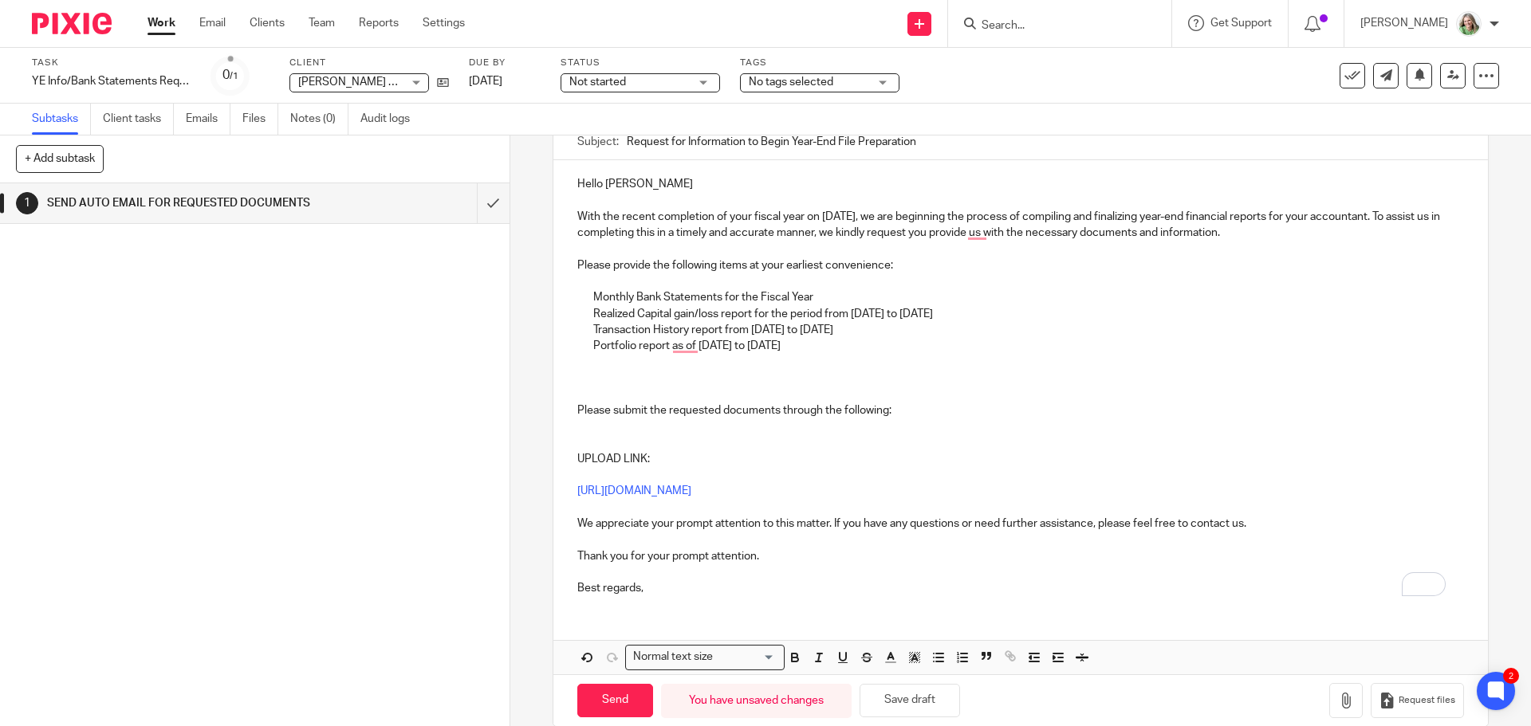
click at [623, 381] on p "To enrich screen reader interactions, please activate Accessibility in Grammarl…" at bounding box center [1028, 379] width 870 height 16
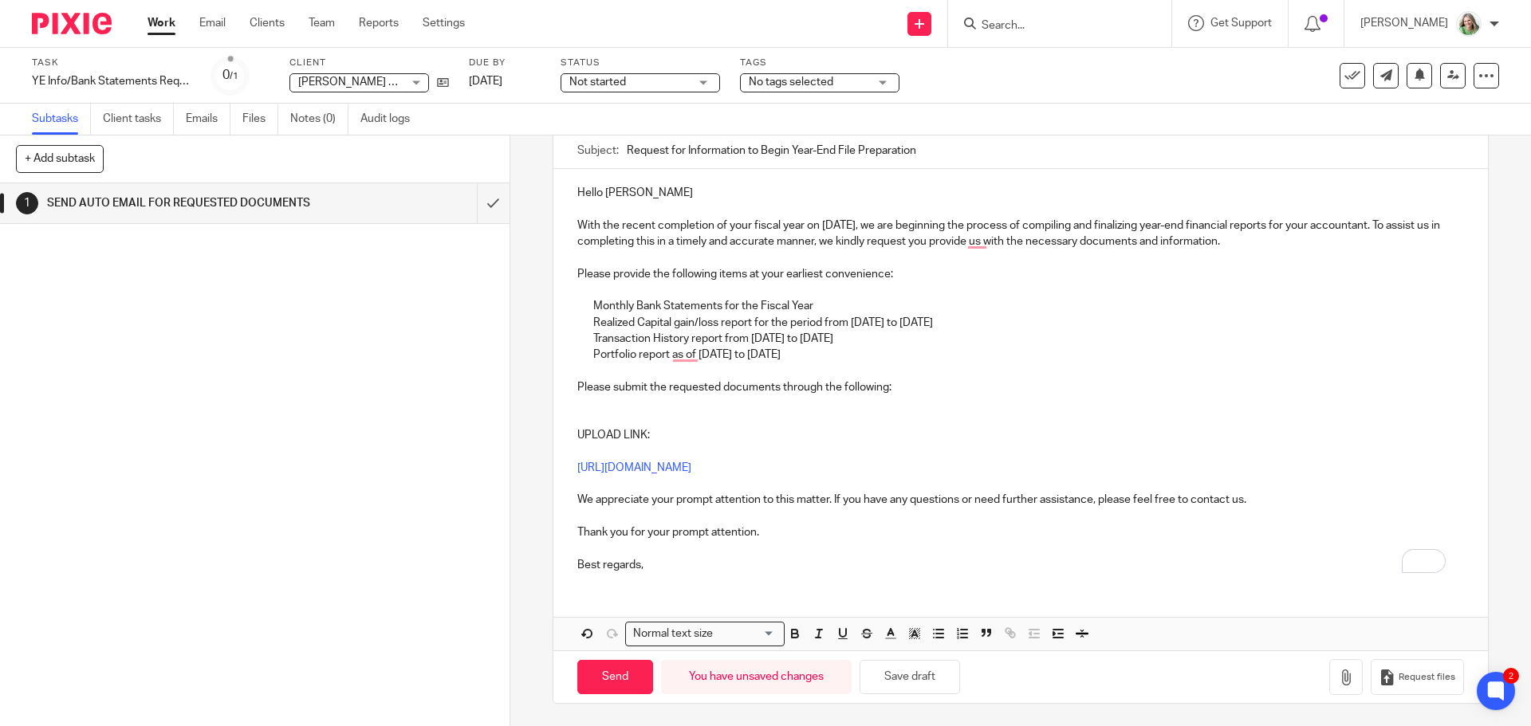
scroll to position [152, 0]
click at [620, 682] on input "Send" at bounding box center [615, 676] width 76 height 34
type input "Sent"
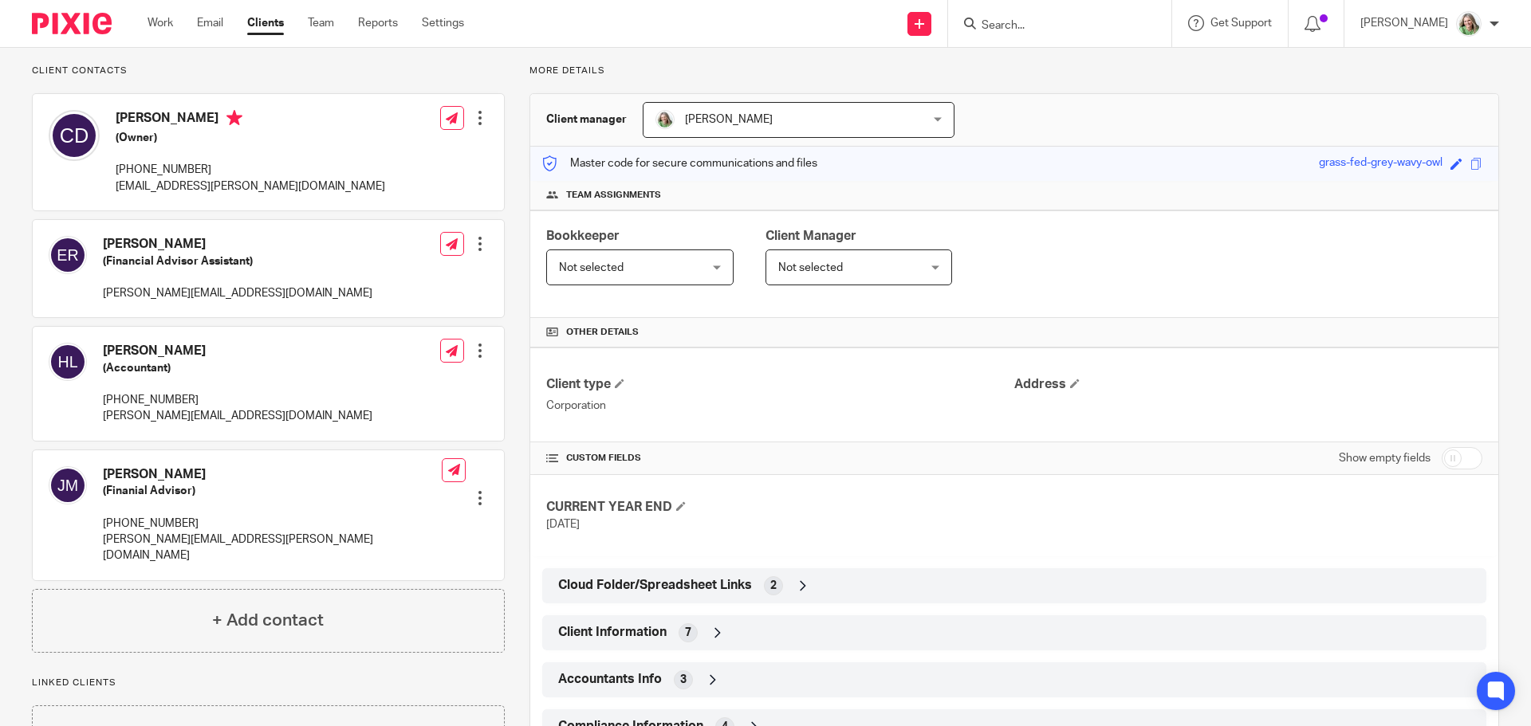
scroll to position [99, 0]
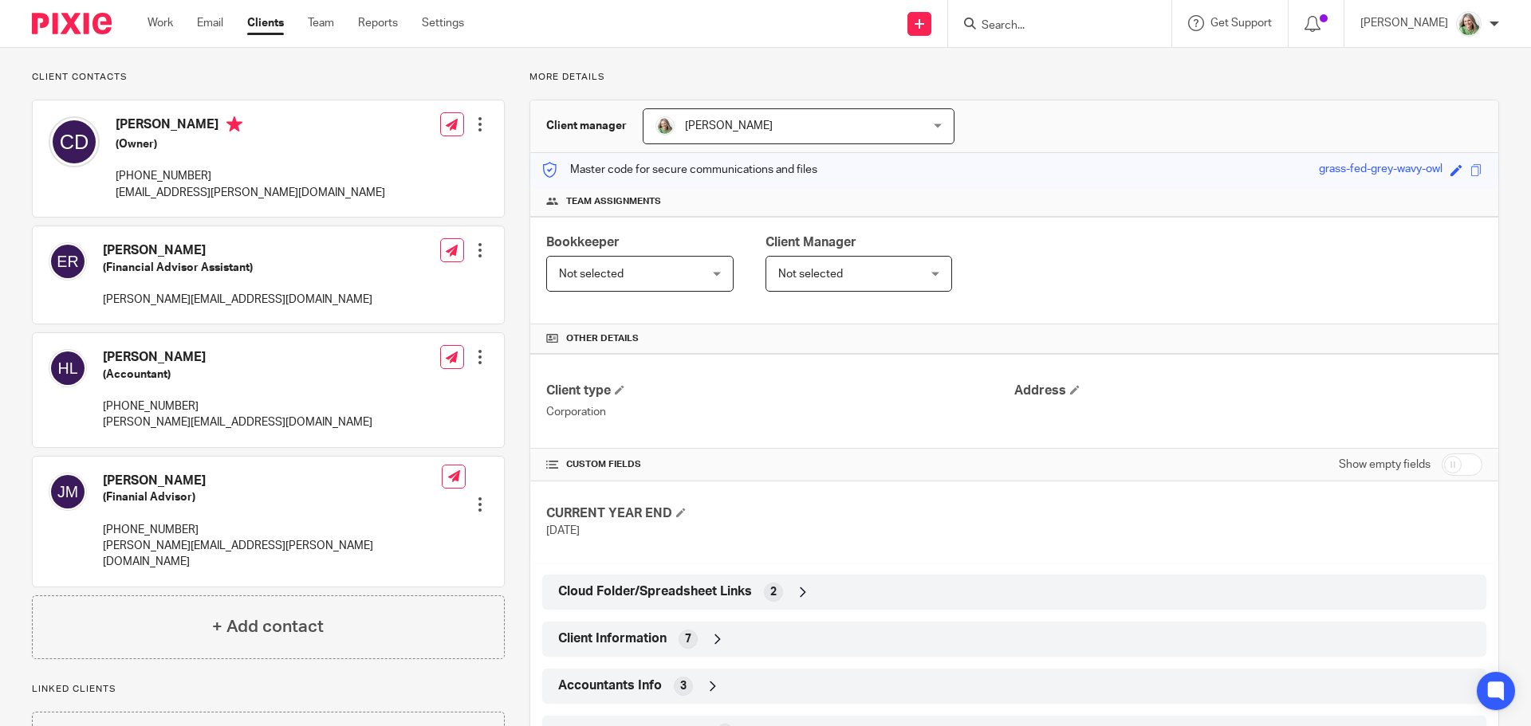
click at [1447, 472] on input "checkbox" at bounding box center [1462, 465] width 41 height 22
checkbox input "true"
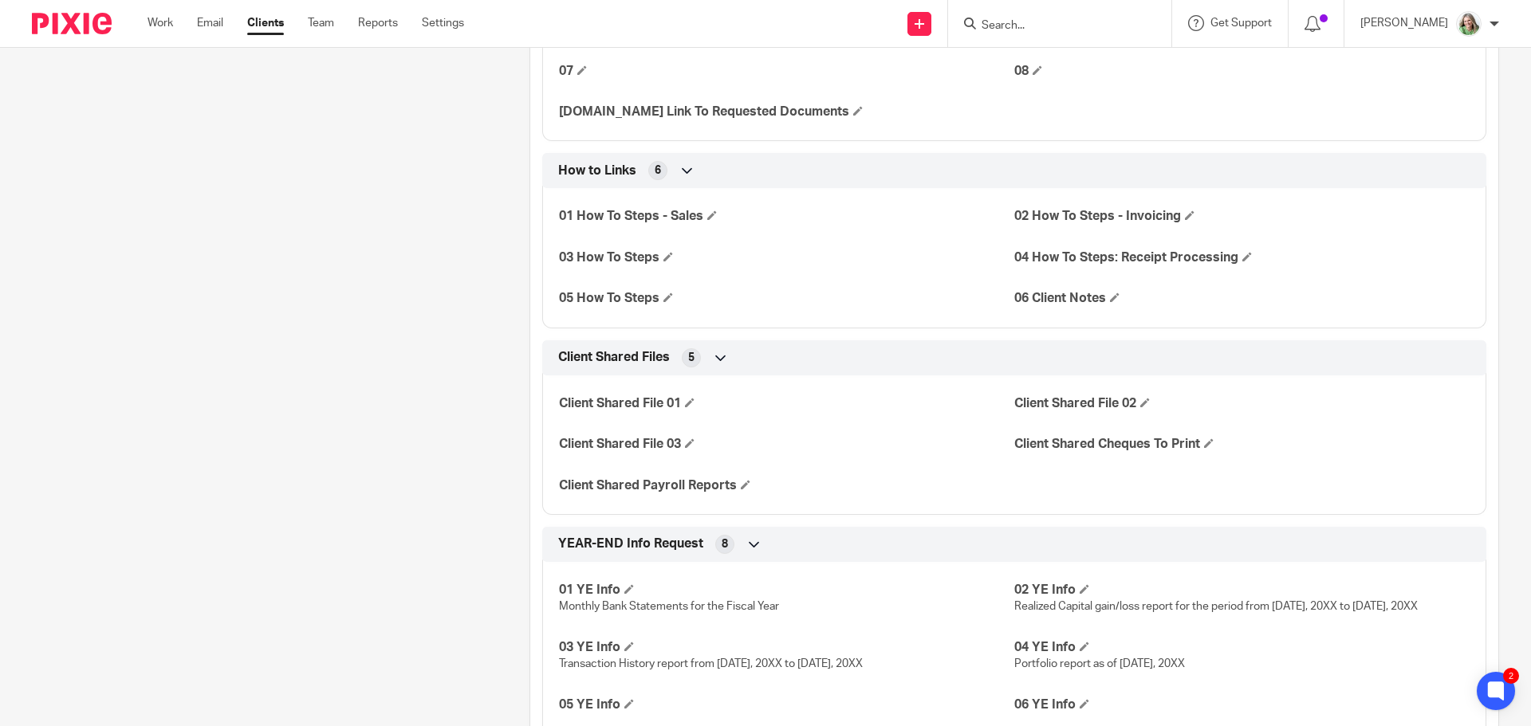
scroll to position [4873, 0]
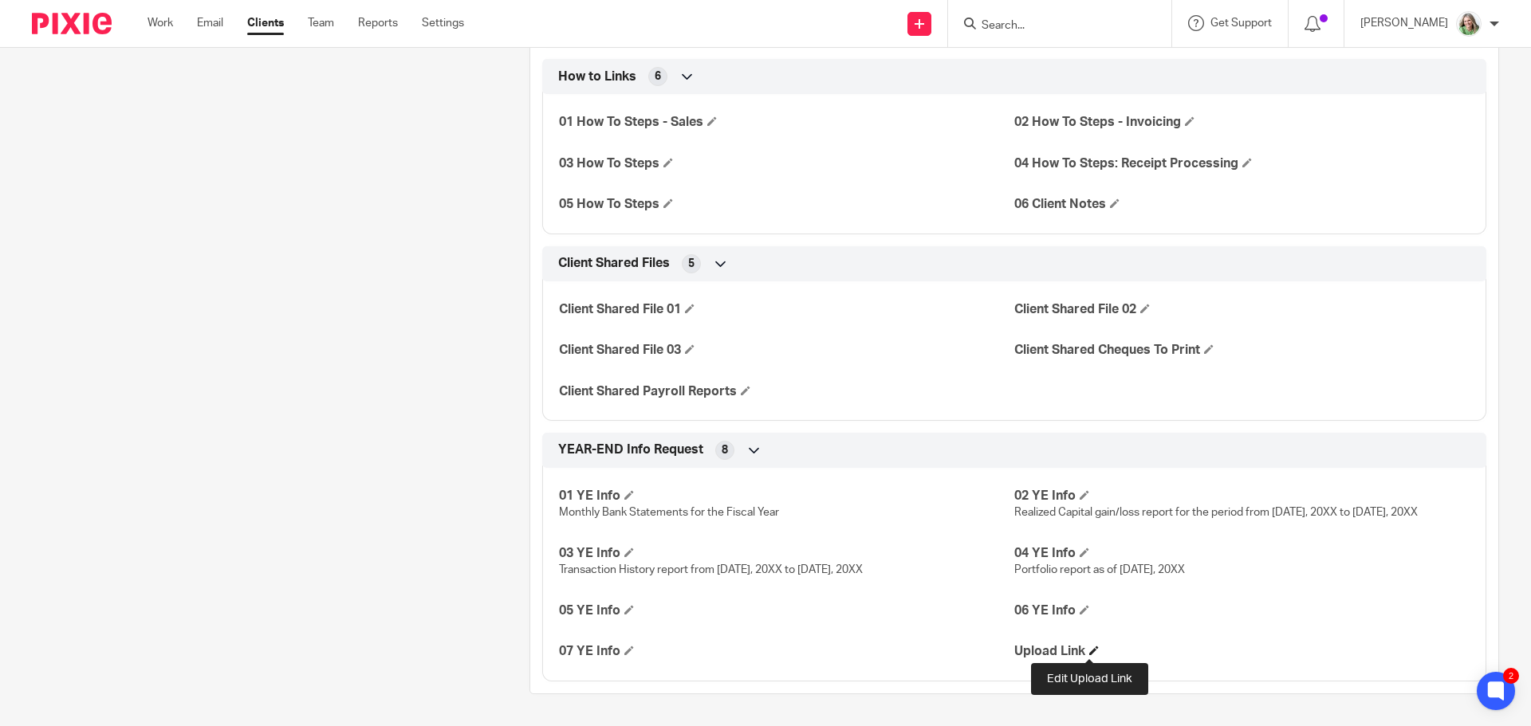
click at [1089, 651] on span at bounding box center [1094, 651] width 10 height 10
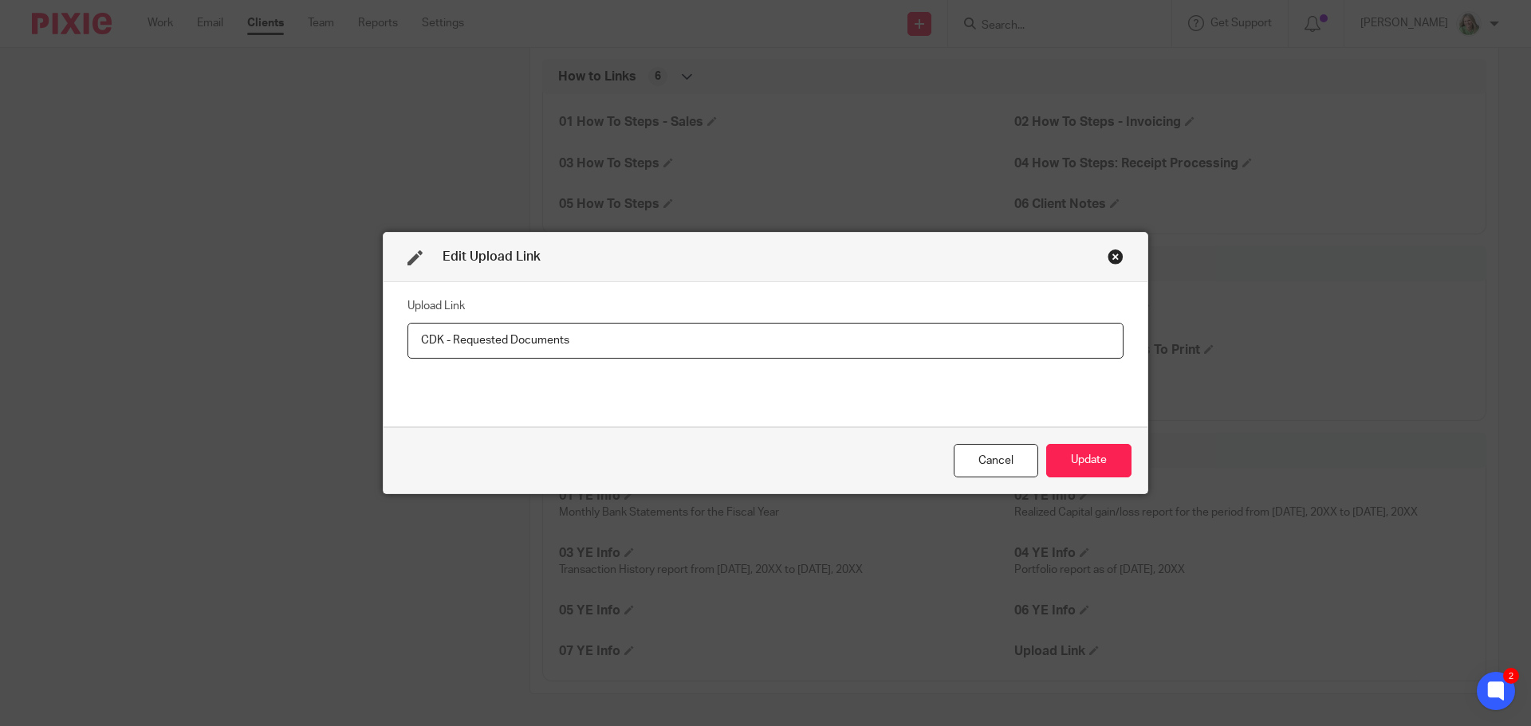
click at [450, 344] on input "CDK - Requested Documents" at bounding box center [765, 341] width 716 height 36
type input "CDK - YE Requested Documents"
click at [1111, 461] on button "Update" at bounding box center [1088, 461] width 85 height 34
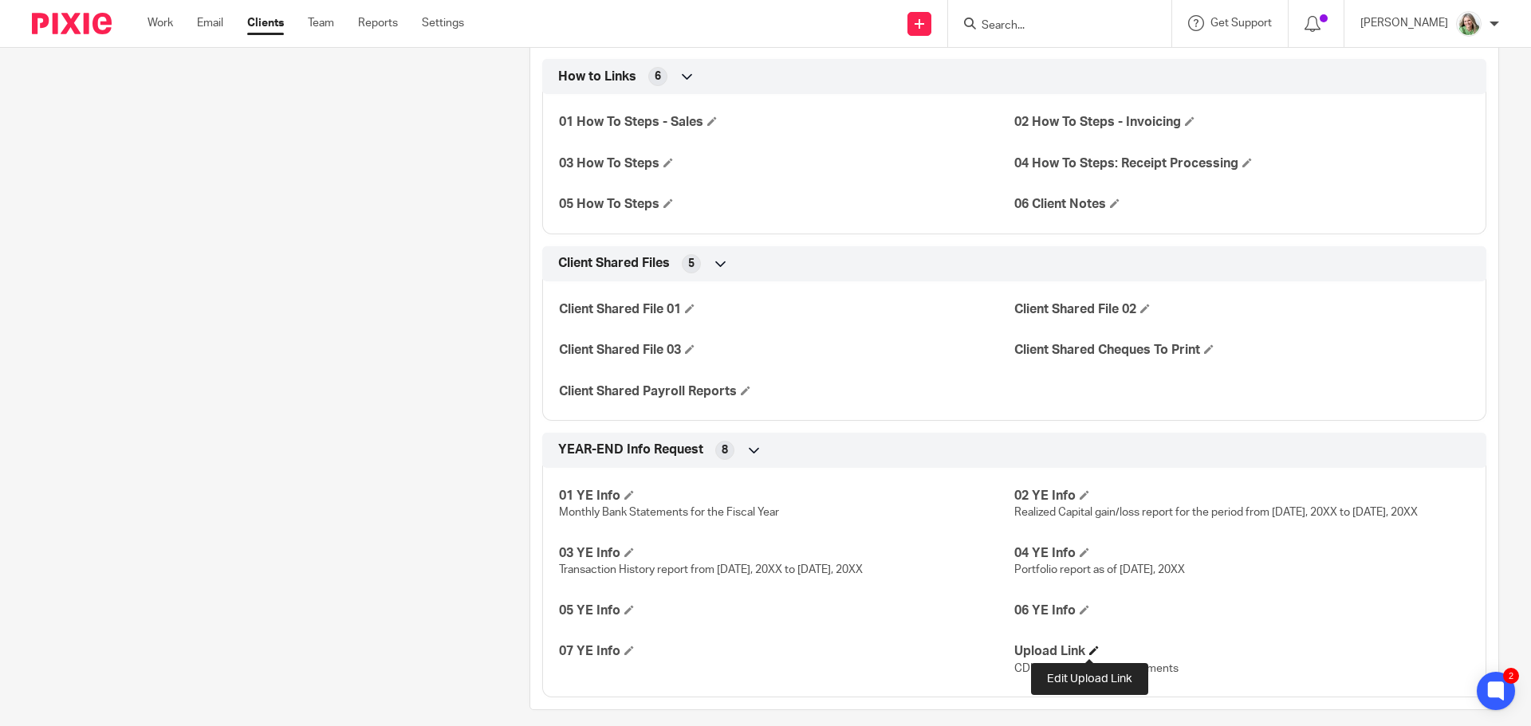
click at [1090, 647] on span at bounding box center [1094, 651] width 10 height 10
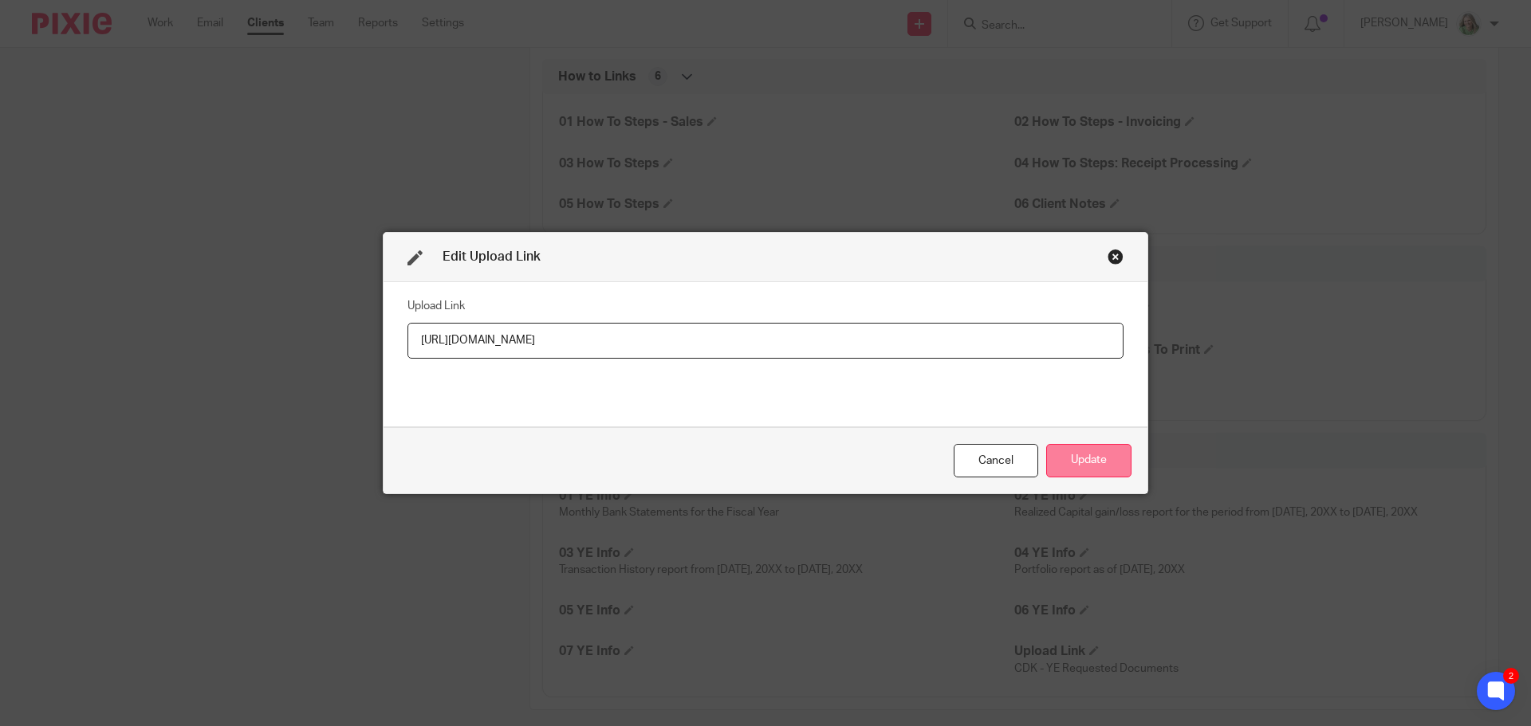
type input "[URL][DOMAIN_NAME]"
click at [1071, 454] on button "Update" at bounding box center [1088, 461] width 85 height 34
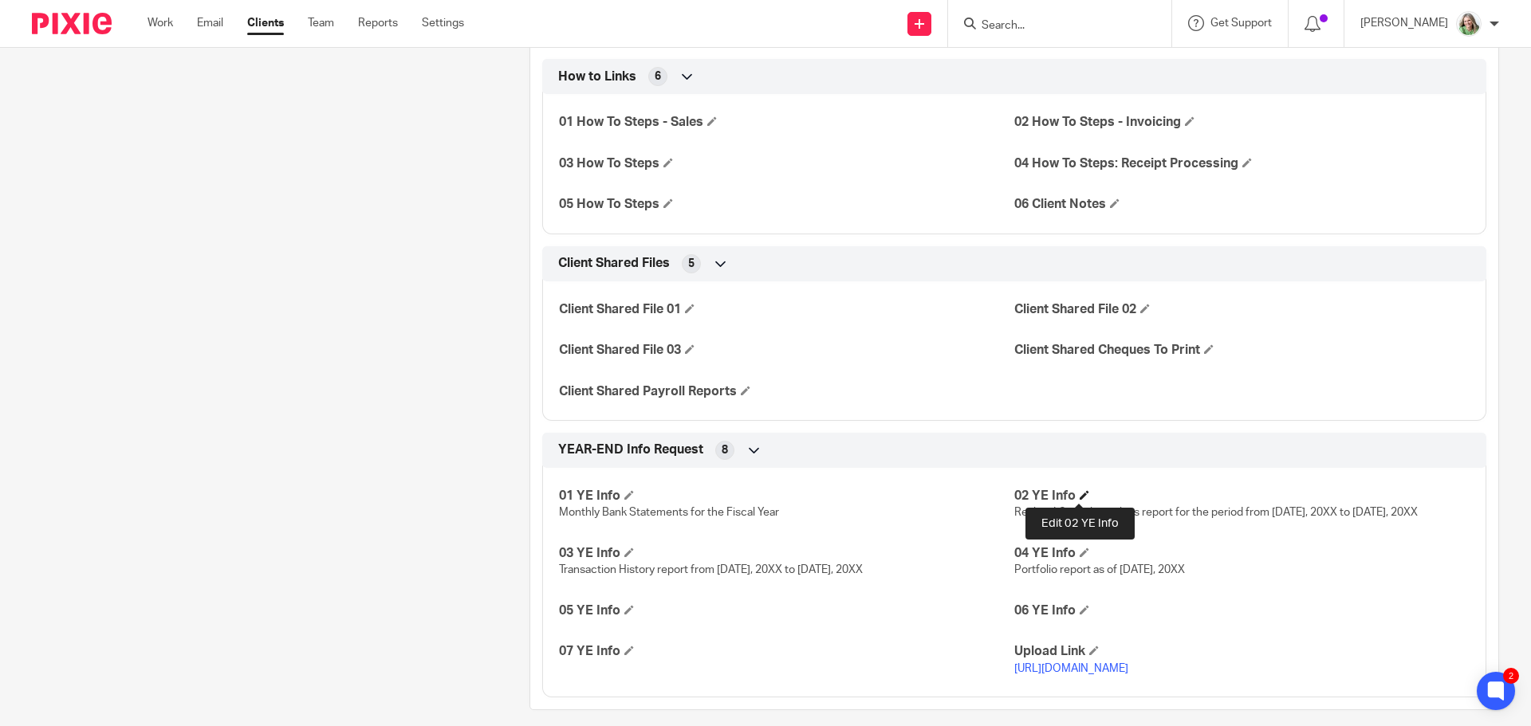
click at [1080, 496] on span at bounding box center [1085, 495] width 10 height 10
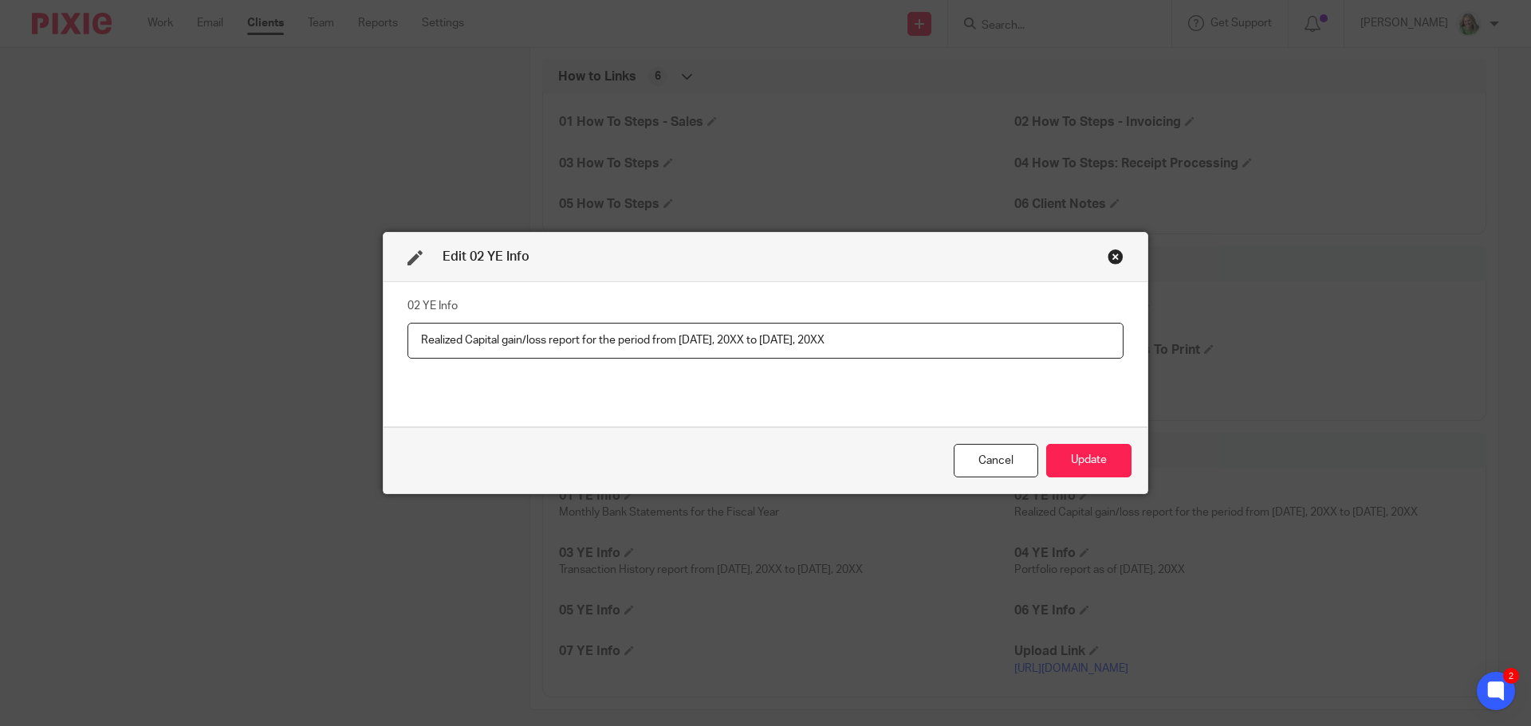
drag, startPoint x: 714, startPoint y: 343, endPoint x: 743, endPoint y: 343, distance: 29.5
click at [743, 343] on input "Realized Capital gain/loss report for the period from [DATE], 20XX to [DATE], 2…" at bounding box center [765, 341] width 716 height 36
drag, startPoint x: 760, startPoint y: 340, endPoint x: 933, endPoint y: 358, distance: 173.9
click at [933, 358] on input "Realized Capital gain/loss report for the period from [DATE] to [DATE], 20XX" at bounding box center [765, 341] width 716 height 36
drag, startPoint x: 803, startPoint y: 334, endPoint x: 650, endPoint y: 335, distance: 153.1
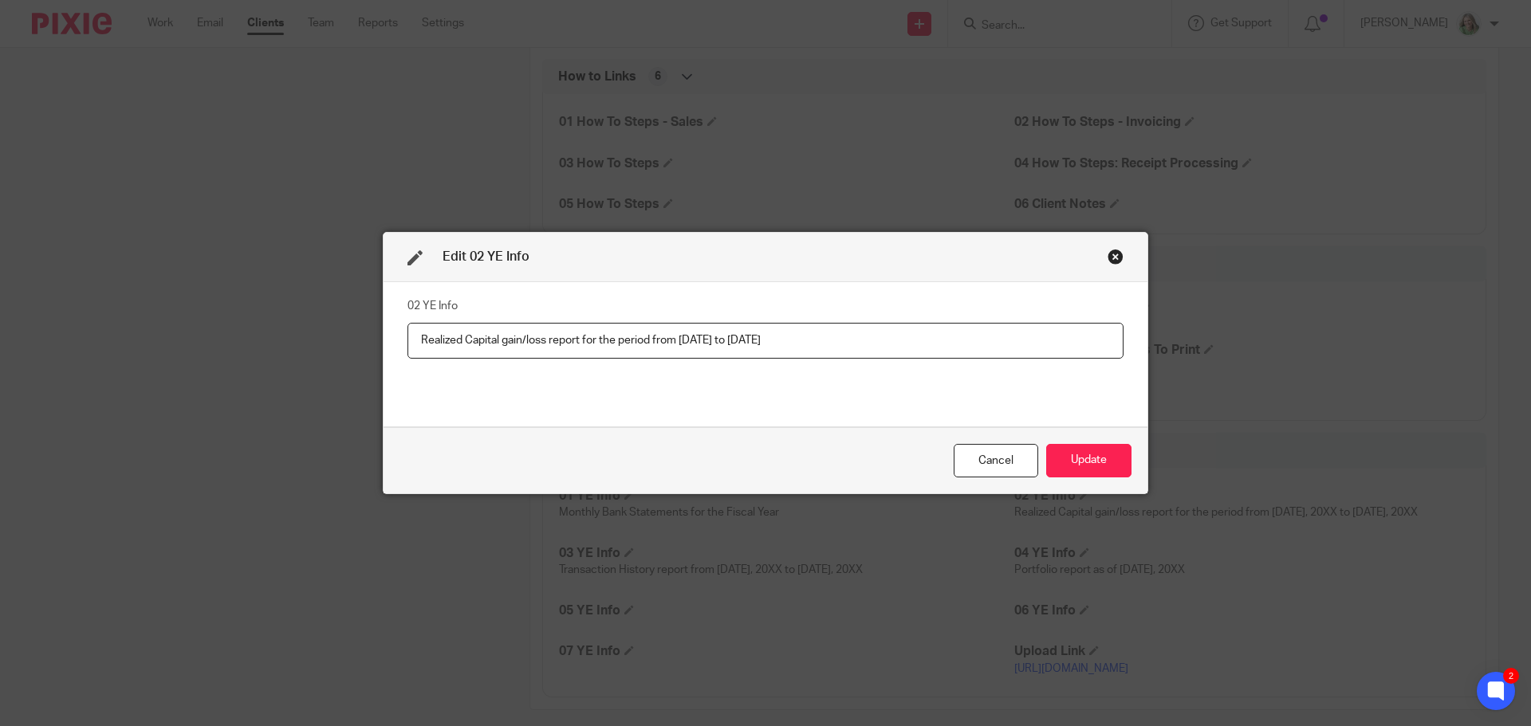
click at [650, 335] on input "Realized Capital gain/loss report for the period from [DATE] to [DATE]" at bounding box center [765, 341] width 716 height 36
type input "Realized Capital gain/loss report for the period from [DATE] to [DATE]"
click at [1089, 466] on button "Update" at bounding box center [1088, 461] width 85 height 34
click at [1076, 468] on button "Update" at bounding box center [1088, 461] width 85 height 34
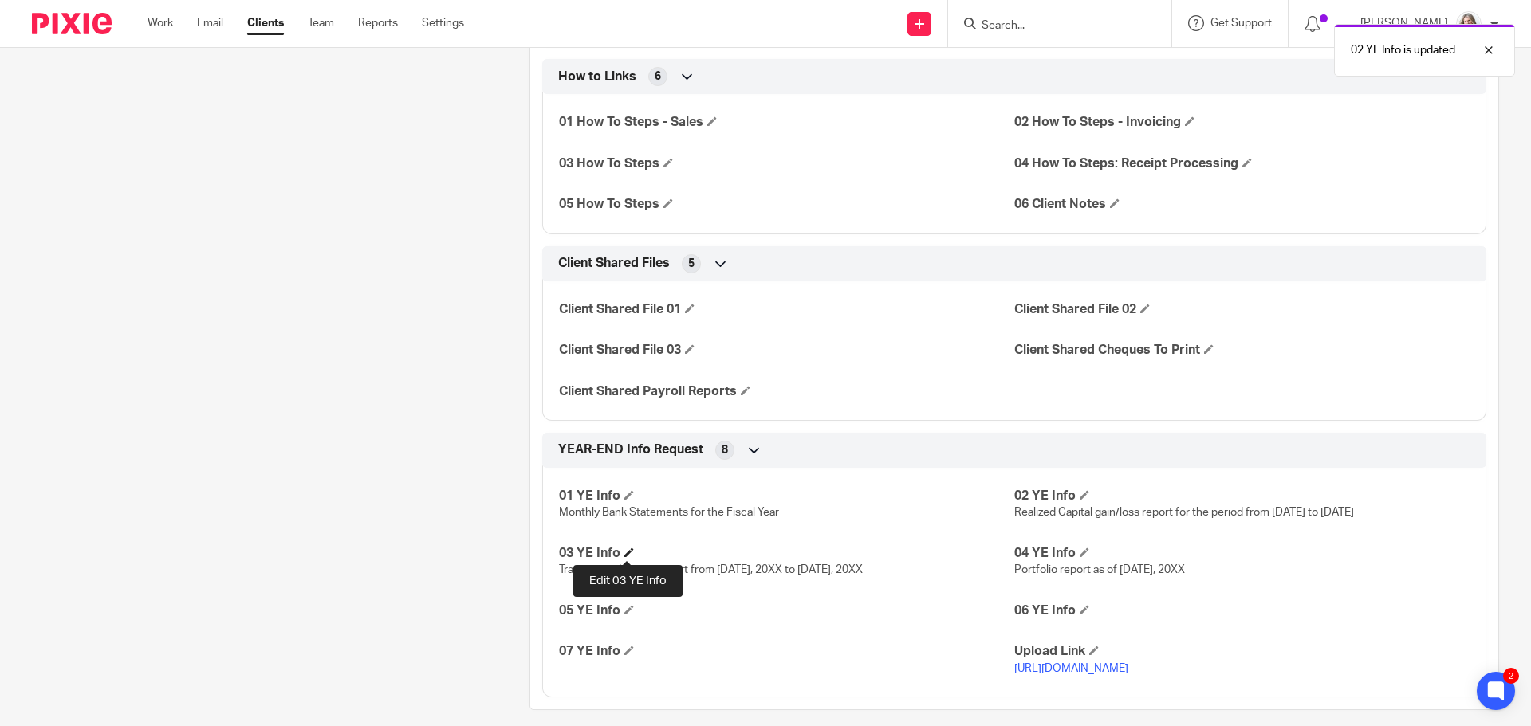
click at [630, 552] on span at bounding box center [629, 553] width 10 height 10
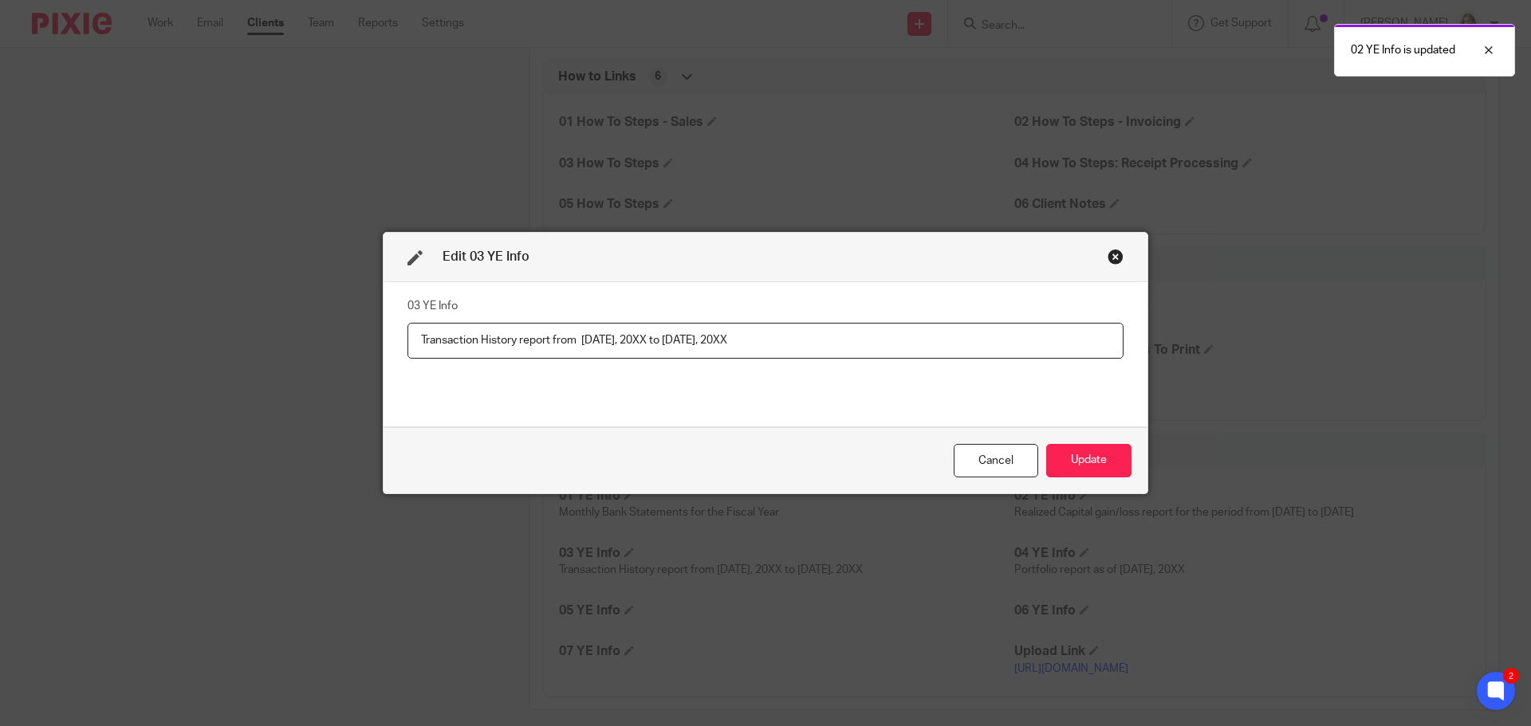
drag, startPoint x: 547, startPoint y: 340, endPoint x: 873, endPoint y: 362, distance: 326.8
click at [873, 362] on div "03 YE Info Transaction History report from June 1, 20XX to May 31, 20XX" at bounding box center [765, 354] width 716 height 120
type input "Transaction History report from June 1 to May 31"
click at [1068, 458] on button "Update" at bounding box center [1088, 461] width 85 height 34
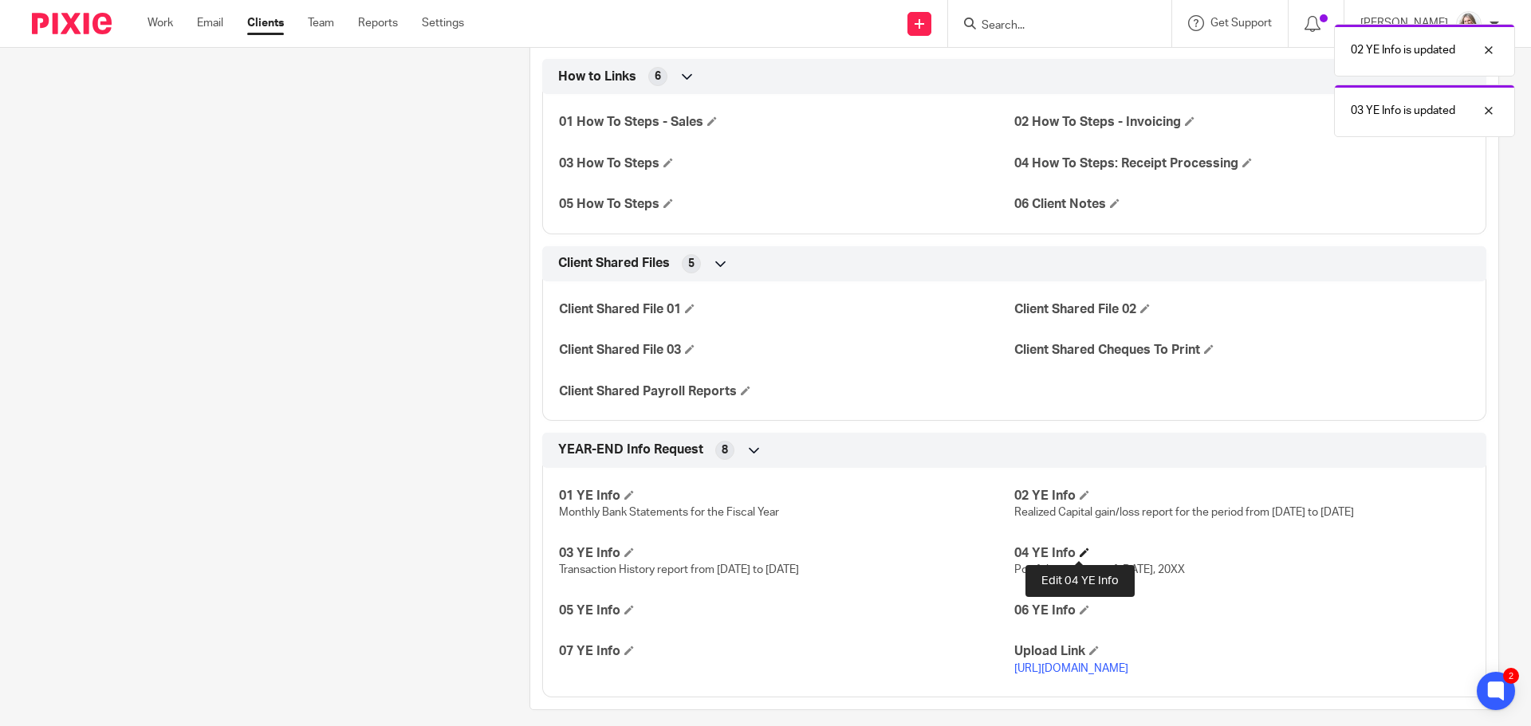
click at [1080, 553] on span at bounding box center [1085, 553] width 10 height 10
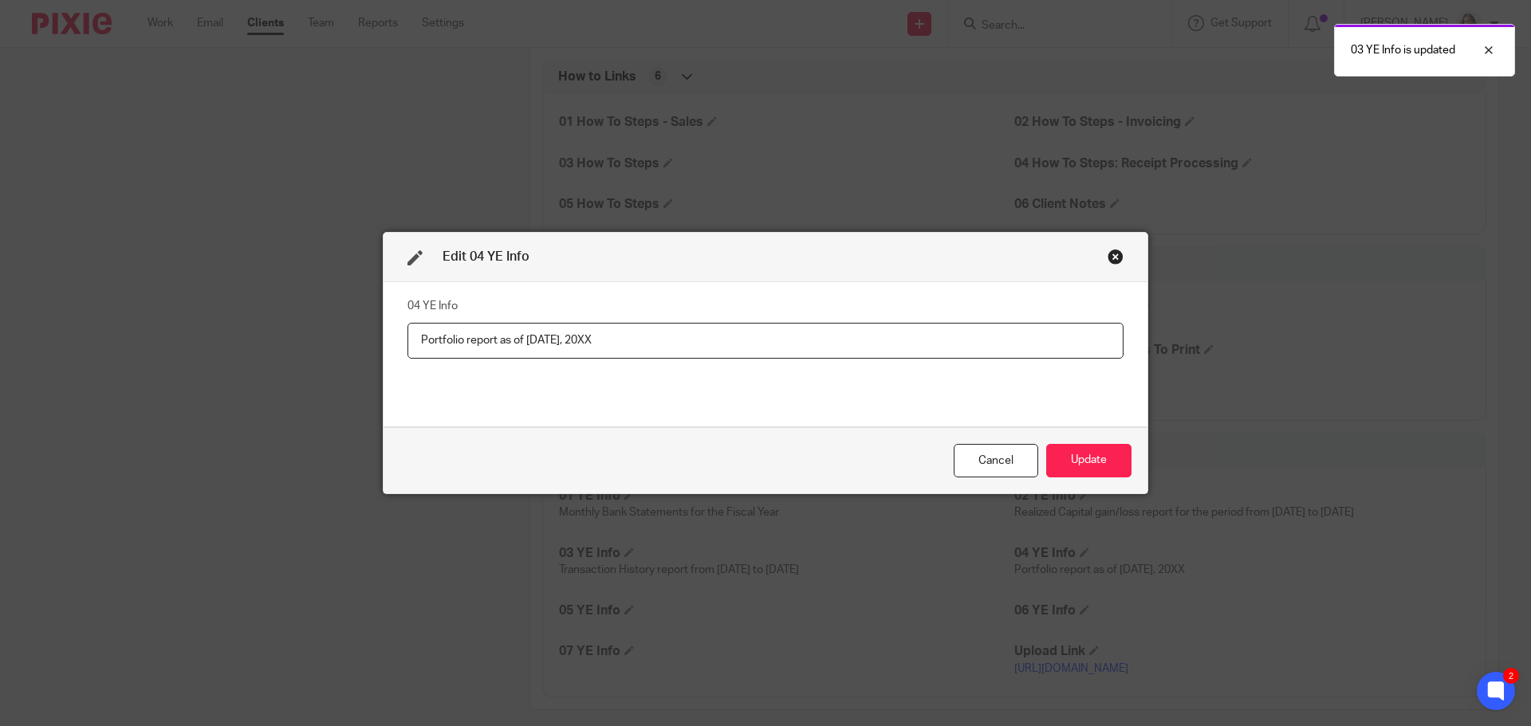
drag, startPoint x: 510, startPoint y: 342, endPoint x: 713, endPoint y: 363, distance: 204.4
click at [713, 363] on div "04 YE Info Portfolio report as of June 1, 20XX" at bounding box center [765, 354] width 716 height 120
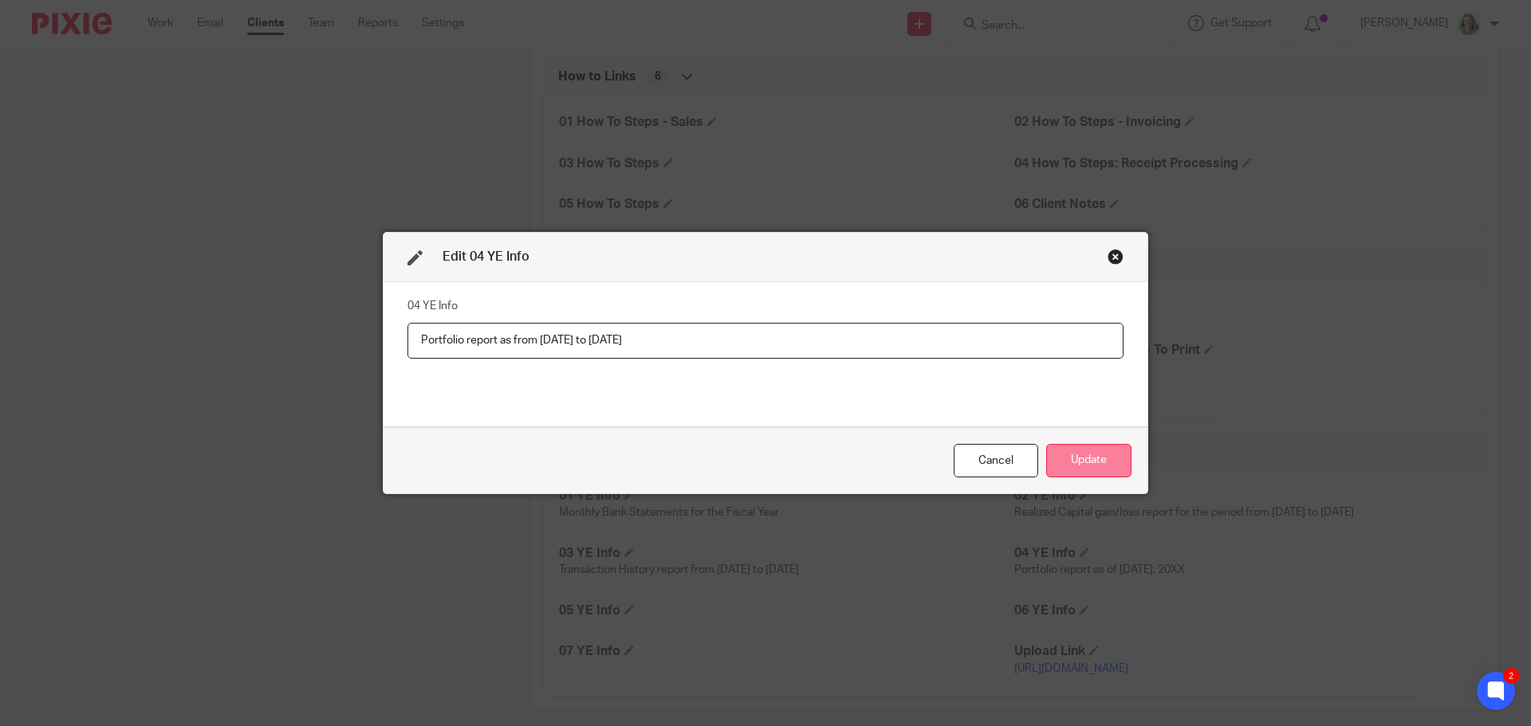
type input "Portfolio report as from June 1 to May 31"
click at [1060, 455] on button "Update" at bounding box center [1088, 461] width 85 height 34
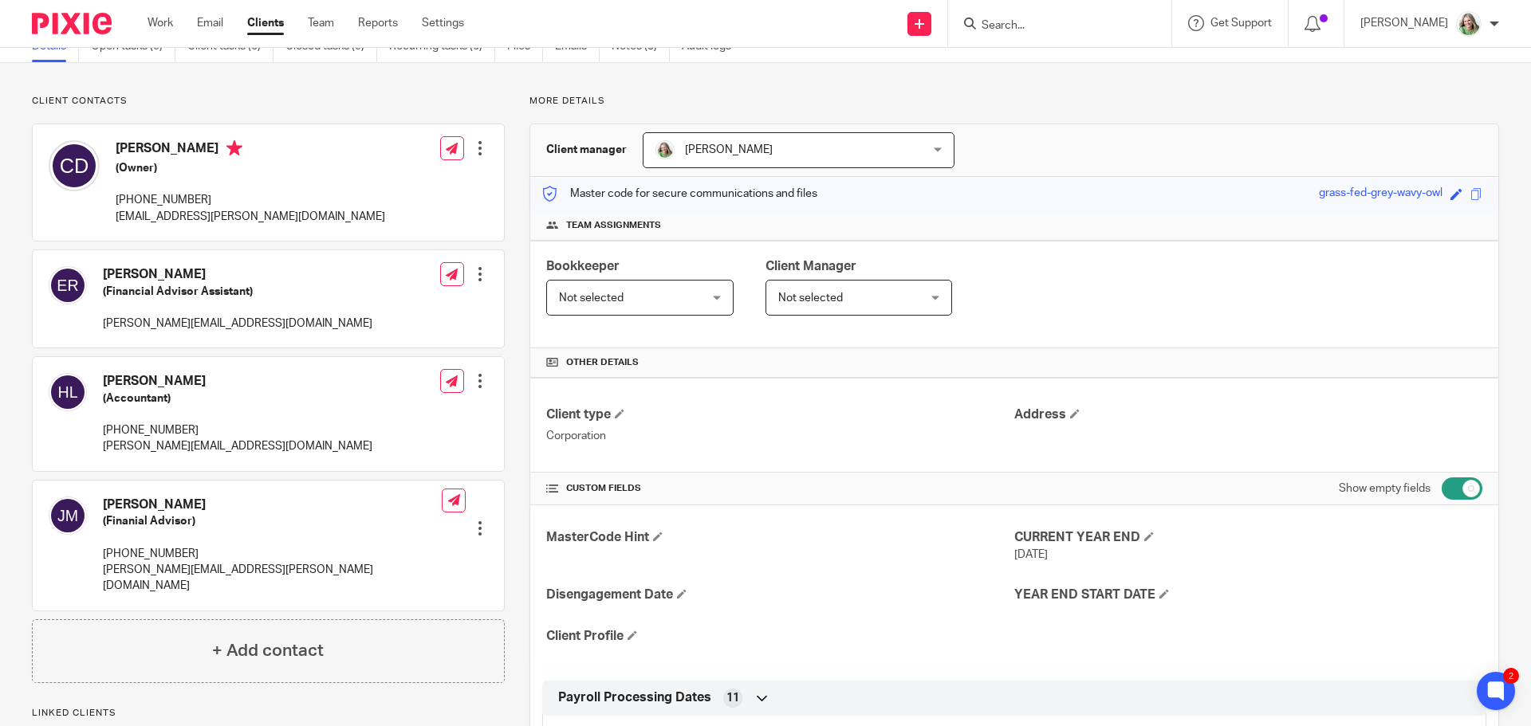
scroll to position [0, 0]
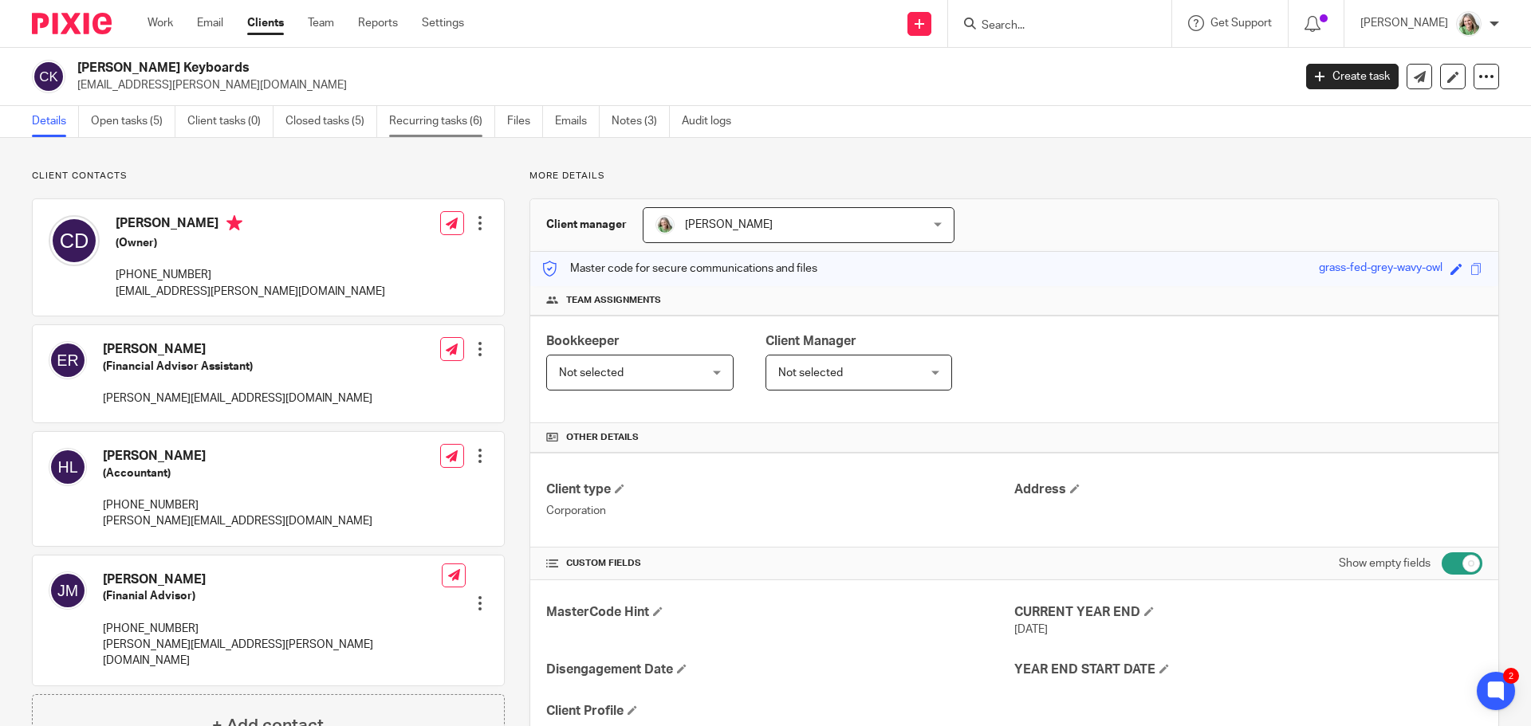
click at [435, 120] on link "Recurring tasks (6)" at bounding box center [442, 121] width 106 height 31
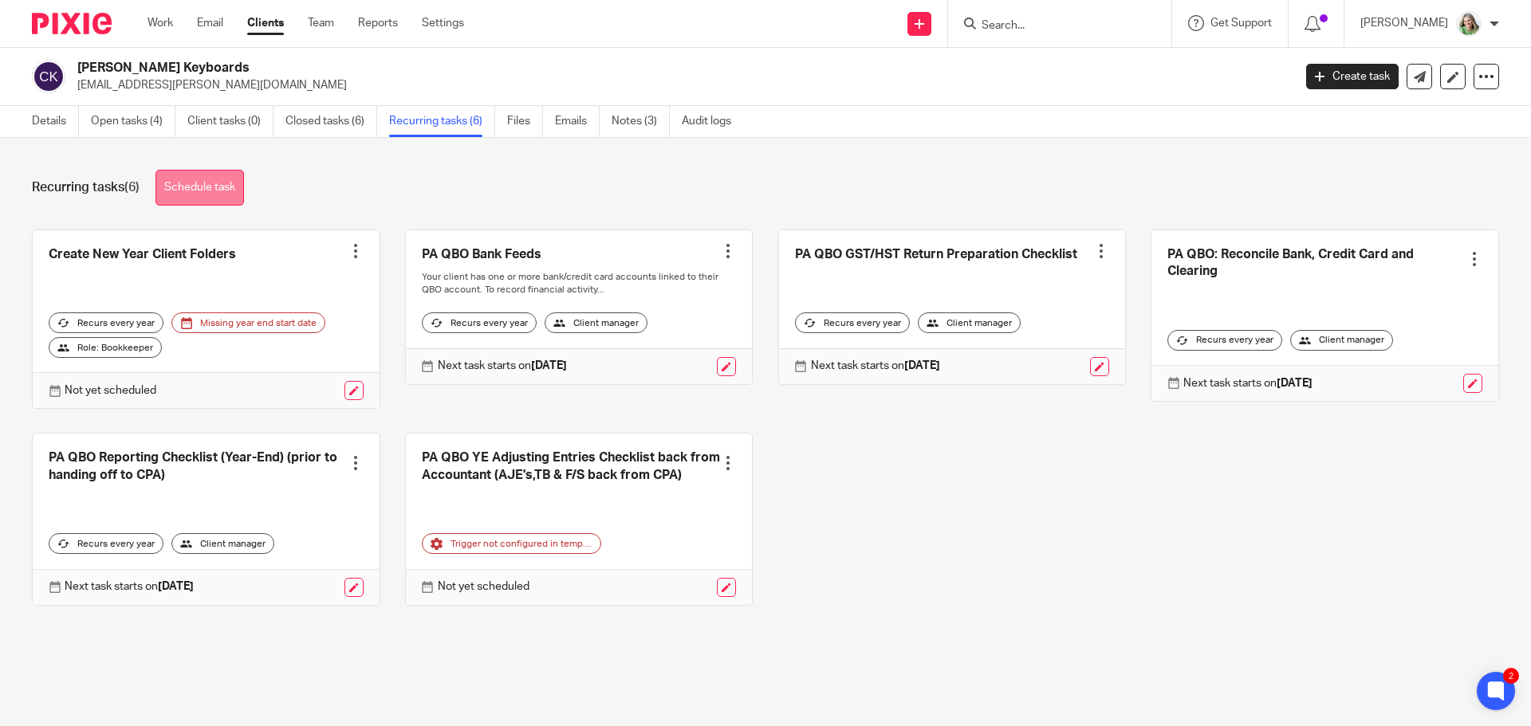
click at [188, 184] on link "Schedule task" at bounding box center [199, 188] width 89 height 36
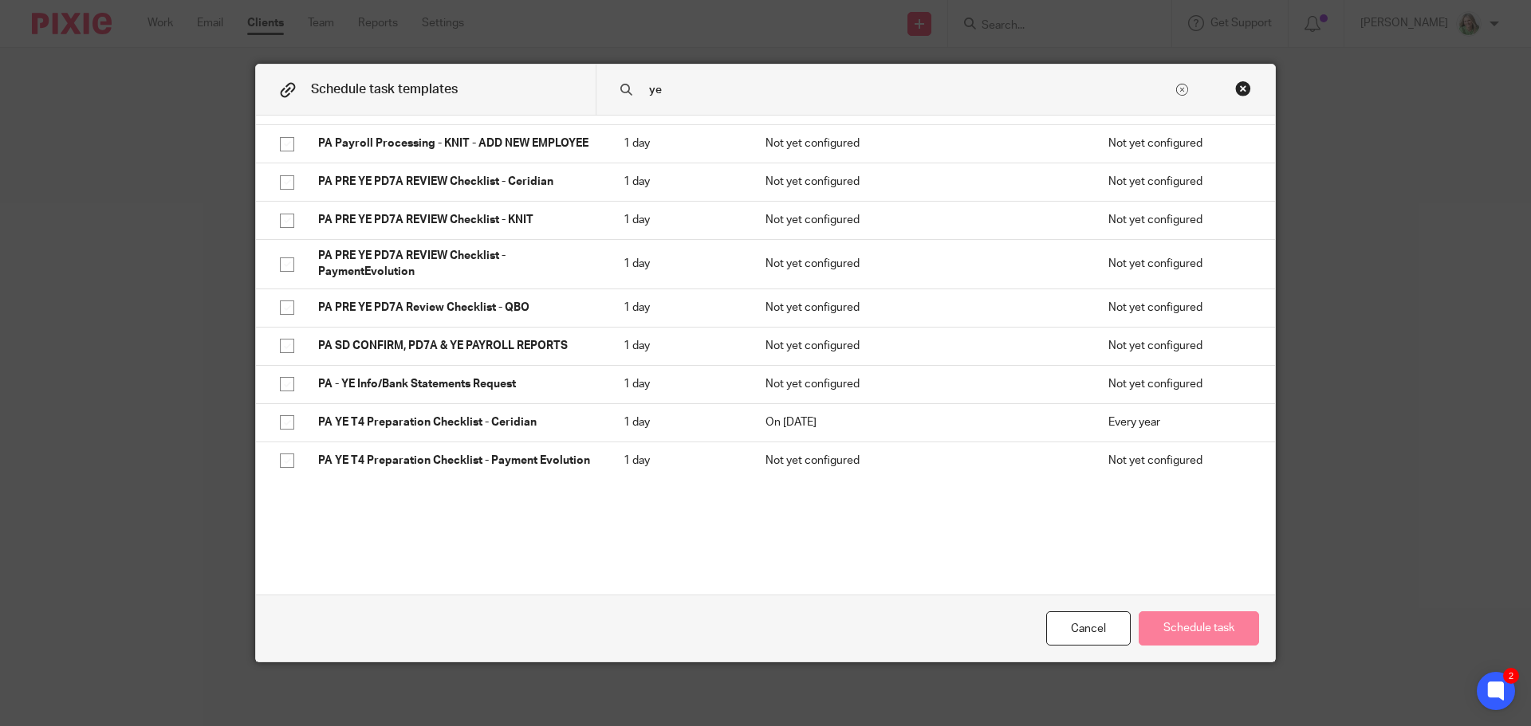
scroll to position [324, 0]
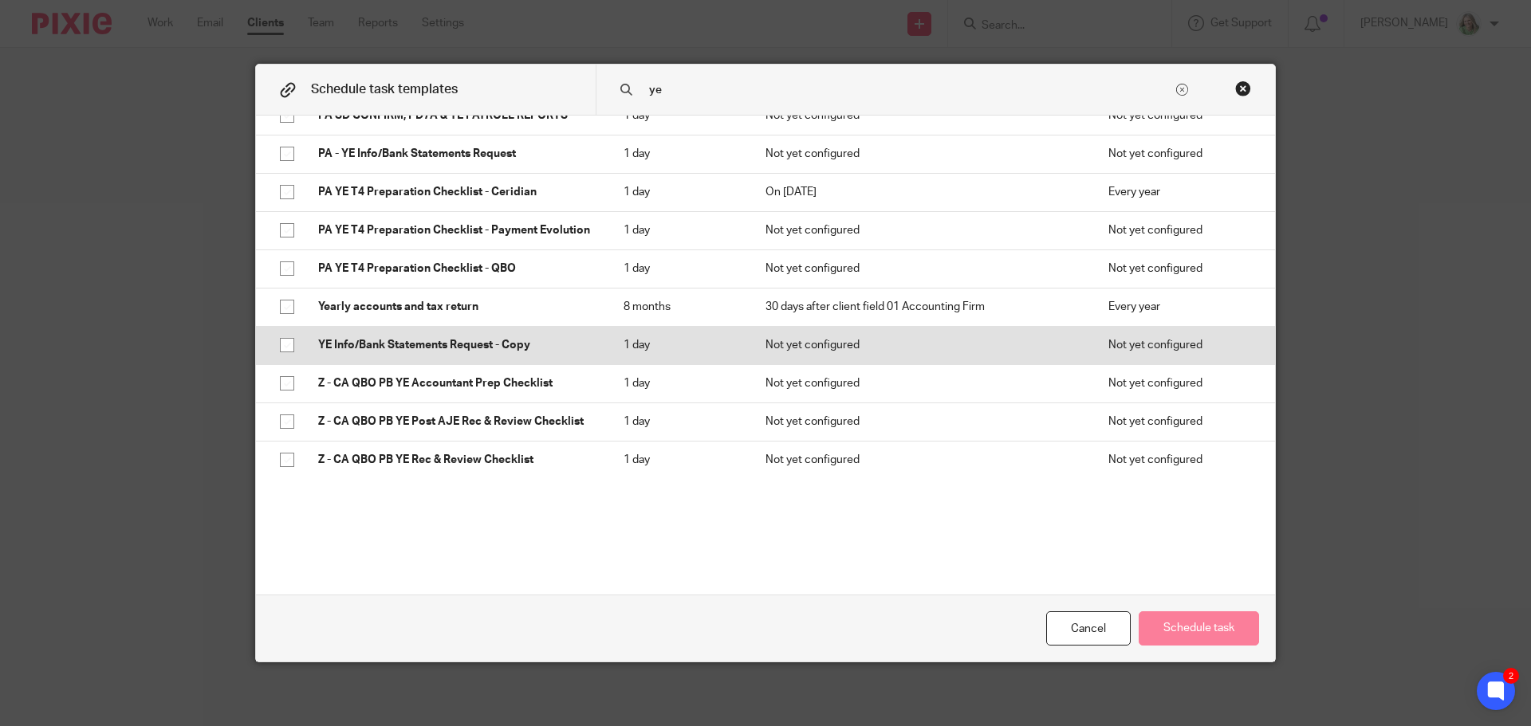
type input "ye"
click at [282, 349] on input "checkbox" at bounding box center [287, 345] width 30 height 30
checkbox input "true"
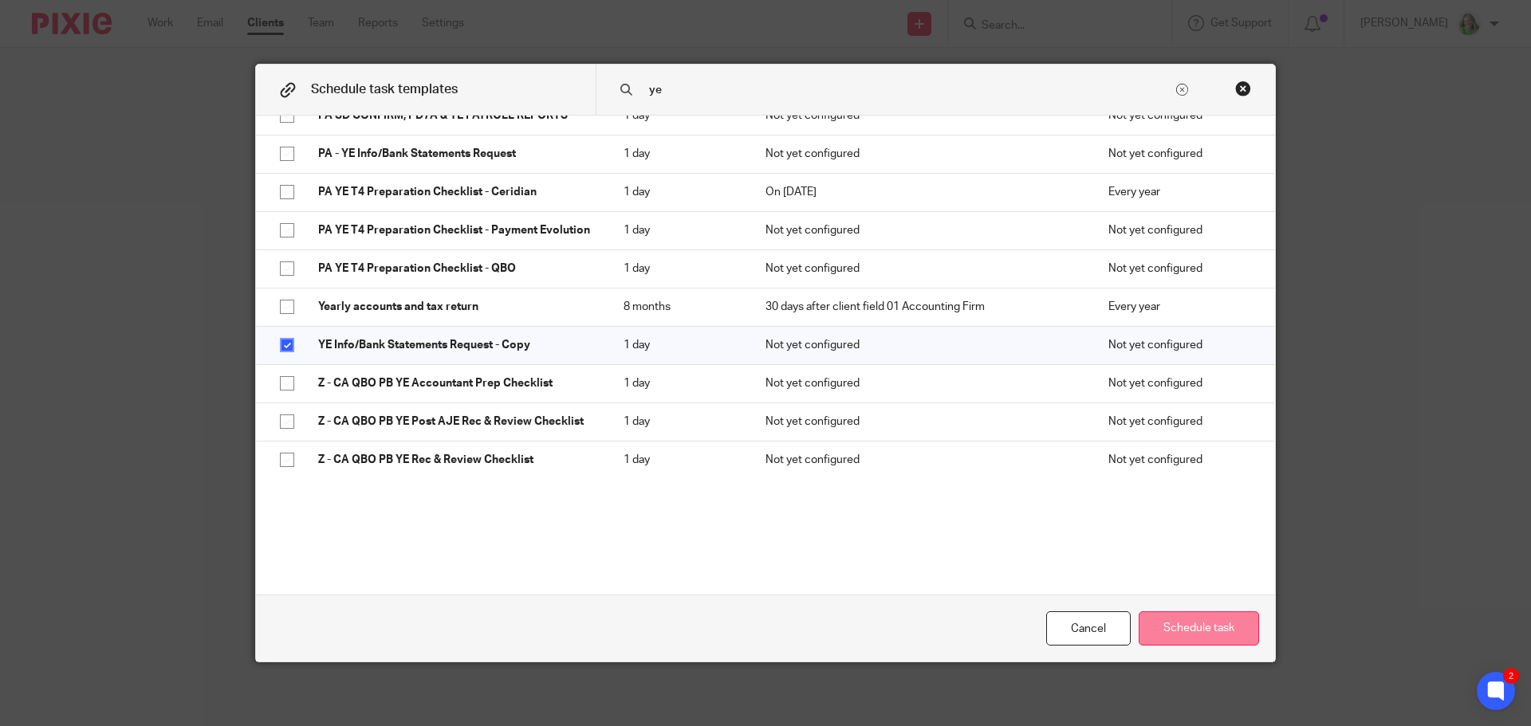
click at [1216, 637] on button "Schedule task" at bounding box center [1199, 629] width 120 height 34
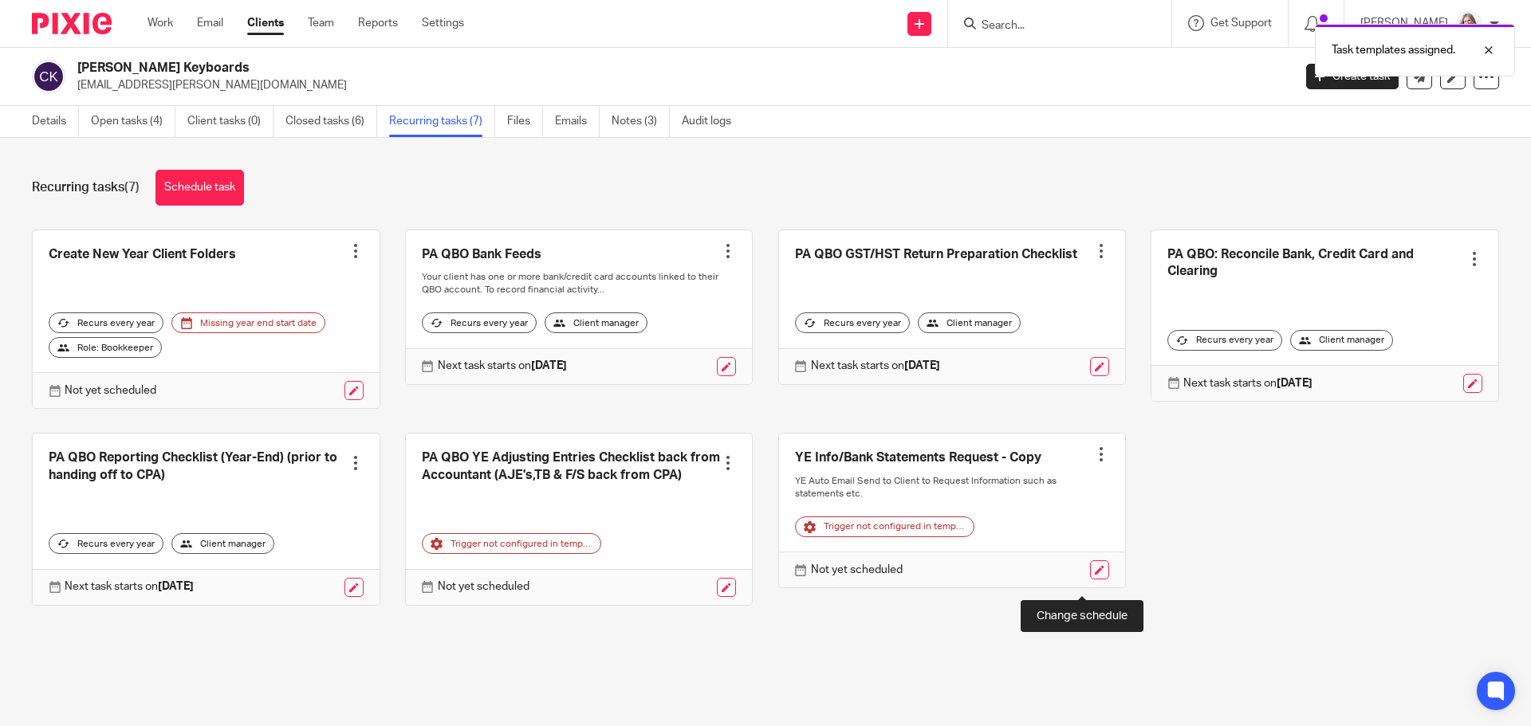
click at [1090, 580] on link at bounding box center [1099, 570] width 19 height 19
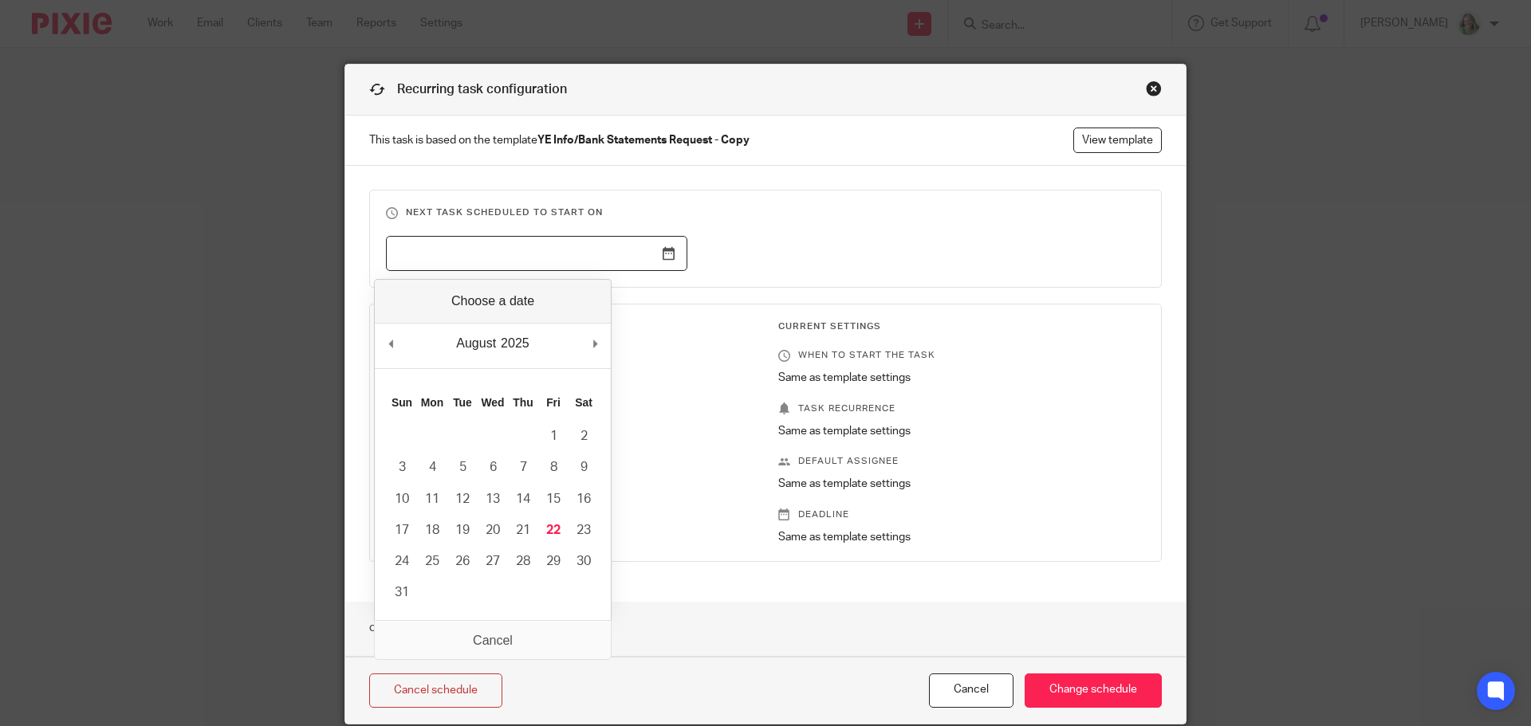
click at [665, 260] on input "Use the arrow keys to pick a date" at bounding box center [536, 254] width 301 height 36
type input "2026-06-30"
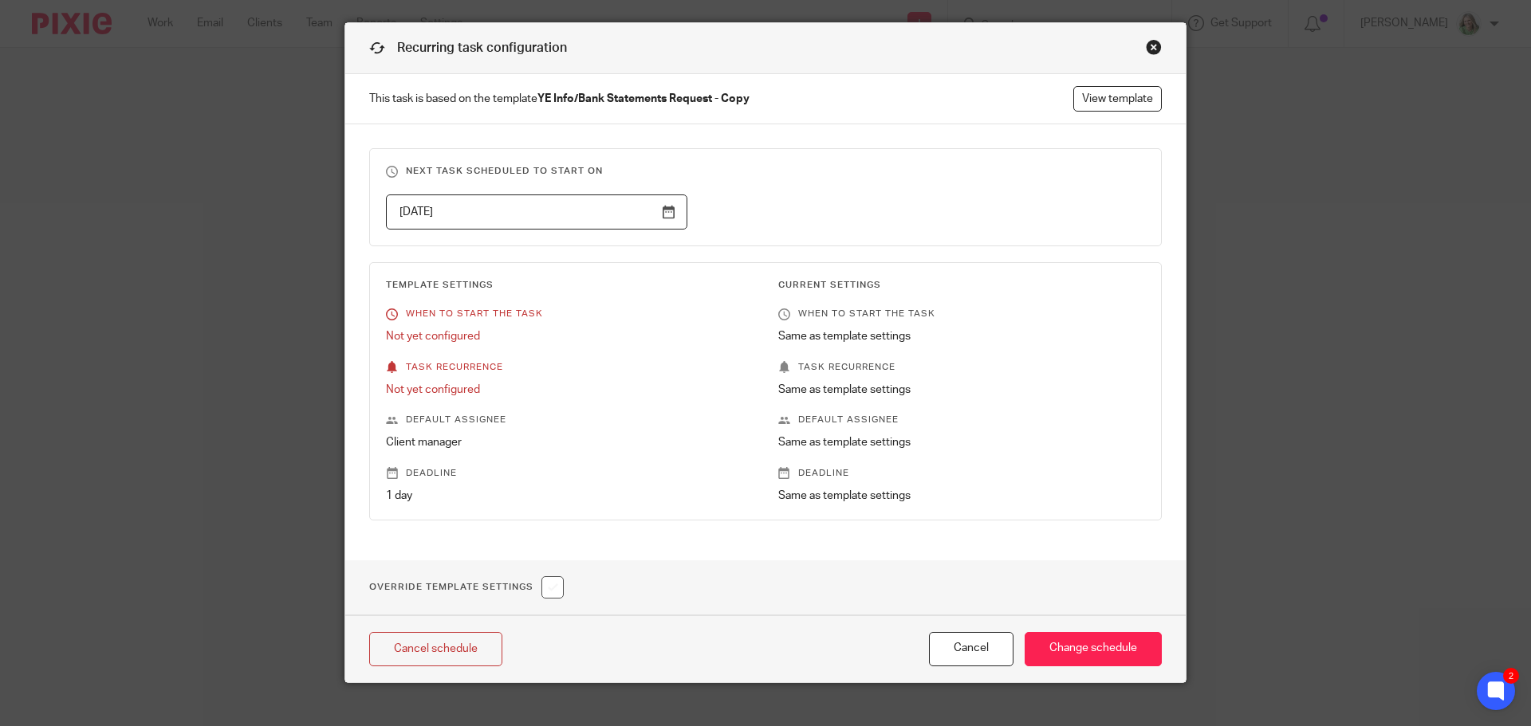
scroll to position [62, 0]
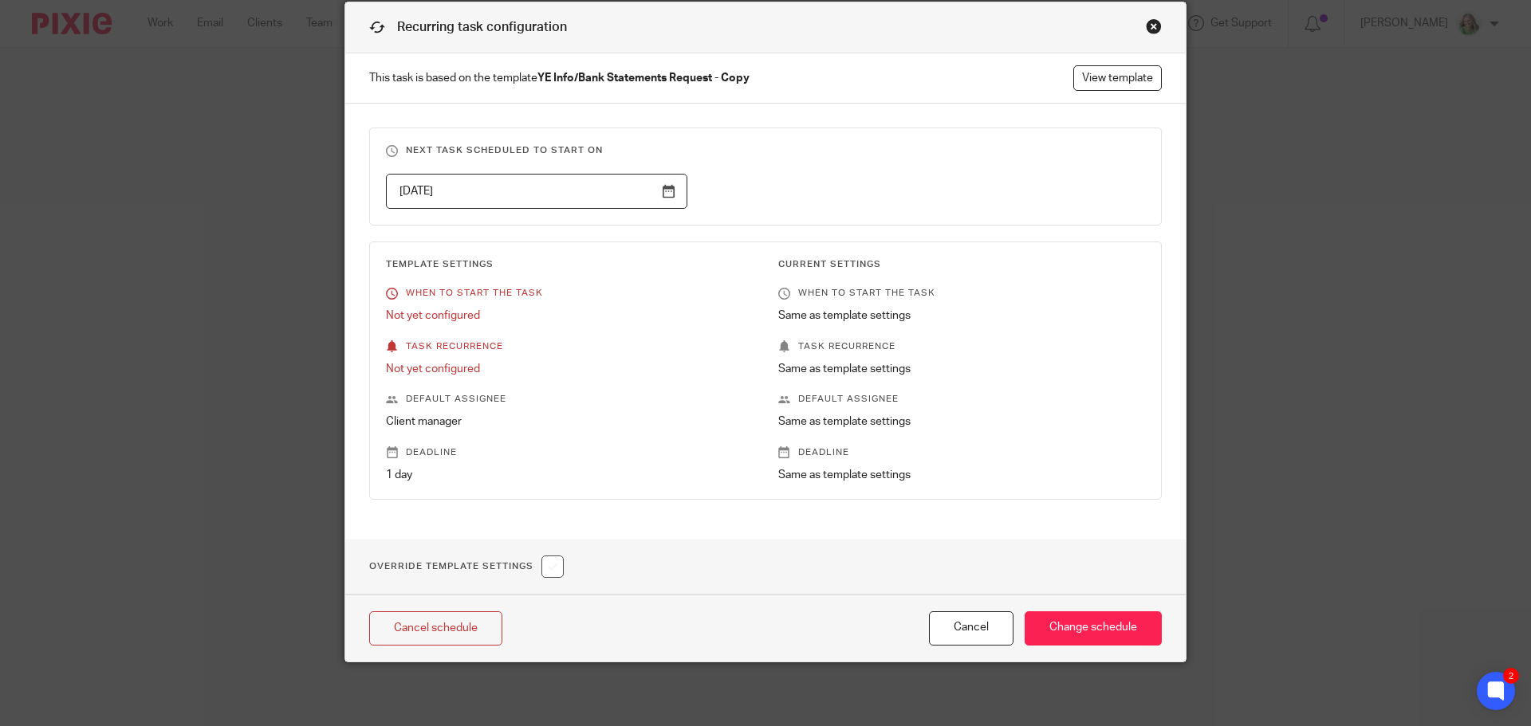
click at [537, 571] on h1 "Override Template Settings" at bounding box center [466, 567] width 195 height 22
click at [553, 569] on input "checkbox" at bounding box center [552, 567] width 22 height 22
checkbox input "true"
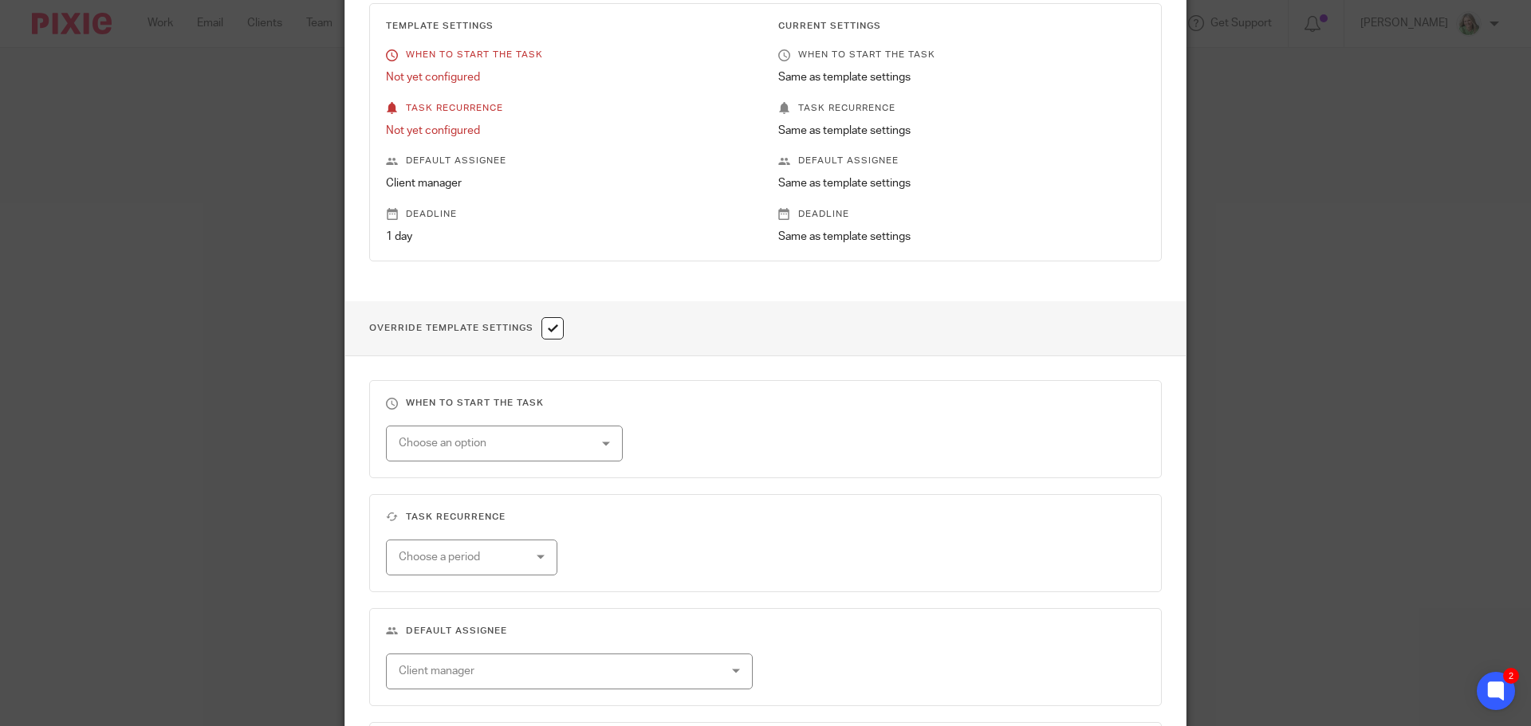
scroll to position [301, 0]
click at [503, 451] on div "Choose an option" at bounding box center [488, 442] width 179 height 33
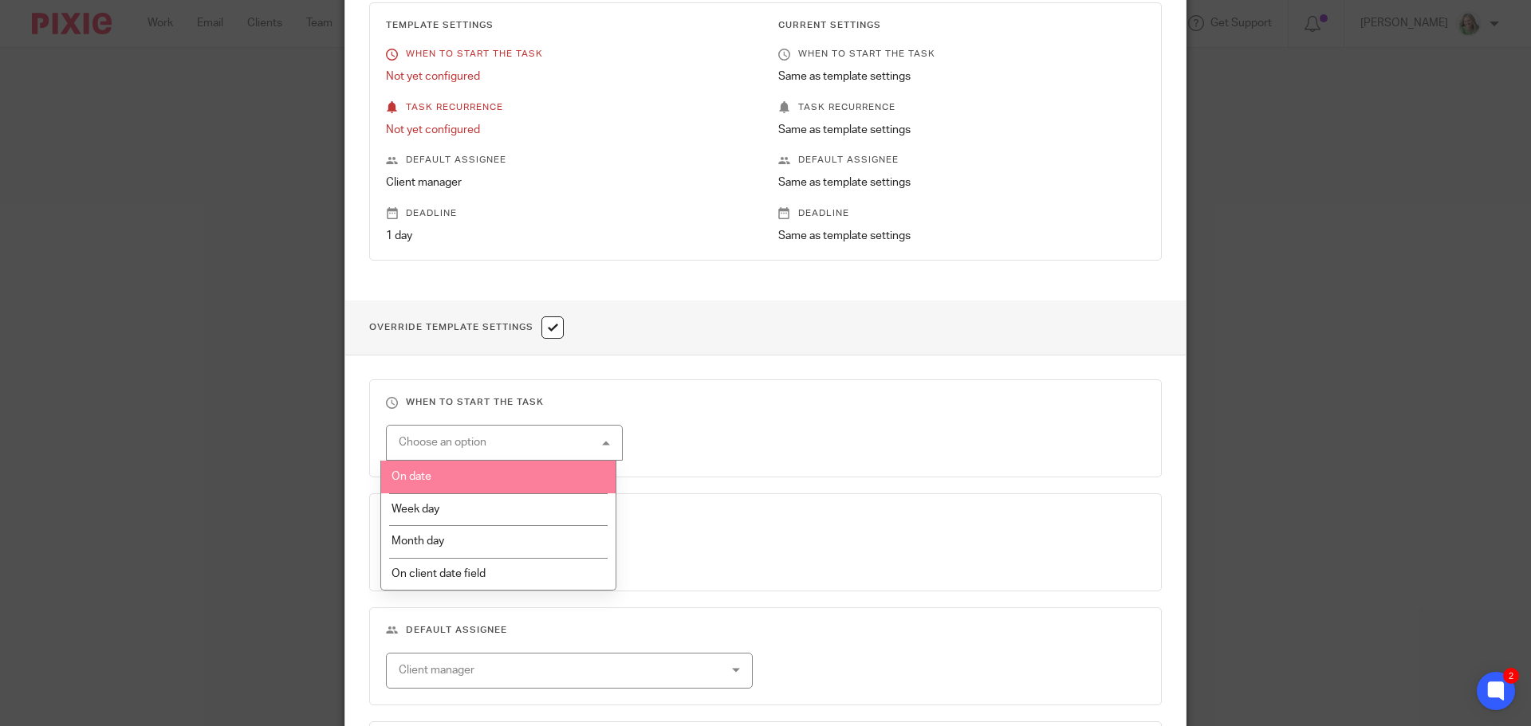
click at [471, 486] on li "On date" at bounding box center [498, 477] width 235 height 33
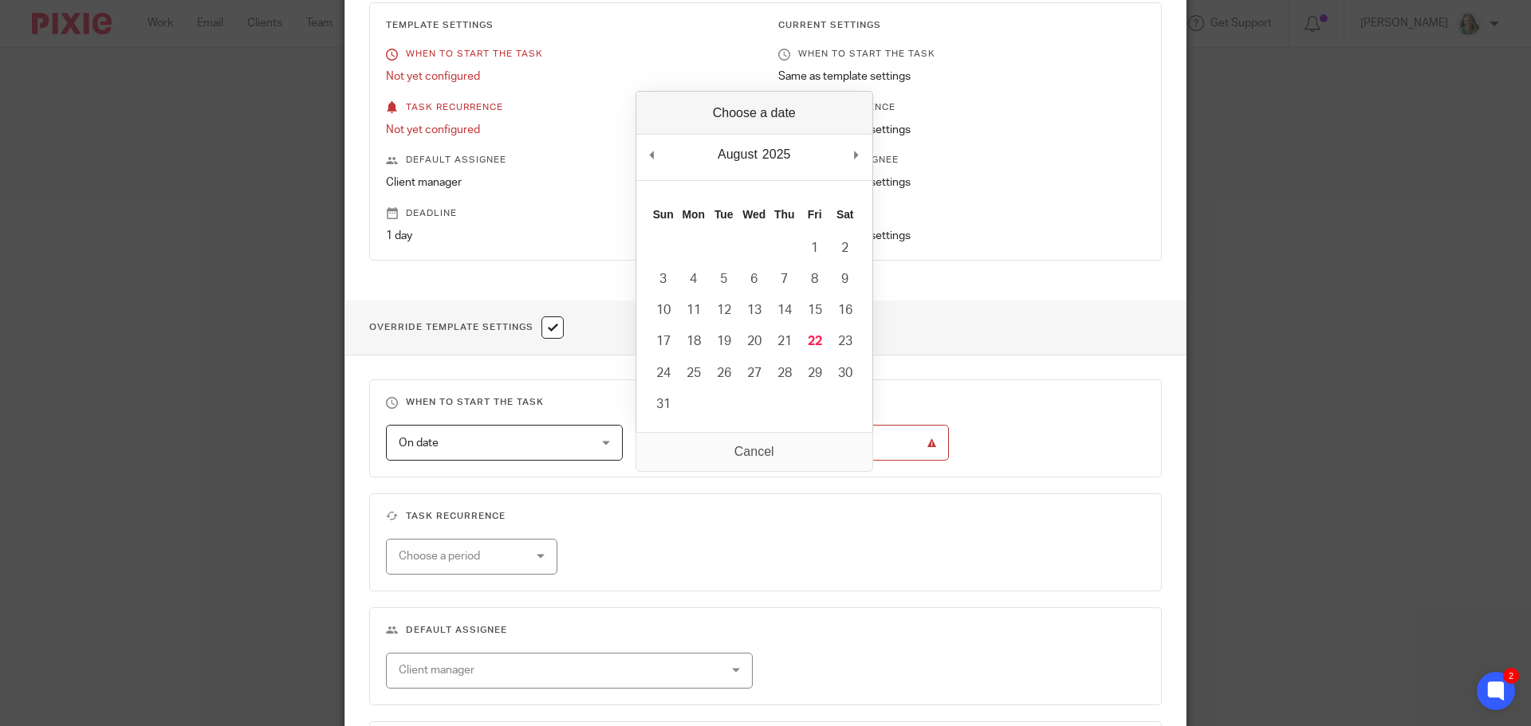
click at [865, 447] on input "Use the arrow keys to pick a date" at bounding box center [797, 443] width 301 height 36
type input "2026-06-30"
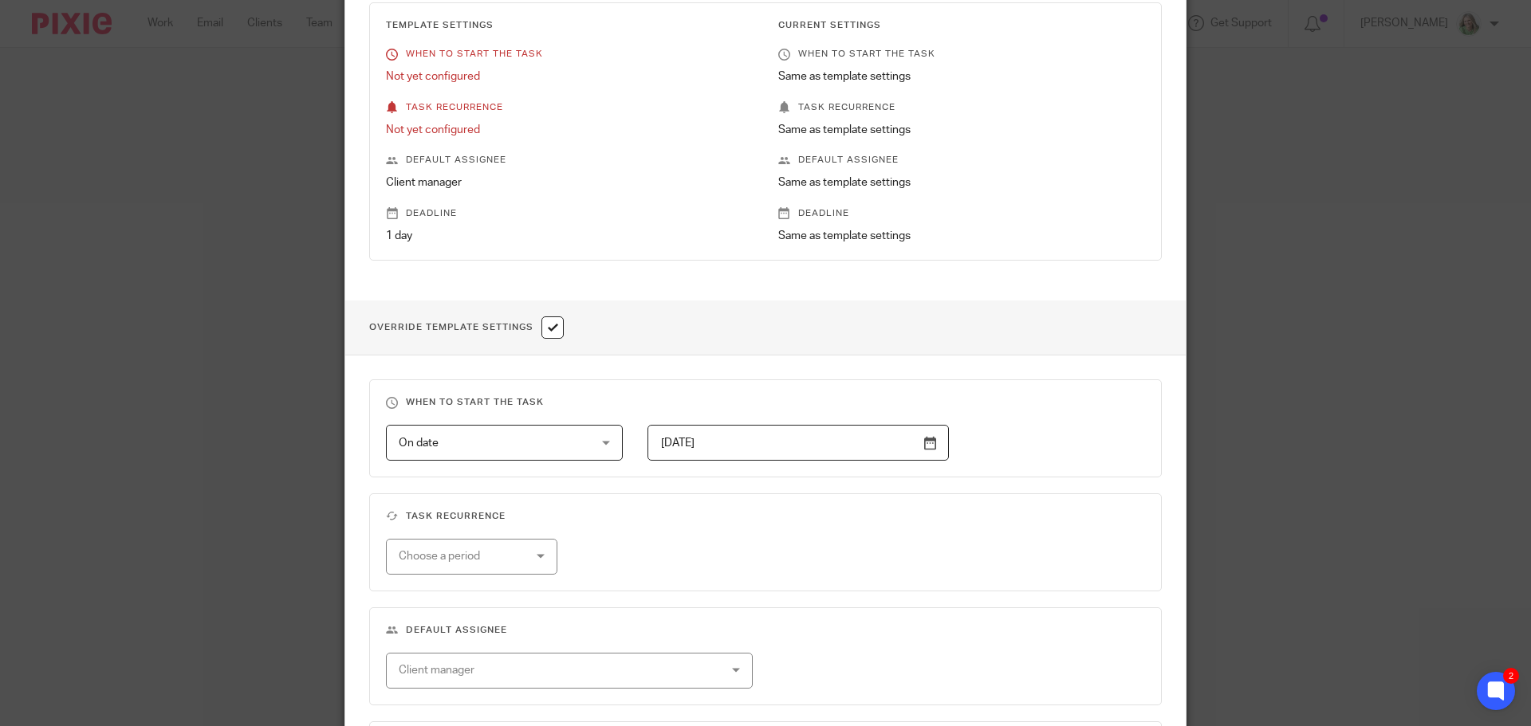
click at [516, 565] on div "Choose a period" at bounding box center [462, 556] width 126 height 33
click at [431, 688] on li "Yearly" at bounding box center [466, 688] width 170 height 33
click at [665, 559] on input "text" at bounding box center [707, 557] width 180 height 36
type input "1"
click at [1088, 528] on fieldset "Task recurrence Yearly Yearly No repeat Weekly Monthly Yearly yearly every 1 ye…" at bounding box center [765, 543] width 793 height 98
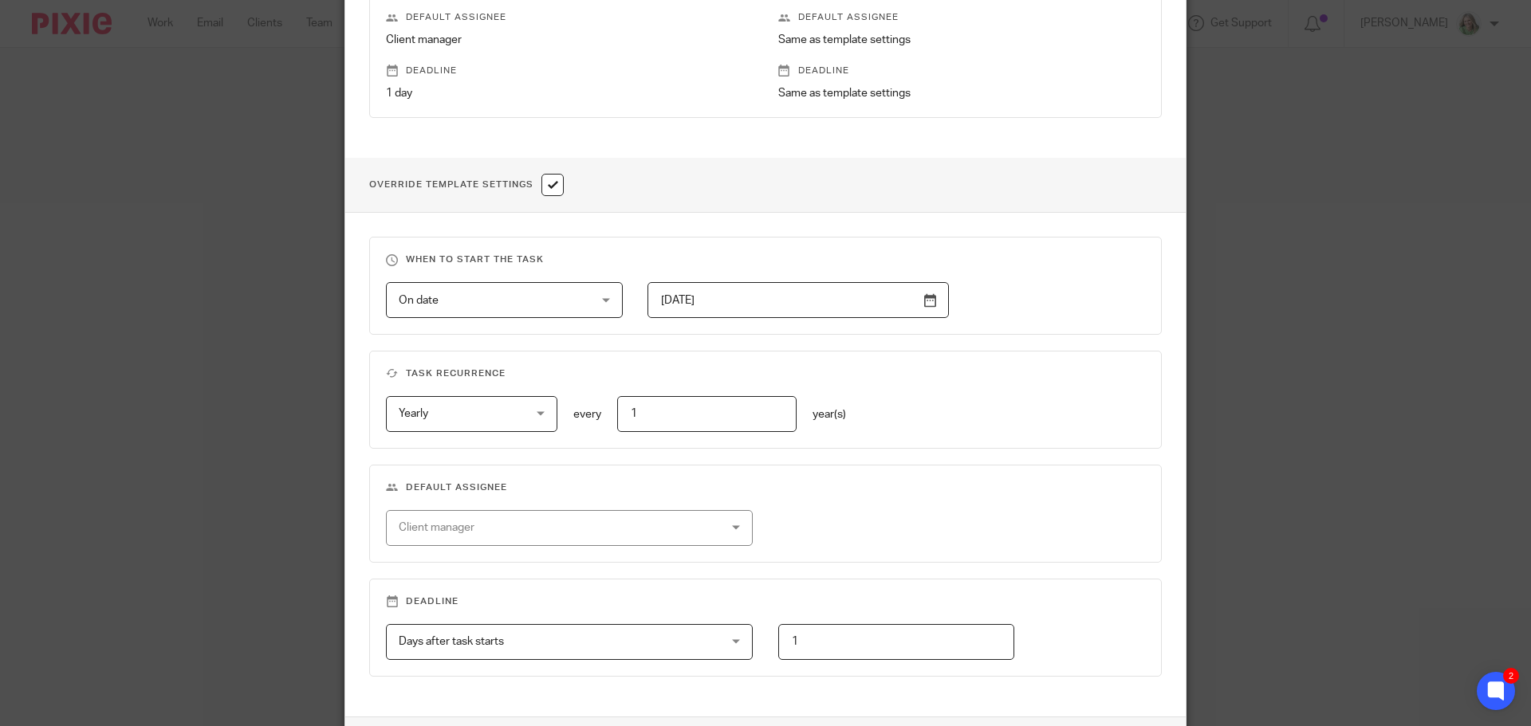
scroll to position [565, 0]
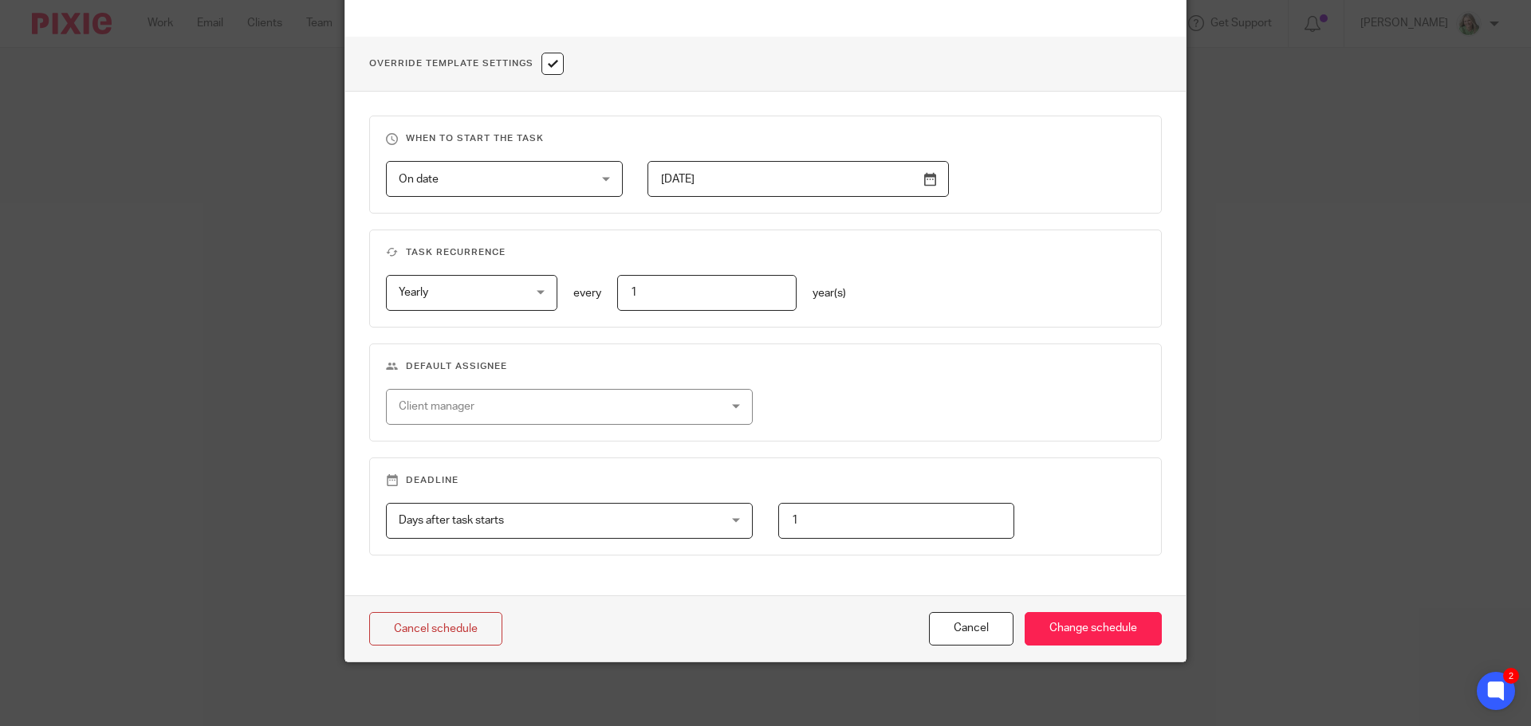
drag, startPoint x: 851, startPoint y: 516, endPoint x: 497, endPoint y: 463, distance: 357.9
click at [700, 498] on fieldset "Deadline Days after task starts Days after task starts Days after task starts W…" at bounding box center [765, 507] width 793 height 98
type input "0"
click at [1125, 620] on input "Change schedule" at bounding box center [1093, 629] width 137 height 34
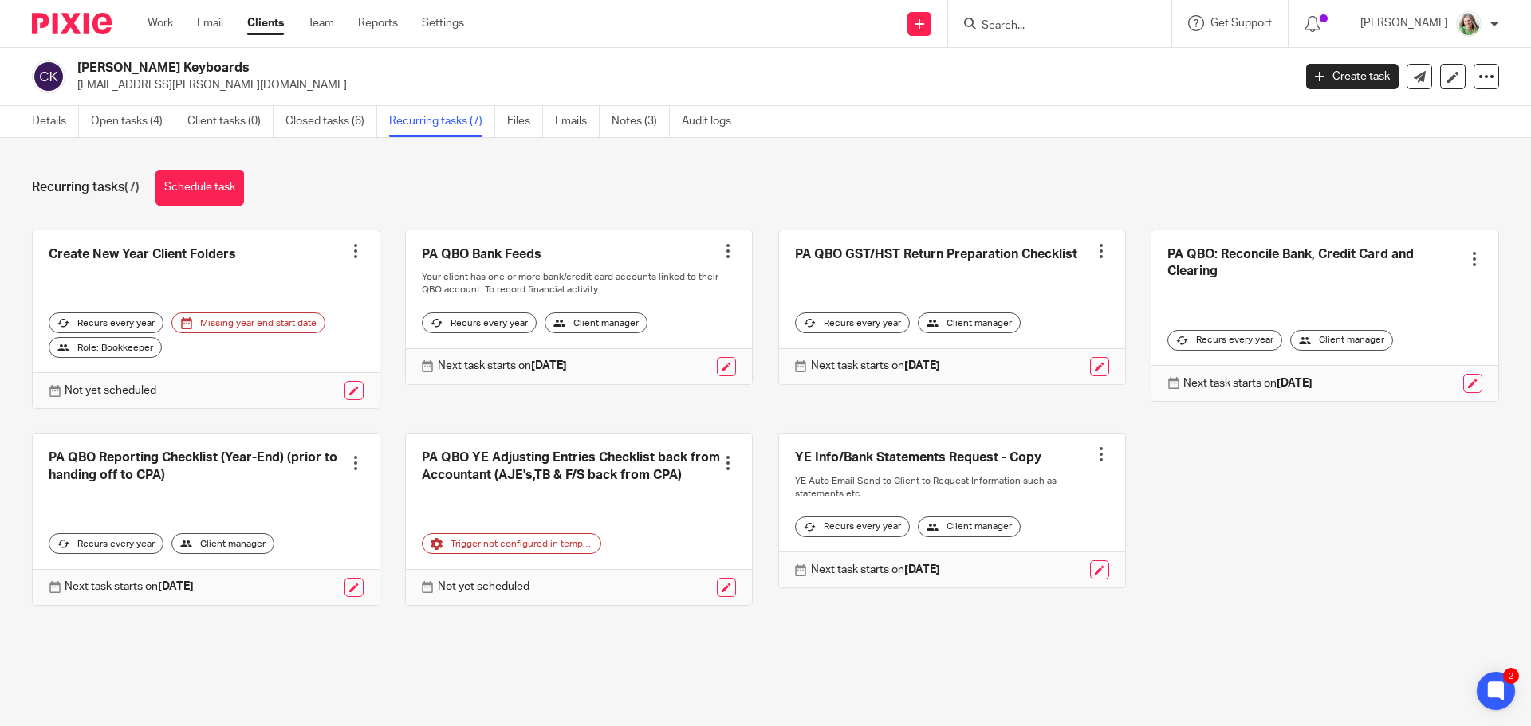
drag, startPoint x: 174, startPoint y: 26, endPoint x: 146, endPoint y: 34, distance: 29.3
click at [173, 26] on link "Work" at bounding box center [161, 23] width 26 height 16
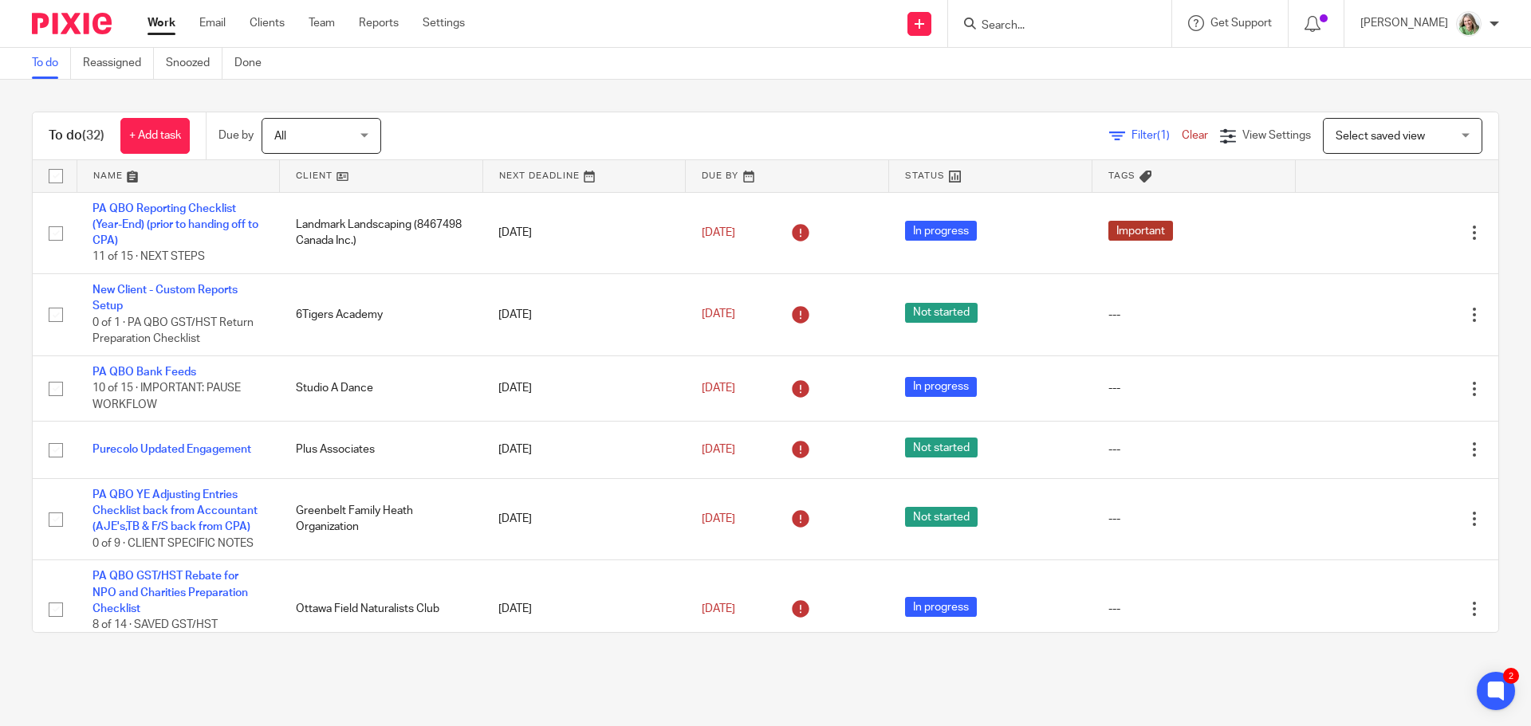
click at [1047, 31] on input "Search" at bounding box center [1052, 26] width 144 height 14
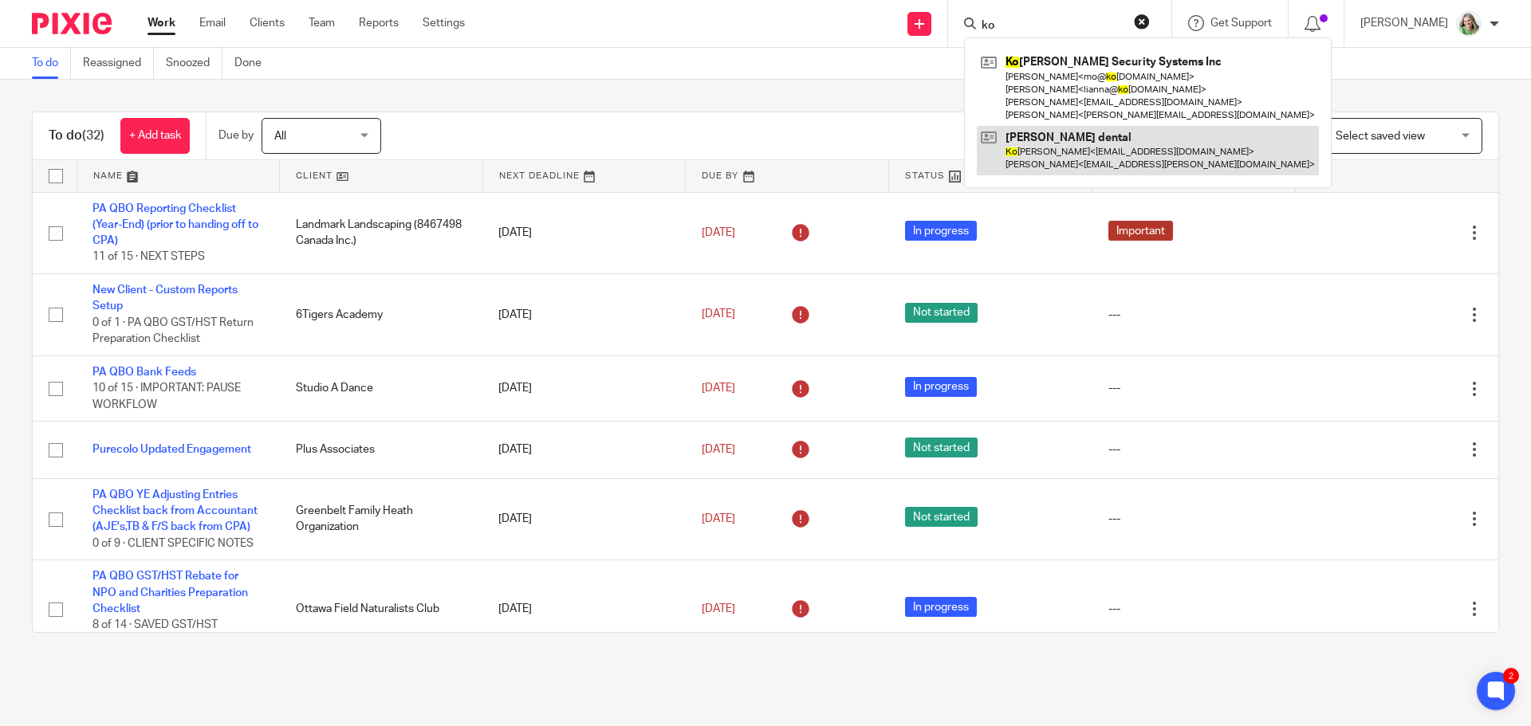
type input "ko"
click at [1042, 146] on link at bounding box center [1148, 150] width 342 height 49
click at [1021, 146] on link at bounding box center [1148, 150] width 342 height 49
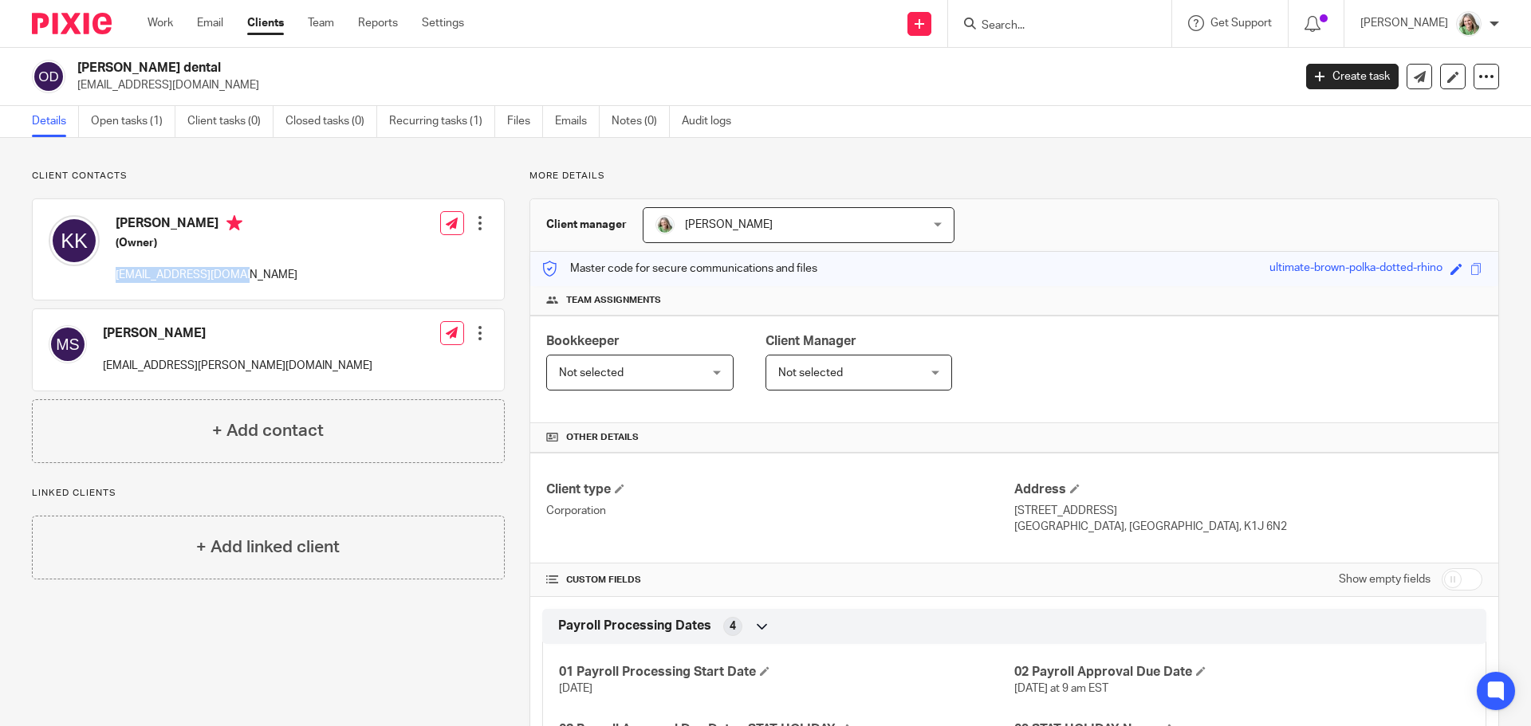
drag, startPoint x: 255, startPoint y: 277, endPoint x: 112, endPoint y: 278, distance: 142.7
click at [112, 278] on div "Kohila Kandasamy (Owner) orthokoks77@gmail.com Edit contact Create client from …" at bounding box center [268, 249] width 471 height 100
copy p "[EMAIL_ADDRESS][DOMAIN_NAME]"
drag, startPoint x: 228, startPoint y: 223, endPoint x: 111, endPoint y: 222, distance: 117.2
click at [111, 222] on div "Kohila Kandasamy (Owner) orthokoks77@gmail.com" at bounding box center [173, 249] width 249 height 85
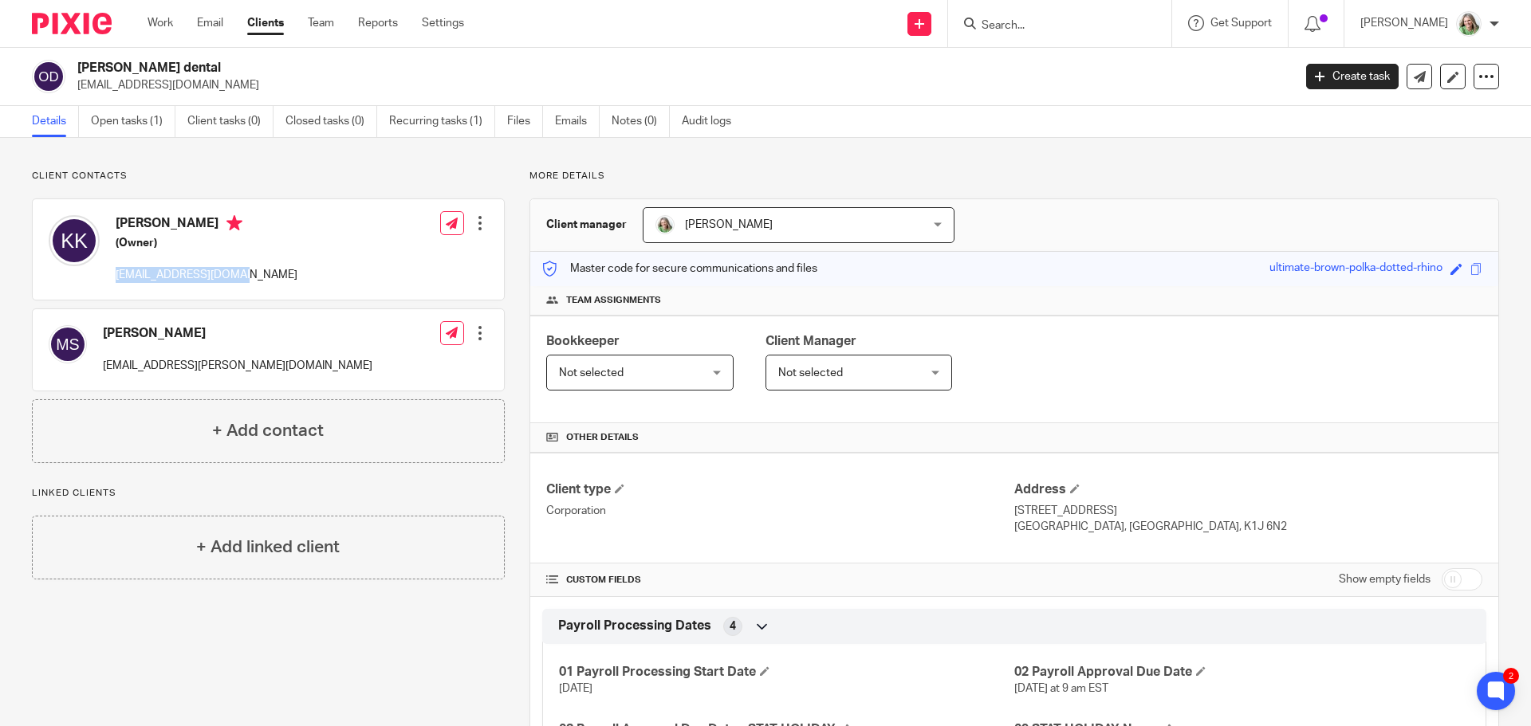
copy h4 "Kohila Kandasamy"
click at [473, 224] on div at bounding box center [480, 223] width 16 height 16
click at [425, 253] on link "Edit contact" at bounding box center [405, 258] width 152 height 23
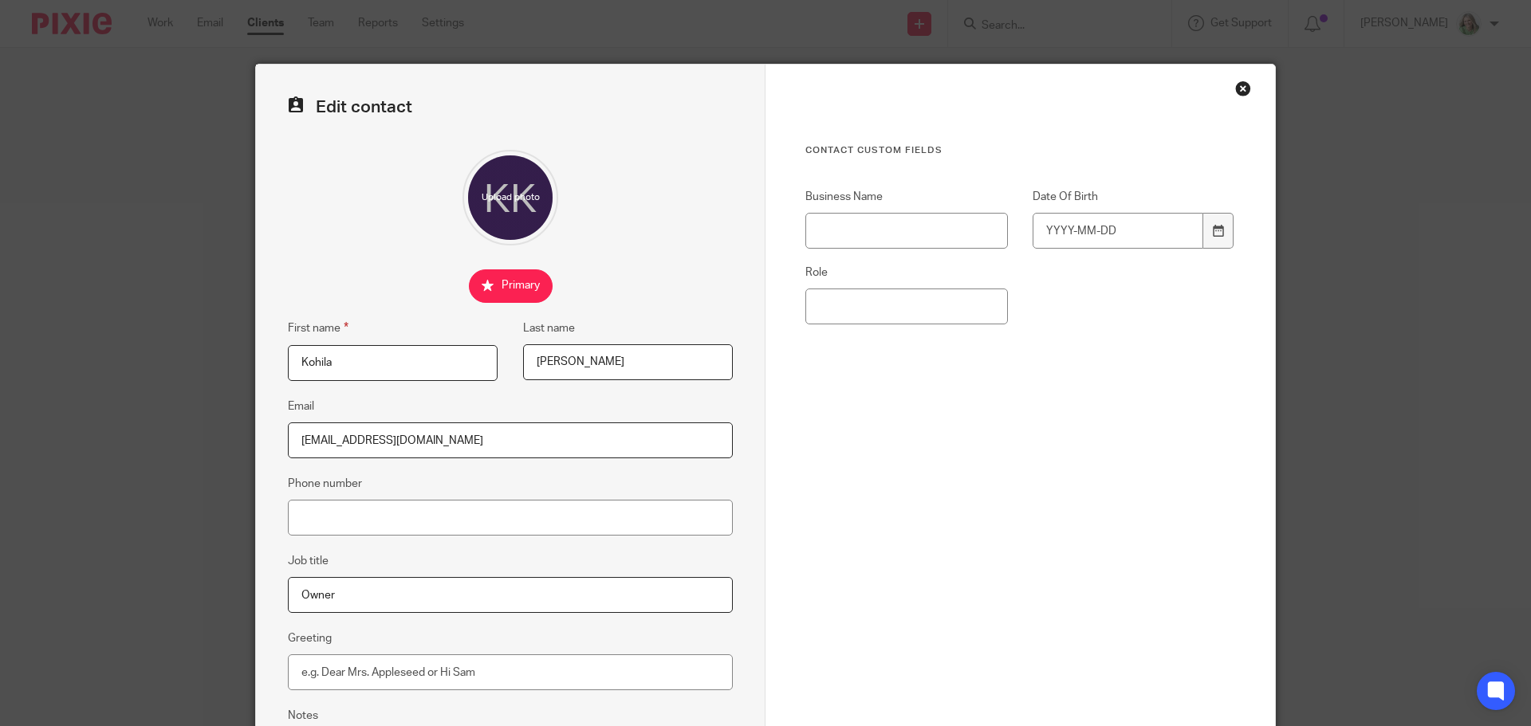
click at [1236, 87] on div "Close this dialog window" at bounding box center [1243, 89] width 16 height 16
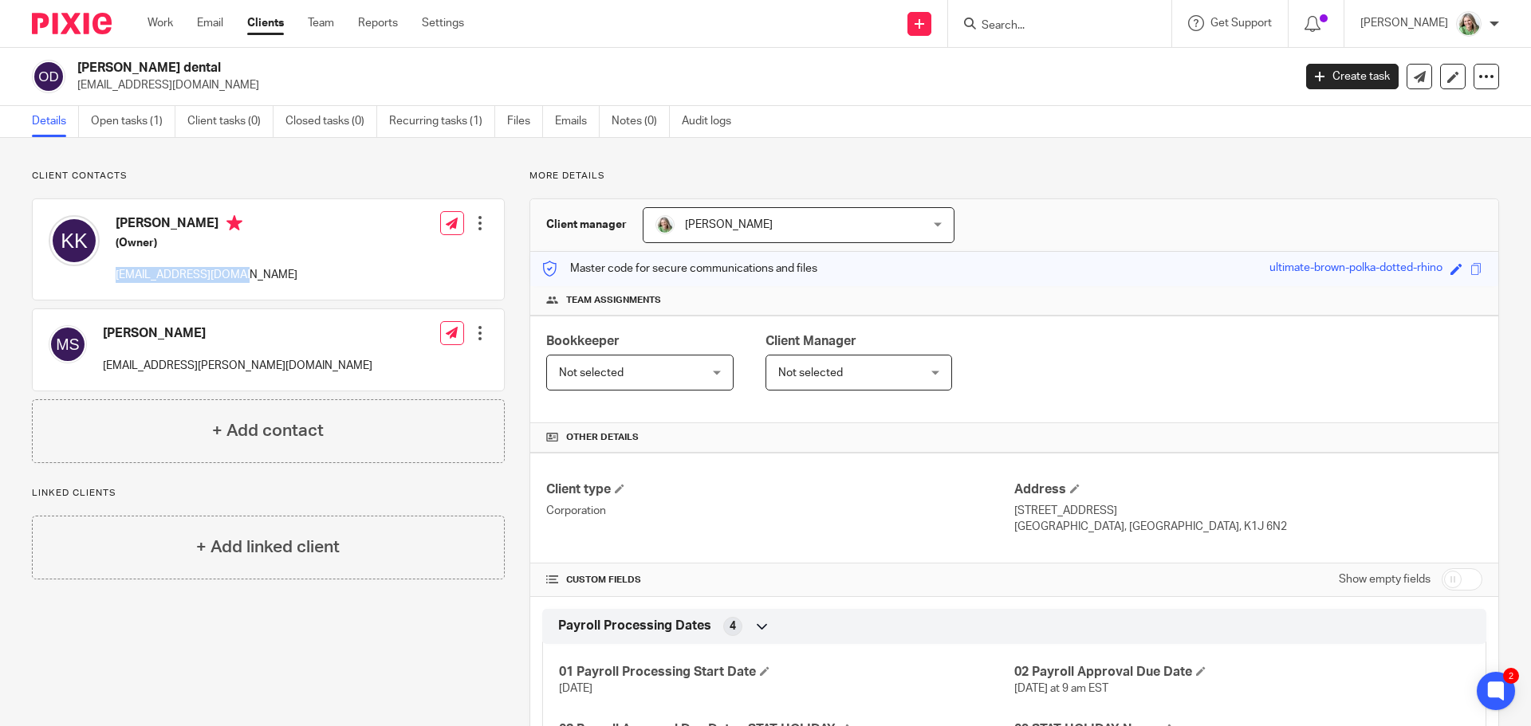
drag, startPoint x: 254, startPoint y: 272, endPoint x: 116, endPoint y: 273, distance: 138.0
click at [116, 273] on div "[PERSON_NAME] (Owner) [EMAIL_ADDRESS][DOMAIN_NAME] Edit contact Create client f…" at bounding box center [268, 249] width 471 height 100
copy p "orthokoks77@gmail.com"
drag, startPoint x: 250, startPoint y: 335, endPoint x: 81, endPoint y: 335, distance: 169.8
click at [81, 335] on div "Murugesh Subramaniam subrasys@rogers.com Edit contact Create client from contac…" at bounding box center [268, 349] width 471 height 81
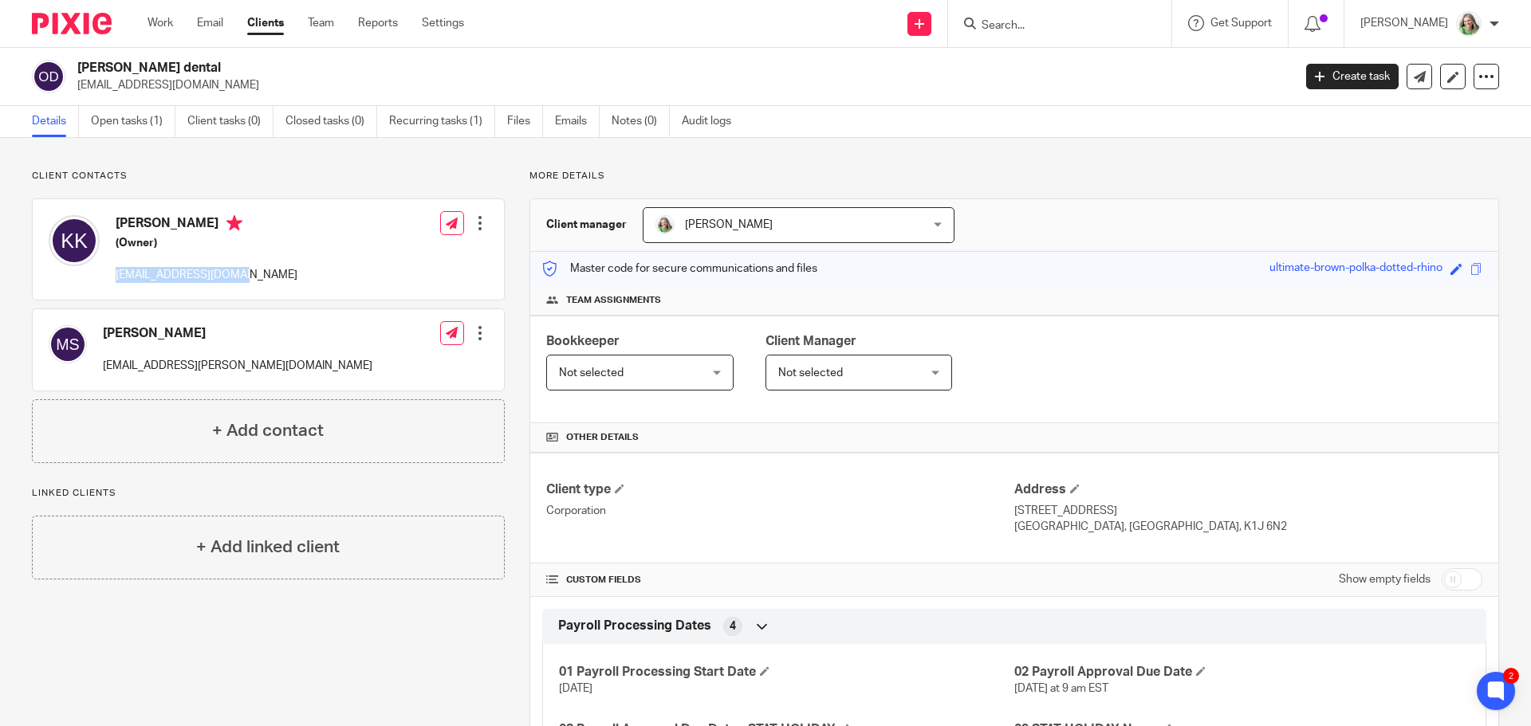
copy div "Murugesh Subramaniam"
drag, startPoint x: 262, startPoint y: 364, endPoint x: 100, endPoint y: 368, distance: 161.9
click at [100, 368] on div "Murugesh Subramaniam subrasys@rogers.com Edit contact Create client from contac…" at bounding box center [268, 349] width 471 height 81
copy p "subrasys@rogers.com"
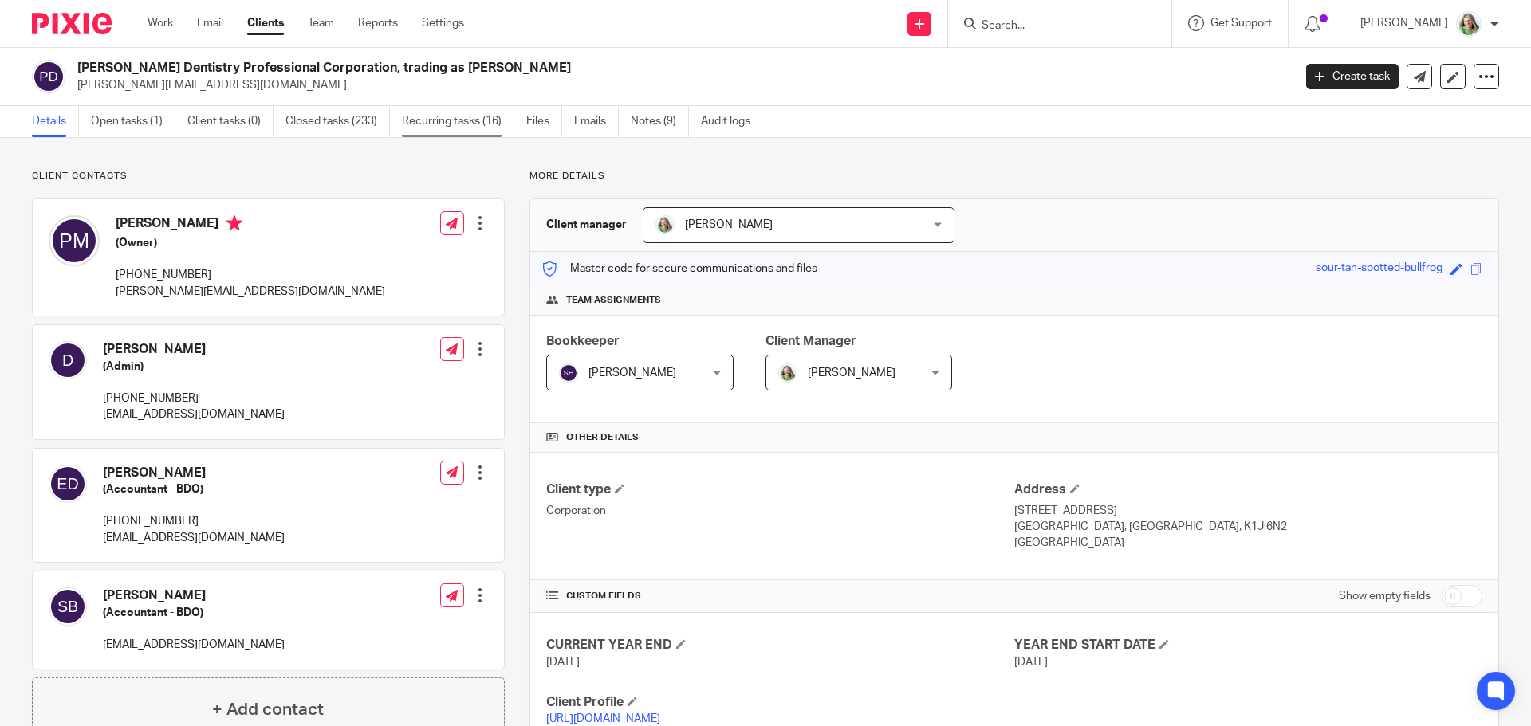
click at [465, 121] on link "Recurring tasks (16)" at bounding box center [458, 121] width 112 height 31
